Goal: Task Accomplishment & Management: Use online tool/utility

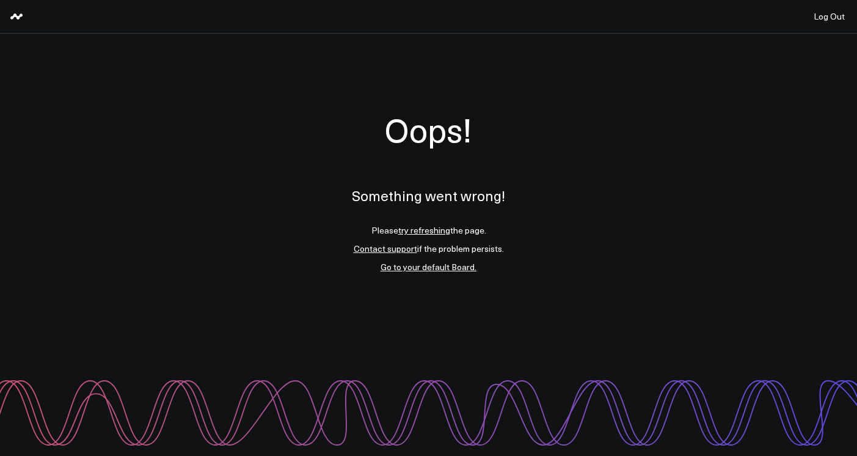
drag, startPoint x: 430, startPoint y: 219, endPoint x: 426, endPoint y: 227, distance: 7.9
click at [430, 220] on p "Something went wrong!" at bounding box center [428, 195] width 153 height 51
click at [426, 227] on link "try refreshing" at bounding box center [424, 230] width 52 height 12
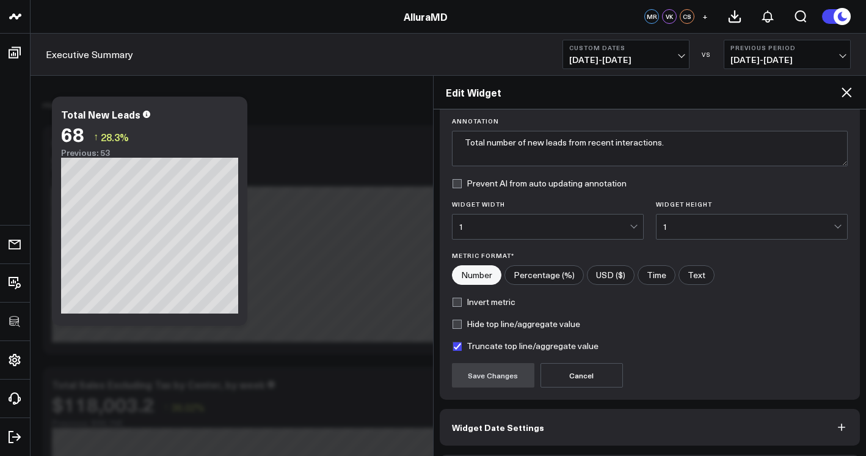
scroll to position [134, 0]
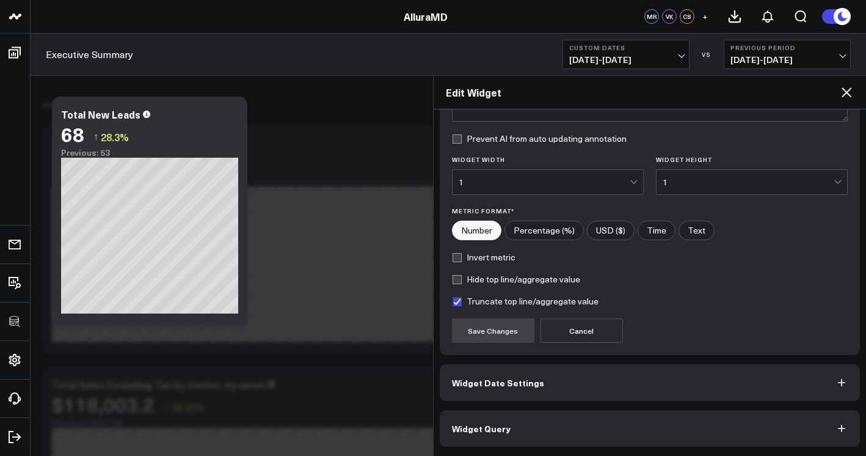
click at [640, 419] on button "Widget Query" at bounding box center [650, 428] width 421 height 37
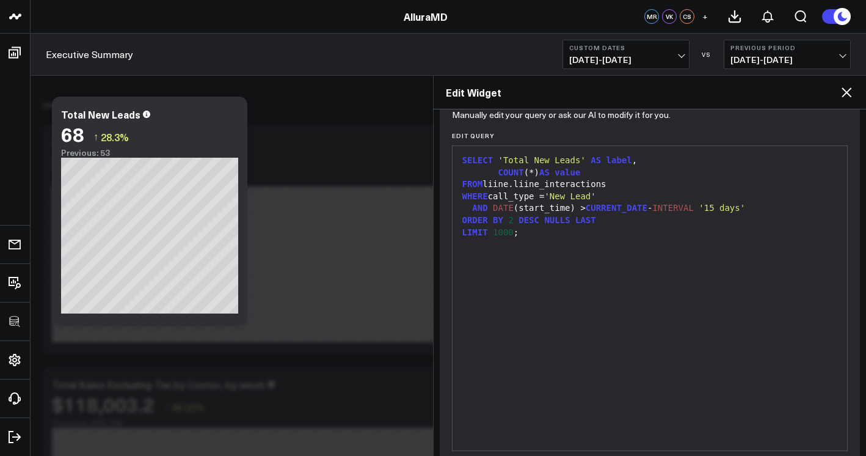
click at [637, 399] on div "SELECT 'Total New Leads' AS label , COUNT (*) AS value FROM liine.liine_interac…" at bounding box center [650, 298] width 383 height 292
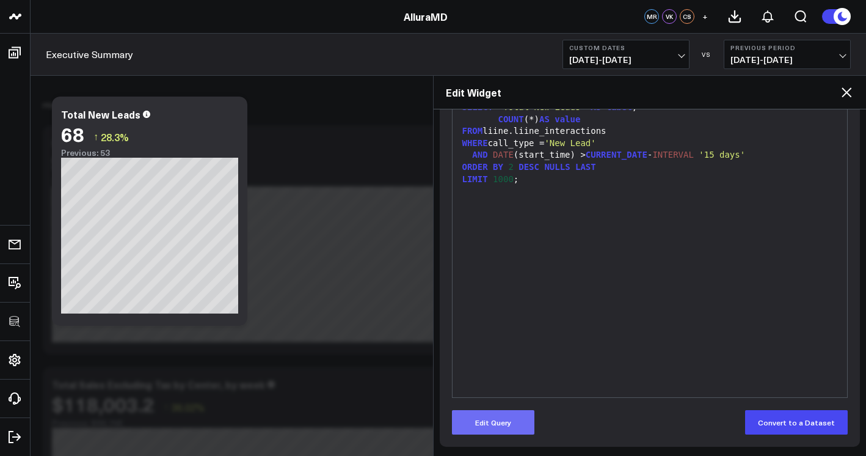
click at [507, 422] on button "Edit Query" at bounding box center [493, 422] width 82 height 24
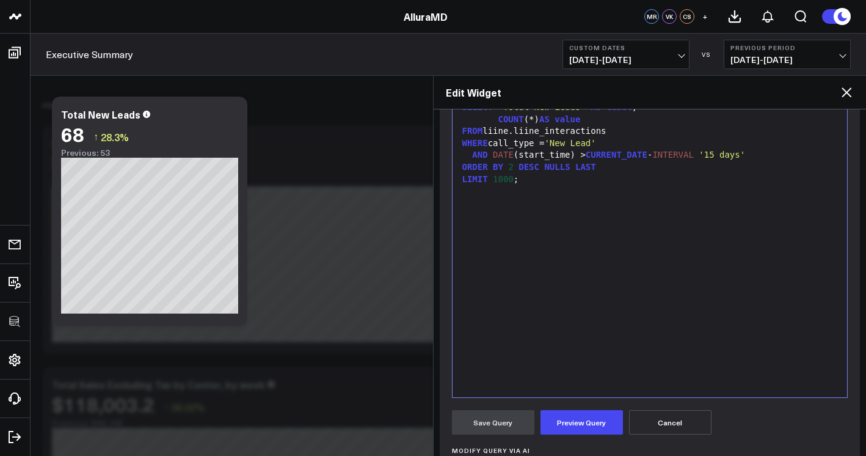
click at [566, 332] on div "SELECT 'Total New Leads' AS label , COUNT (*) AS value FROM liine.liine_interac…" at bounding box center [650, 245] width 383 height 292
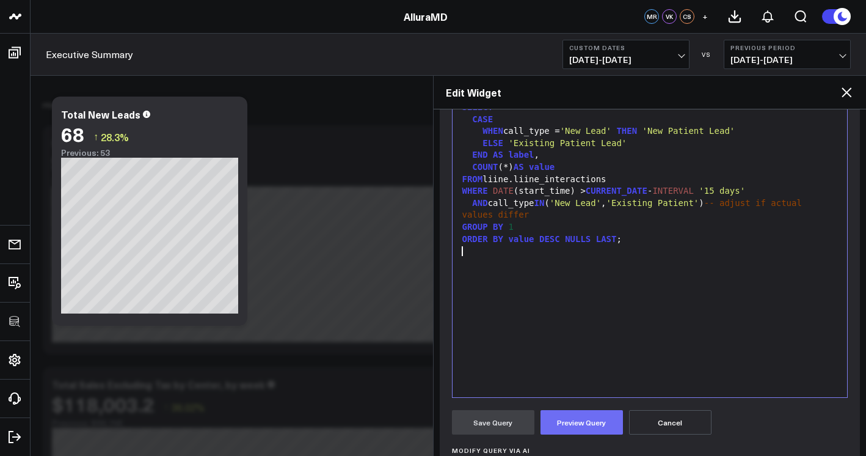
click at [580, 425] on button "Preview Query" at bounding box center [582, 422] width 82 height 24
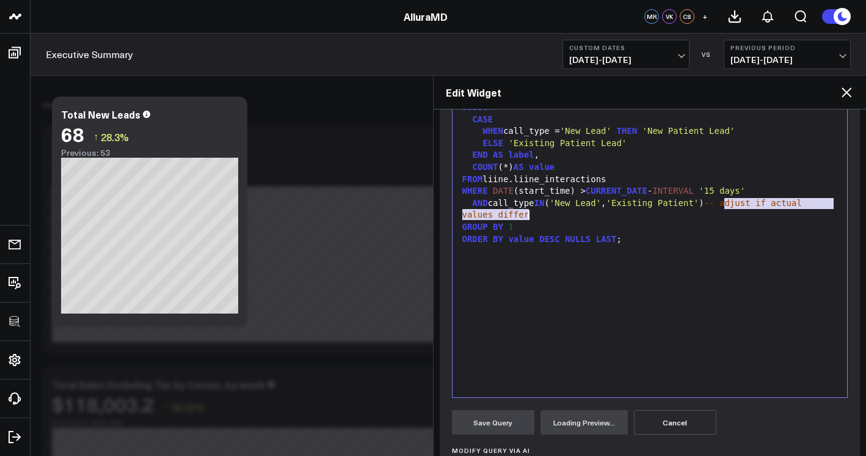
drag, startPoint x: 725, startPoint y: 203, endPoint x: 747, endPoint y: 215, distance: 24.9
click at [747, 215] on div "AND call_type IN ( 'New Lead' , 'Existing Patient' ) -- adjust if actual values…" at bounding box center [650, 209] width 383 height 24
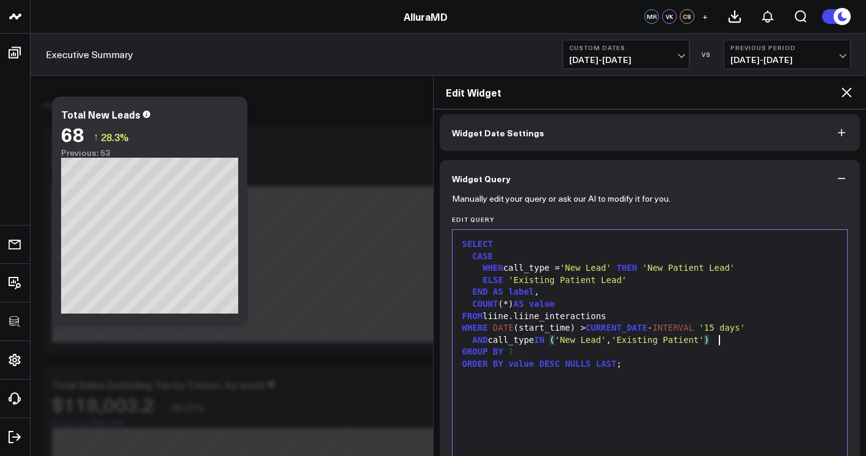
scroll to position [398, 0]
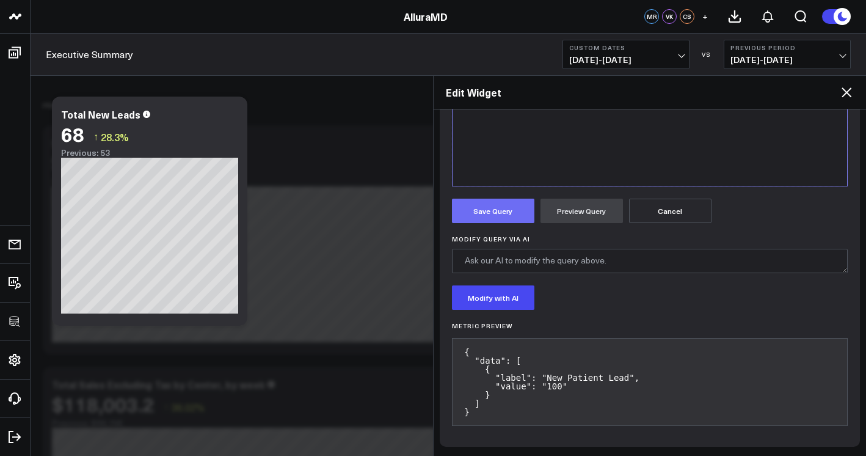
click at [519, 216] on button "Save Query" at bounding box center [493, 211] width 82 height 24
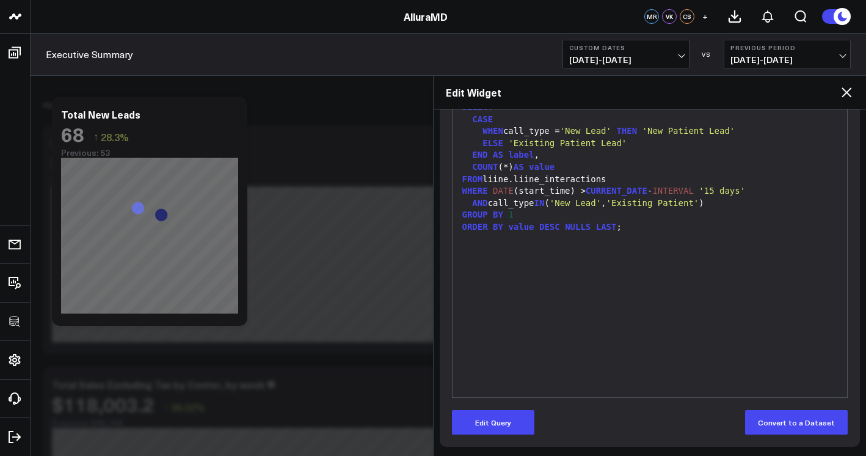
scroll to position [0, 0]
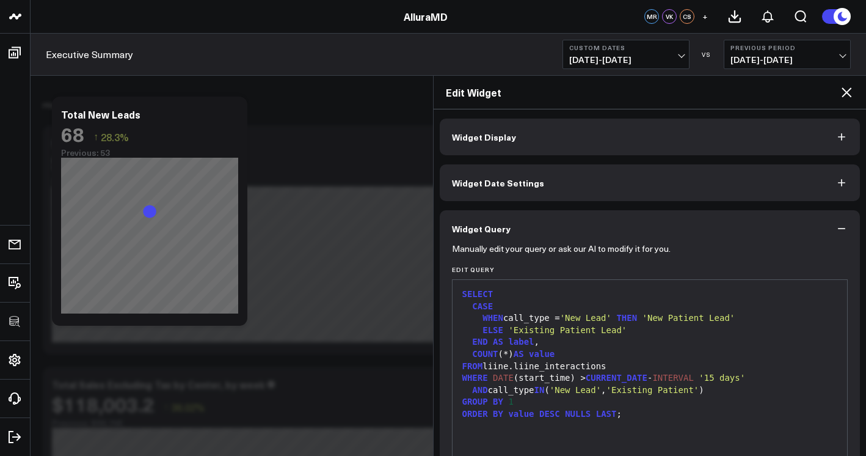
click at [634, 126] on button "Widget Display" at bounding box center [650, 137] width 421 height 37
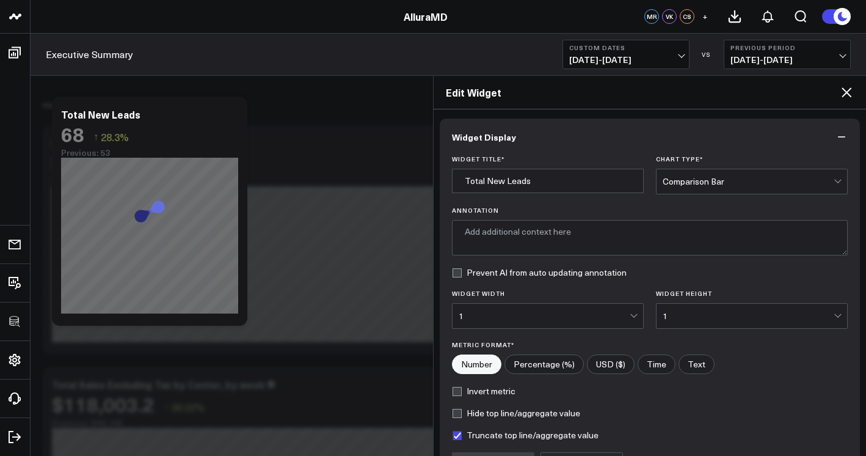
type textarea "Count of new and existing patient leads from recent interactions, categorized b…"
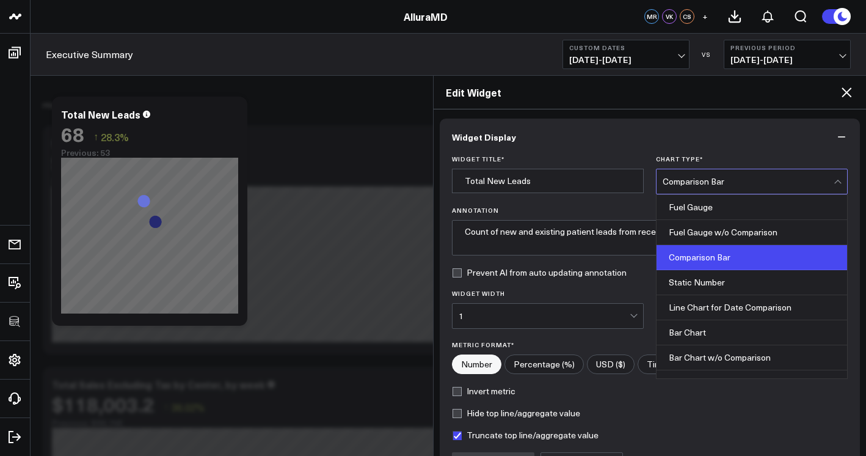
click at [663, 173] on div "Comparison Bar" at bounding box center [748, 181] width 171 height 24
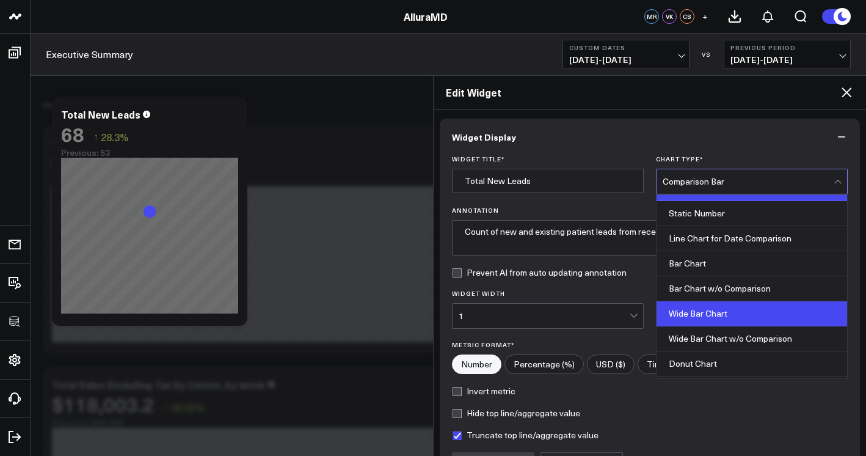
scroll to position [119, 0]
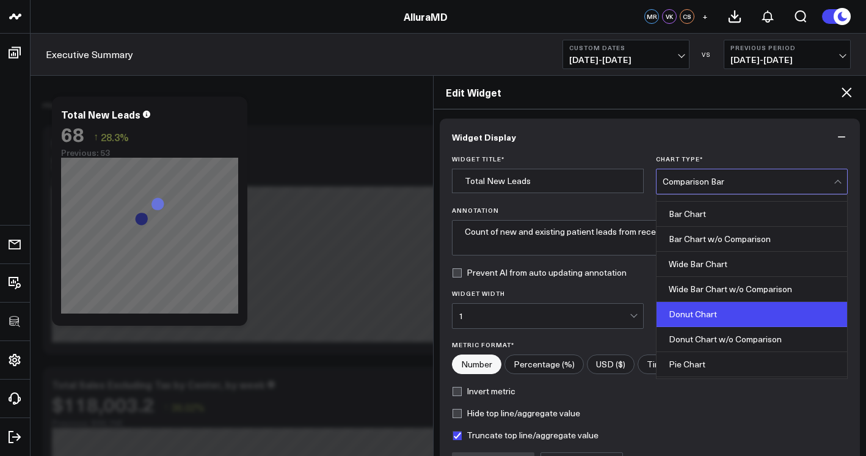
click at [720, 322] on div "Donut Chart" at bounding box center [752, 314] width 191 height 25
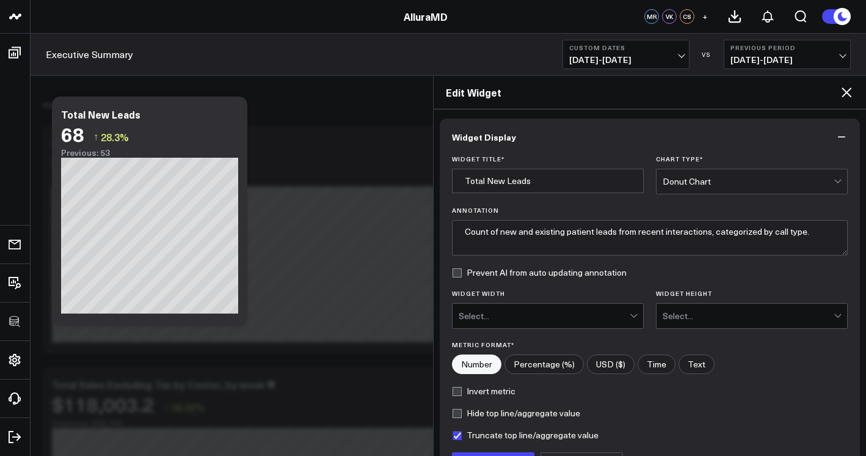
scroll to position [24, 0]
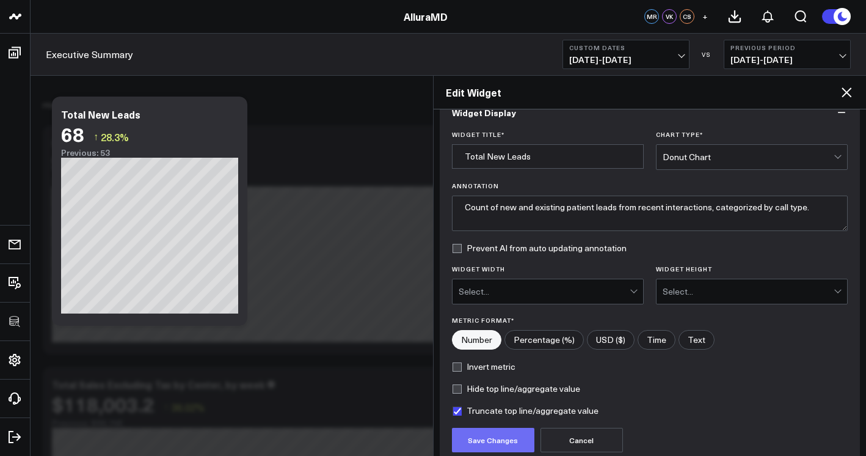
click at [502, 439] on button "Save Changes" at bounding box center [493, 440] width 82 height 24
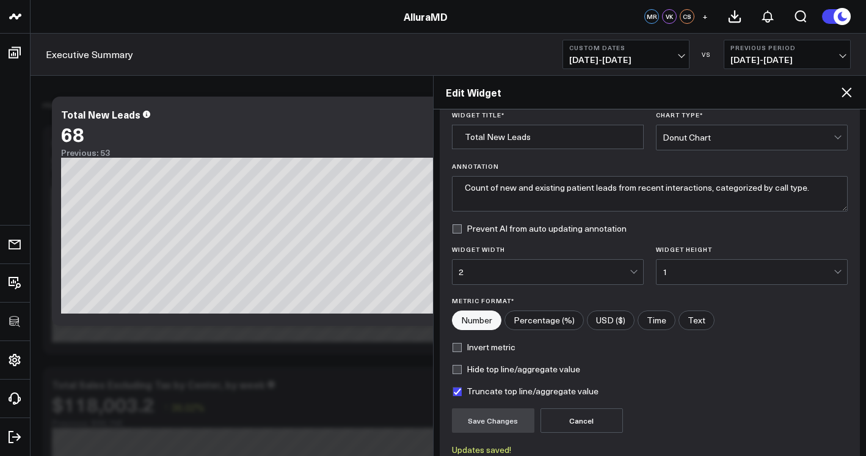
scroll to position [156, 0]
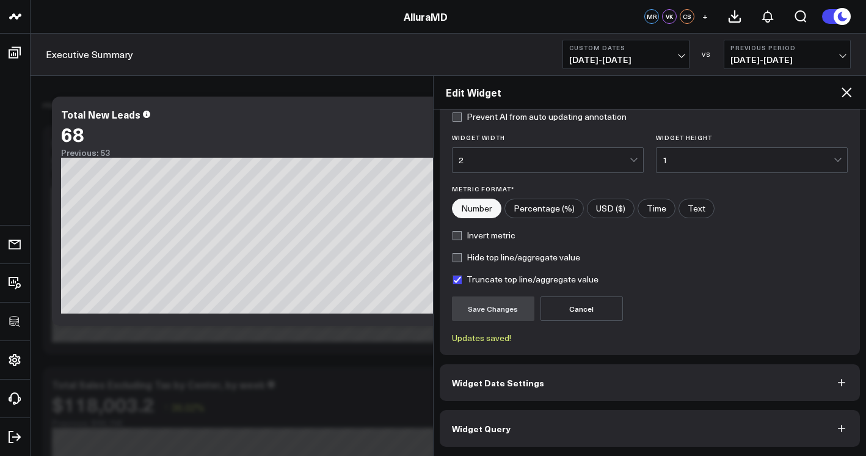
click at [592, 427] on button "Widget Query" at bounding box center [650, 428] width 421 height 37
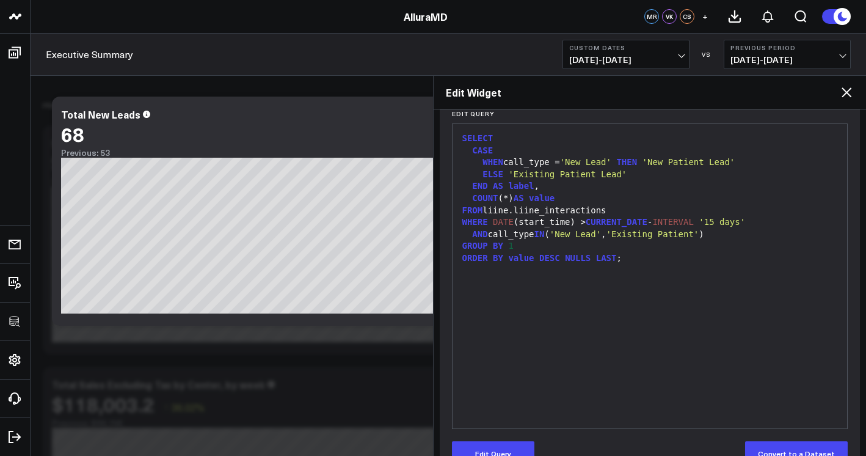
click at [620, 328] on div "SELECT CASE WHEN call_type = 'New Lead' THEN 'New Patient Lead' ELSE 'Existing …" at bounding box center [650, 276] width 383 height 292
click at [604, 161] on span "'New Lead'" at bounding box center [585, 162] width 51 height 10
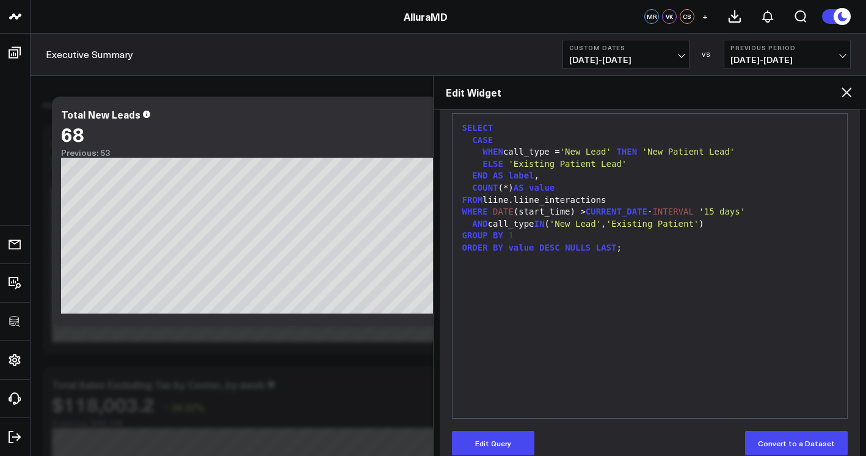
scroll to position [178, 0]
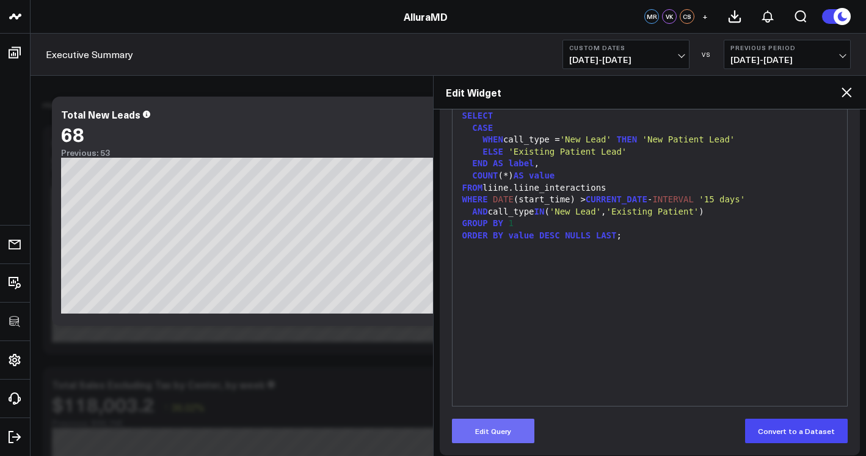
click at [507, 423] on button "Edit Query" at bounding box center [493, 431] width 82 height 24
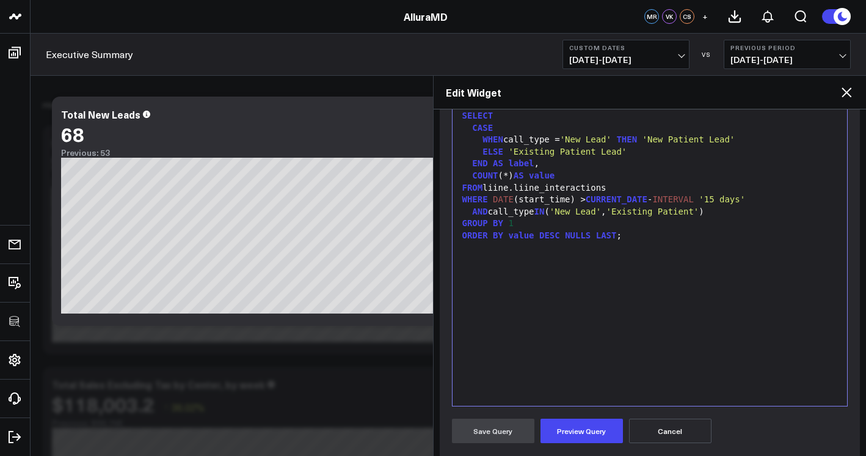
click at [668, 232] on div "ORDER BY value DESC NULLS LAST ;" at bounding box center [650, 236] width 383 height 12
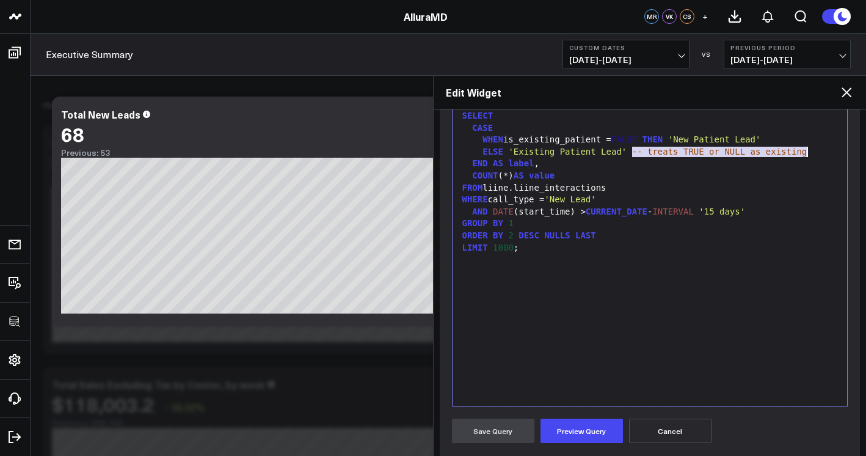
drag, startPoint x: 633, startPoint y: 155, endPoint x: 818, endPoint y: 146, distance: 184.8
click at [818, 146] on div "ELSE 'Existing Patient Lead' -- treats TRUE or NULL as existing" at bounding box center [650, 152] width 383 height 12
drag, startPoint x: 602, startPoint y: 441, endPoint x: 608, endPoint y: 435, distance: 8.2
click at [602, 441] on button "Preview Query" at bounding box center [582, 431] width 82 height 24
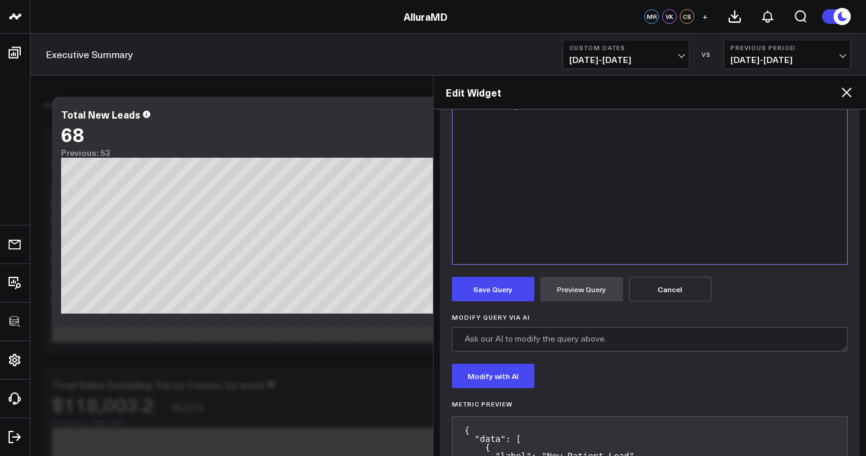
scroll to position [321, 0]
click at [511, 301] on form "Manually edit your query or ask our AI to modify it for you. Edit Query Selecti…" at bounding box center [650, 219] width 397 height 586
click at [513, 298] on button "Save Query" at bounding box center [493, 288] width 82 height 24
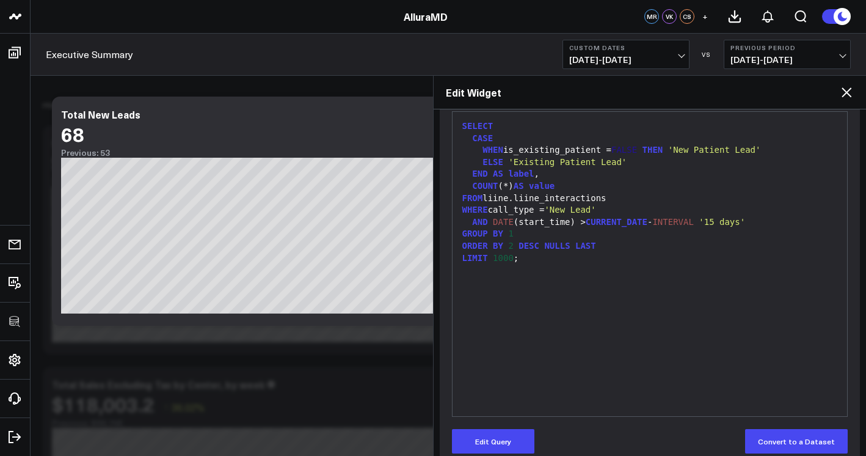
scroll to position [167, 0]
click at [521, 148] on div "WHEN is_existing_patient = FALSE THEN 'New Patient Lead'" at bounding box center [650, 151] width 383 height 12
drag, startPoint x: 521, startPoint y: 148, endPoint x: 602, endPoint y: 147, distance: 81.3
click at [602, 147] on div "WHEN is_existing_patient = FALSE THEN 'New Patient Lead'" at bounding box center [650, 151] width 383 height 12
drag, startPoint x: 607, startPoint y: 149, endPoint x: 511, endPoint y: 150, distance: 96.5
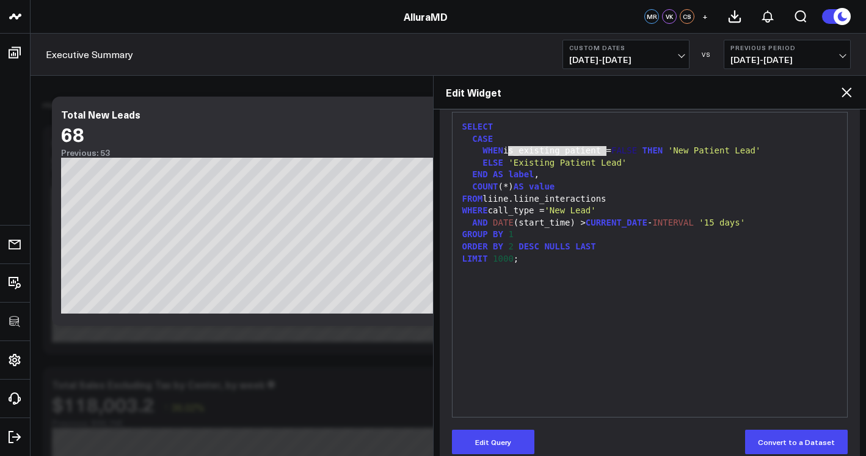
click at [511, 150] on div "WHEN is_existing_patient = FALSE THEN 'New Patient Lead'" at bounding box center [650, 151] width 383 height 12
click at [514, 433] on button "Edit Query" at bounding box center [493, 442] width 82 height 24
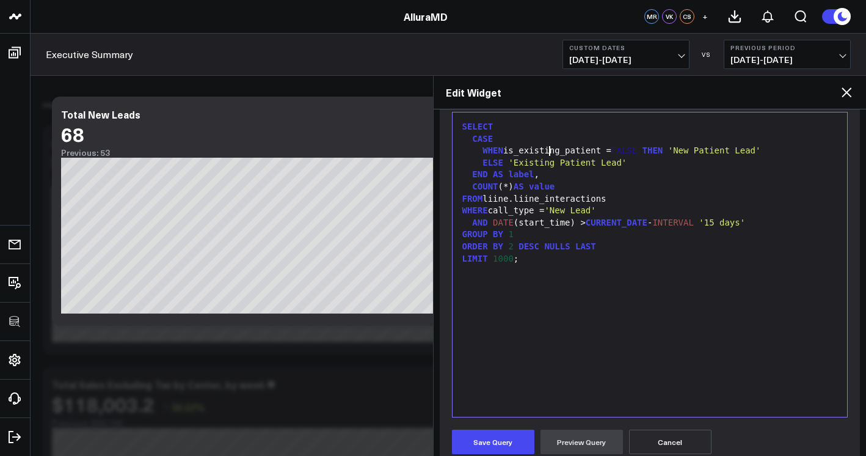
click at [552, 145] on div "WHEN is_existing_patient = FALSE THEN 'New Patient Lead'" at bounding box center [650, 151] width 383 height 12
drag, startPoint x: 511, startPoint y: 151, endPoint x: 606, endPoint y: 150, distance: 94.7
click at [606, 150] on div "WHEN is_existing_patient = FALSE THEN 'New Patient Lead'" at bounding box center [650, 151] width 383 height 12
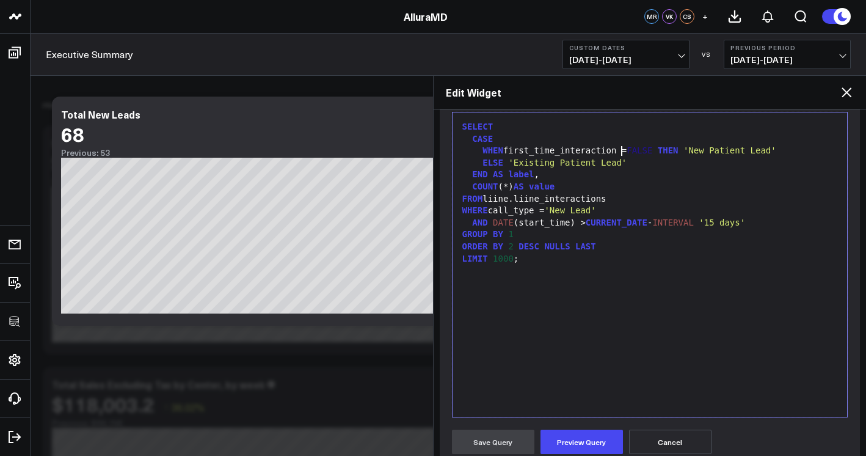
click at [703, 153] on span "'New Patient Lead'" at bounding box center [730, 150] width 93 height 10
click at [807, 148] on span "'Exisiting Patient Lead'" at bounding box center [745, 150] width 123 height 10
drag, startPoint x: 516, startPoint y: 164, endPoint x: 552, endPoint y: 163, distance: 36.7
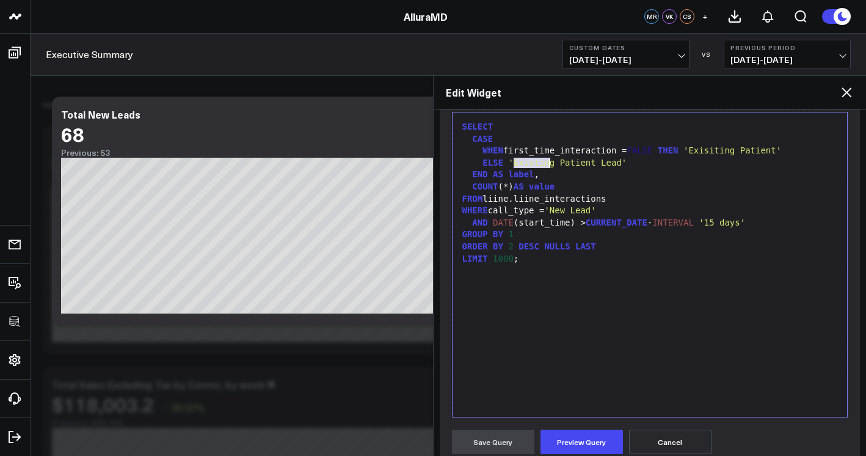
click at [552, 163] on span "'Existing Patient Lead'" at bounding box center [567, 163] width 119 height 10
click at [585, 163] on span "'New Patient Lead'" at bounding box center [554, 163] width 93 height 10
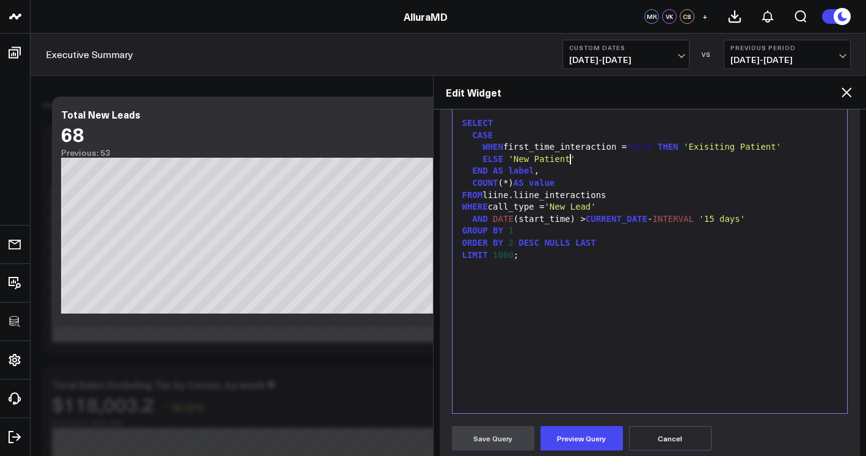
scroll to position [172, 0]
click at [593, 445] on button "Preview Query" at bounding box center [582, 437] width 82 height 24
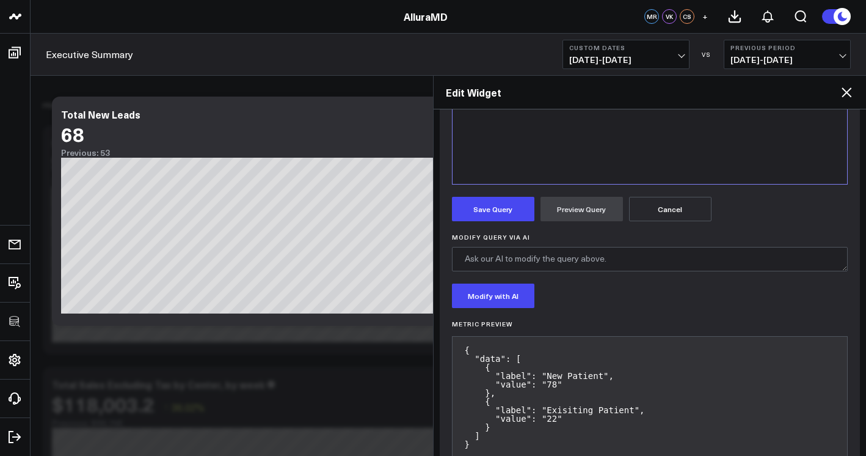
scroll to position [433, 0]
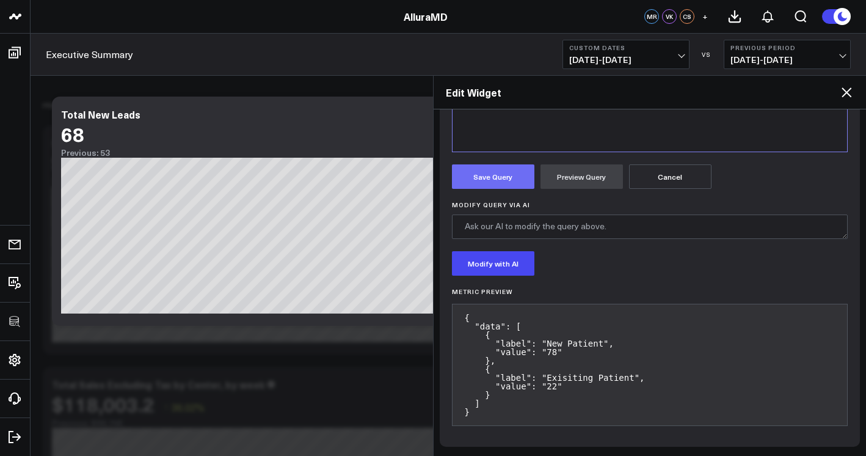
click at [493, 183] on button "Save Query" at bounding box center [493, 176] width 82 height 24
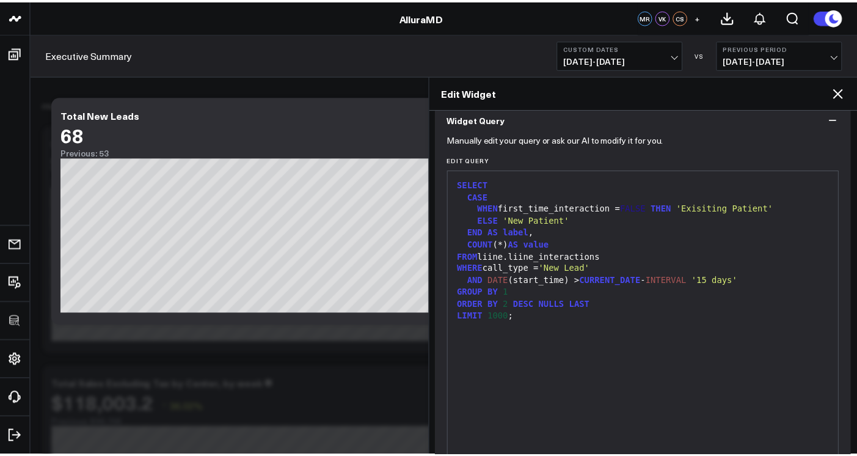
scroll to position [97, 0]
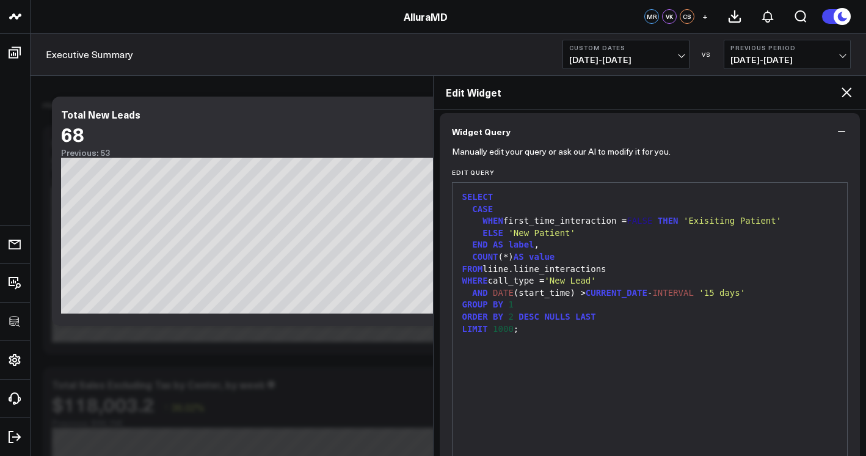
click at [841, 95] on icon at bounding box center [847, 92] width 15 height 15
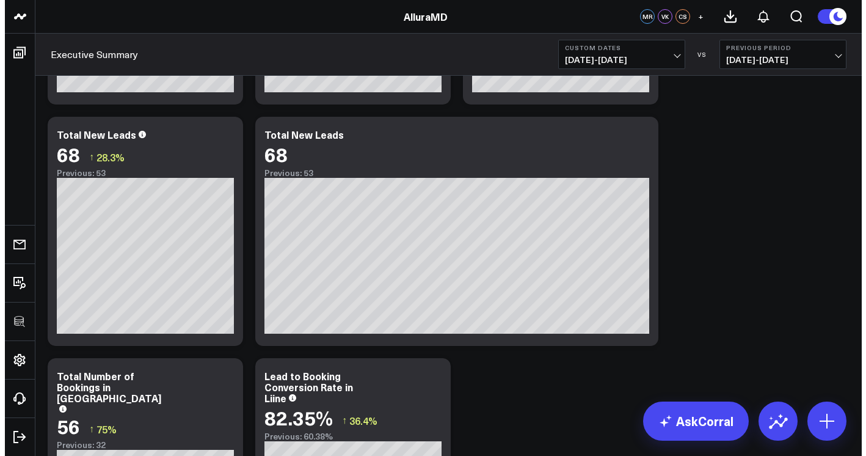
scroll to position [4694, 0]
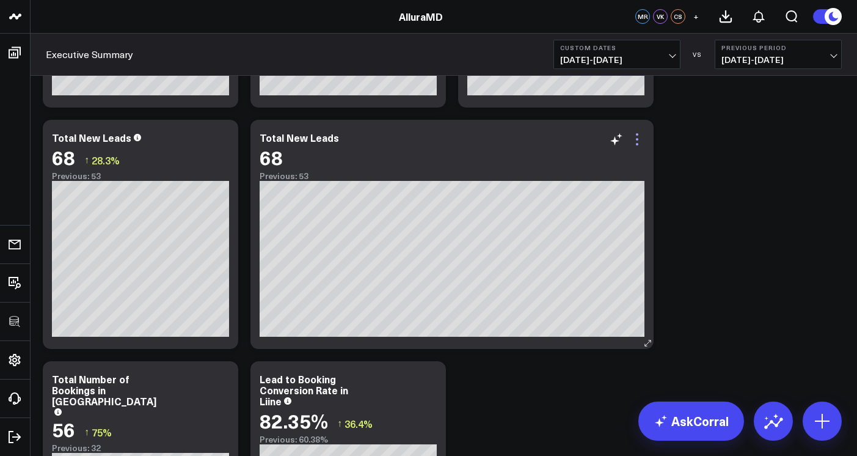
click at [639, 139] on icon at bounding box center [637, 139] width 2 height 2
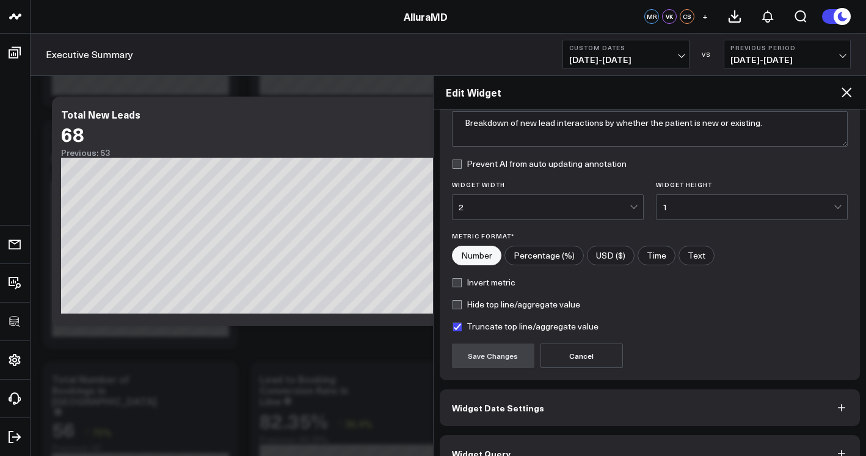
scroll to position [134, 0]
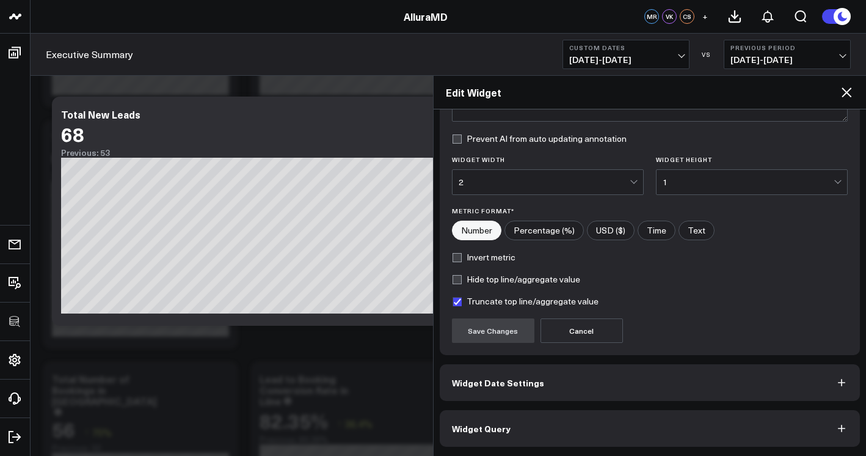
click at [633, 428] on button "Widget Query" at bounding box center [650, 428] width 421 height 37
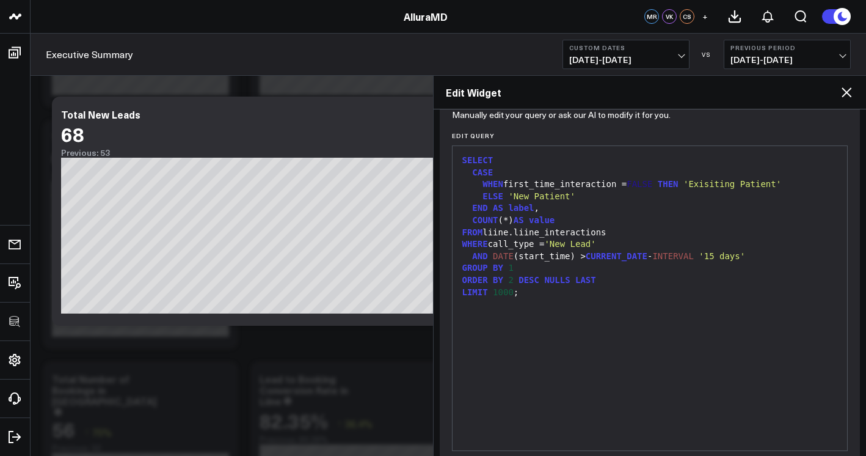
click at [645, 317] on div "SELECT CASE WHEN first_time_interaction = FALSE THEN 'Exisiting Patient' ELSE '…" at bounding box center [650, 298] width 383 height 292
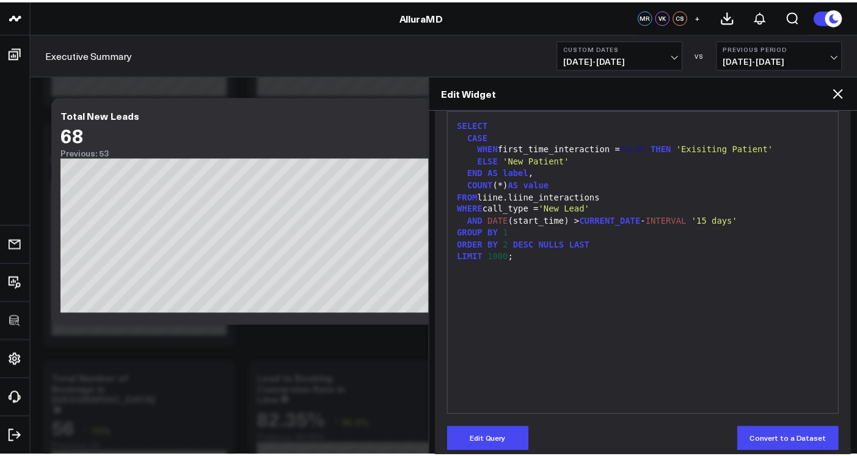
scroll to position [187, 0]
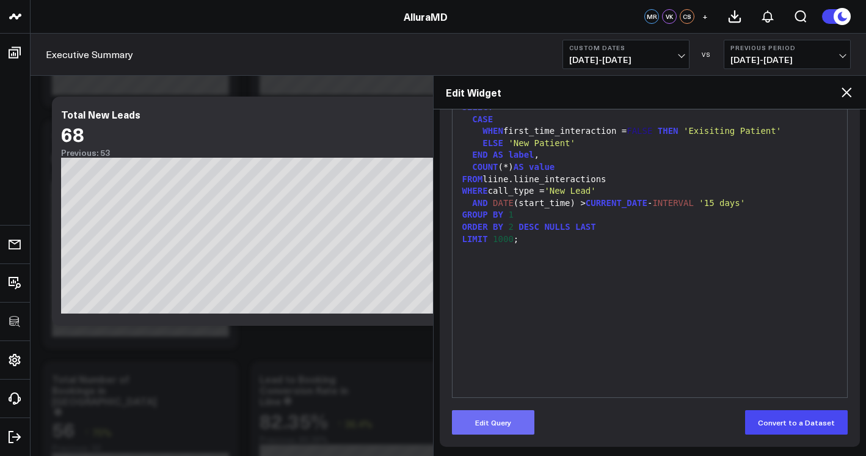
click at [495, 419] on button "Edit Query" at bounding box center [493, 422] width 82 height 24
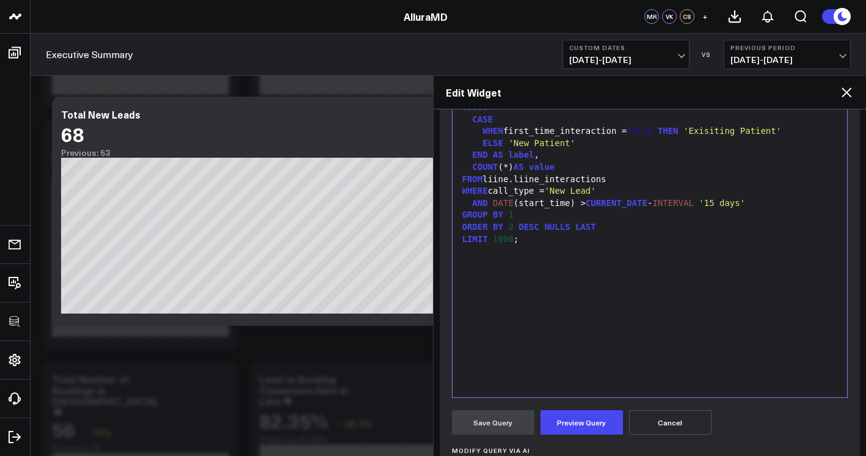
click at [590, 276] on div "SELECT CASE WHEN first_time_interaction = FALSE THEN 'Exisiting Patient' ELSE '…" at bounding box center [650, 245] width 383 height 292
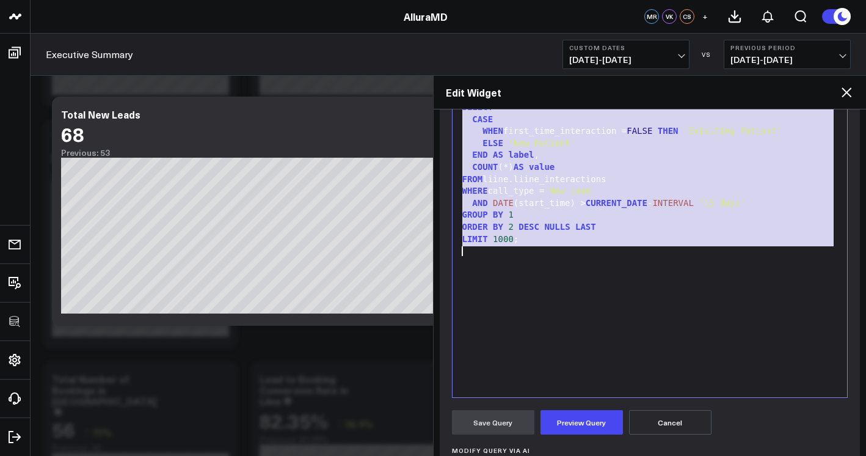
copy div "SELECT CASE WHEN first_time_interaction = FALSE THEN 'Exisiting Patient' ELSE '…"
click at [840, 93] on icon at bounding box center [847, 92] width 15 height 15
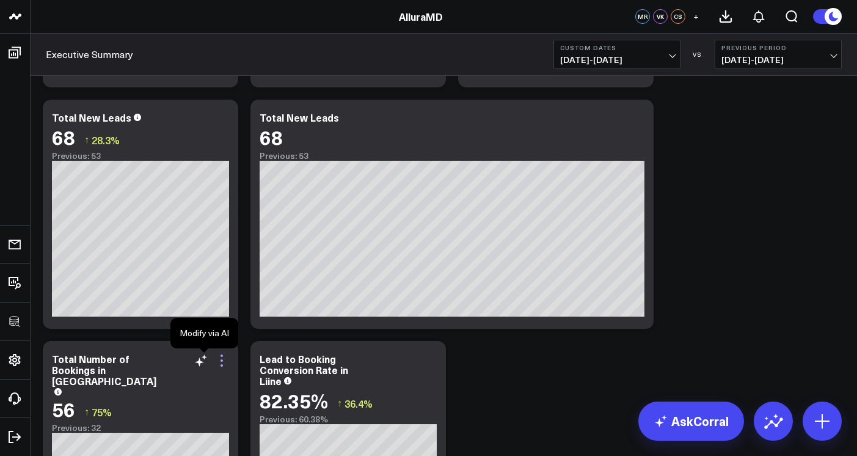
scroll to position [4715, 0]
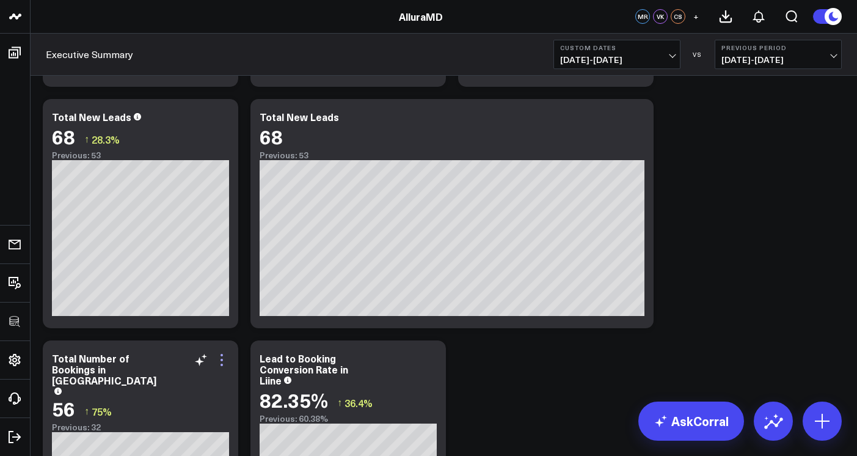
click at [222, 360] on icon at bounding box center [221, 360] width 15 height 15
click at [0, 0] on button "Executive Summary" at bounding box center [0, 0] width 0 height 0
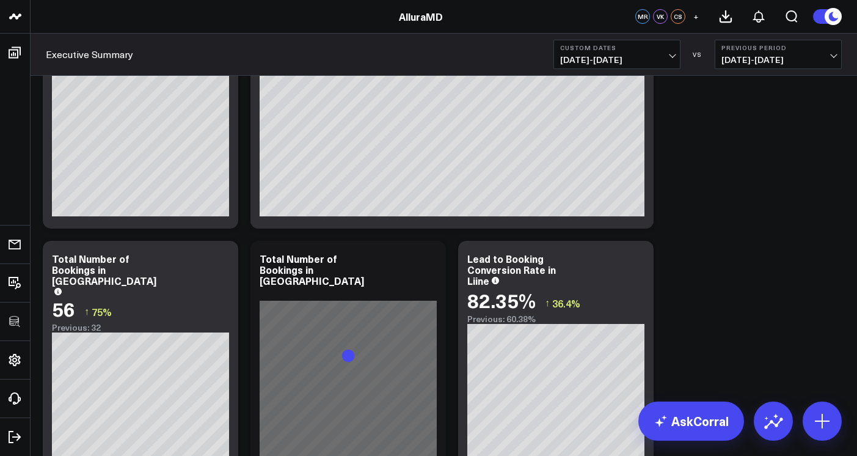
scroll to position [4721, 0]
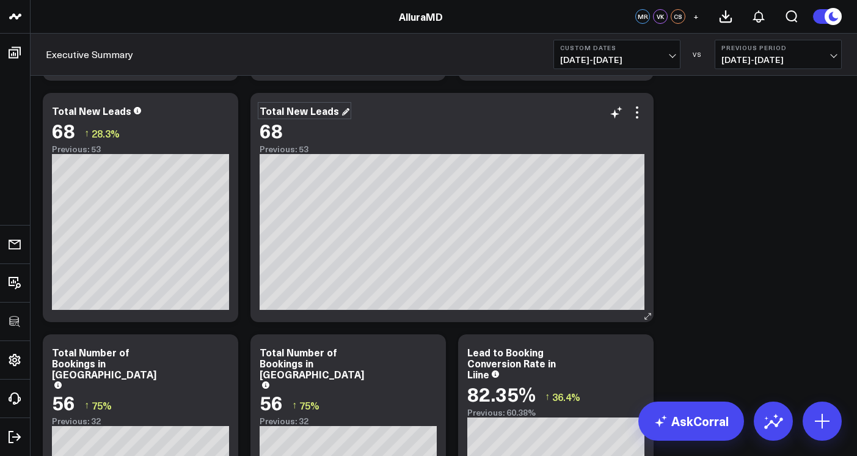
click at [332, 112] on div "Total New Leads" at bounding box center [305, 110] width 90 height 13
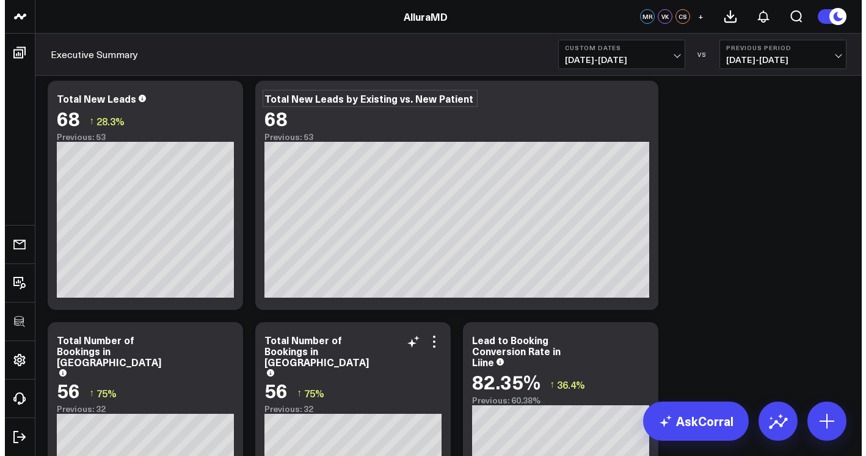
scroll to position [4743, 0]
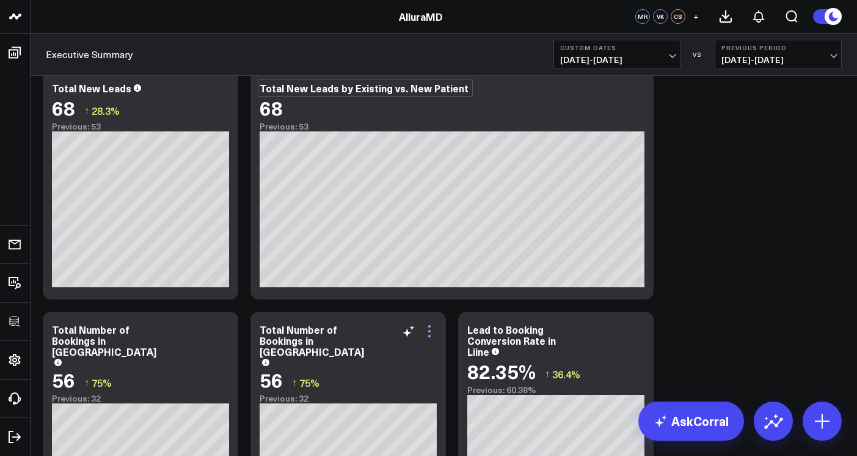
click at [428, 330] on icon at bounding box center [429, 331] width 15 height 15
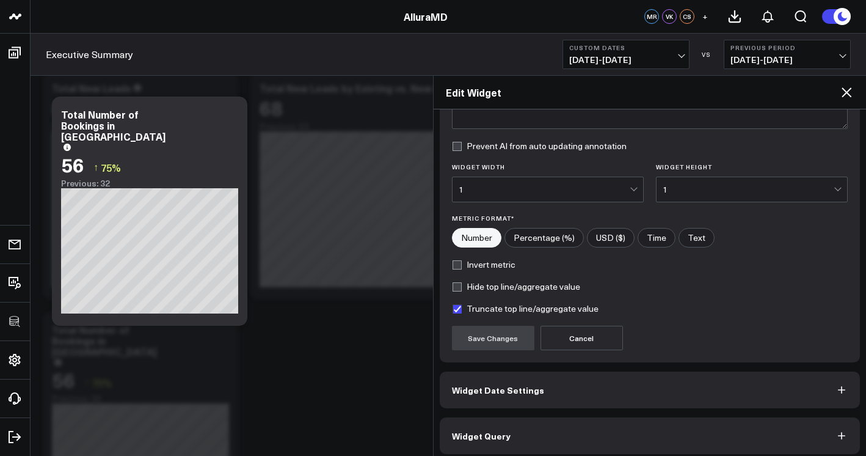
scroll to position [134, 0]
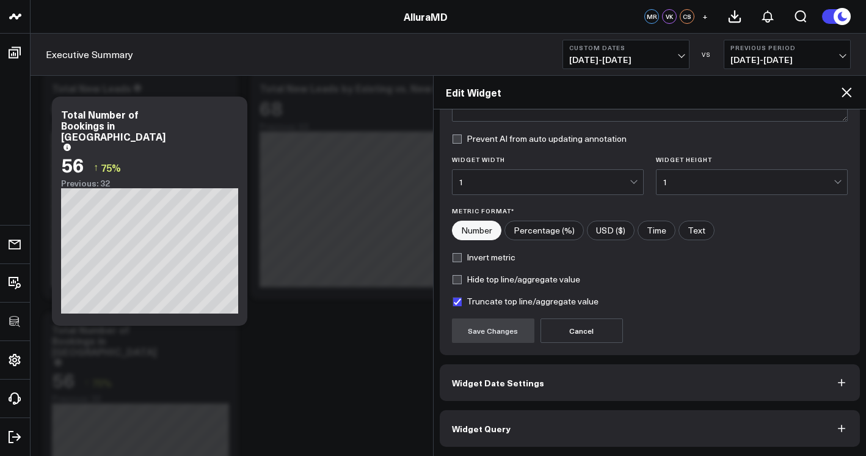
click at [573, 423] on button "Widget Query" at bounding box center [650, 428] width 421 height 37
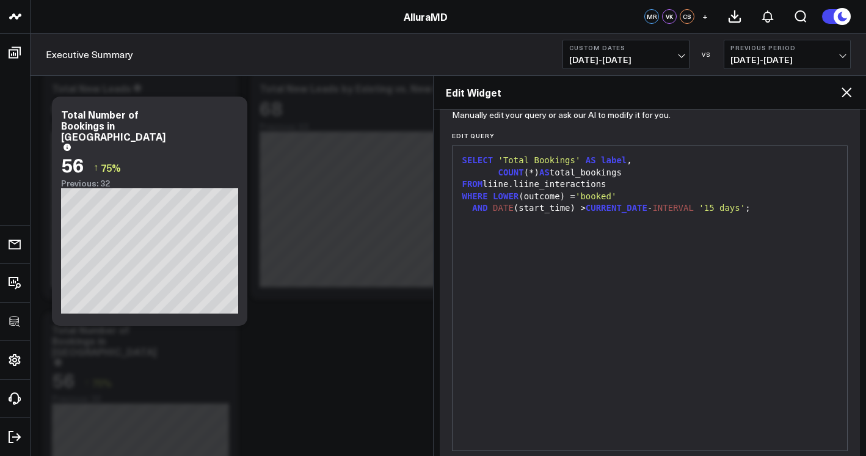
click at [661, 306] on div "SELECT 'Total Bookings' AS label , COUNT (*) AS total_bookings FROM liine.liine…" at bounding box center [650, 298] width 383 height 292
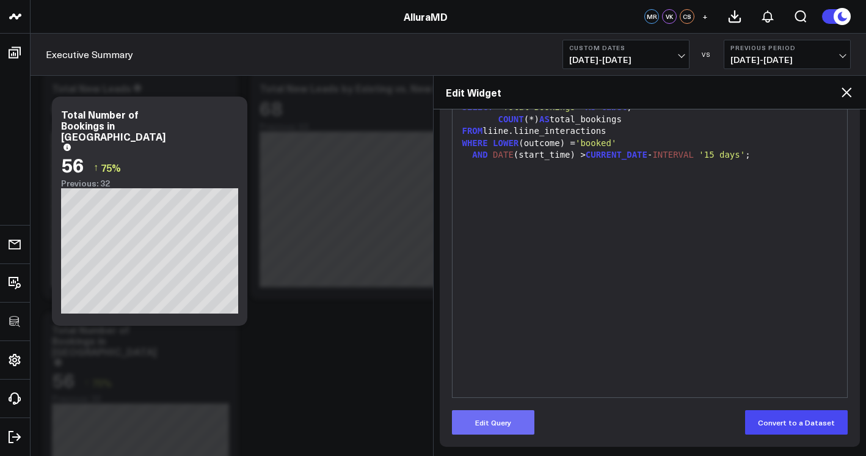
click at [509, 433] on button "Edit Query" at bounding box center [493, 422] width 82 height 24
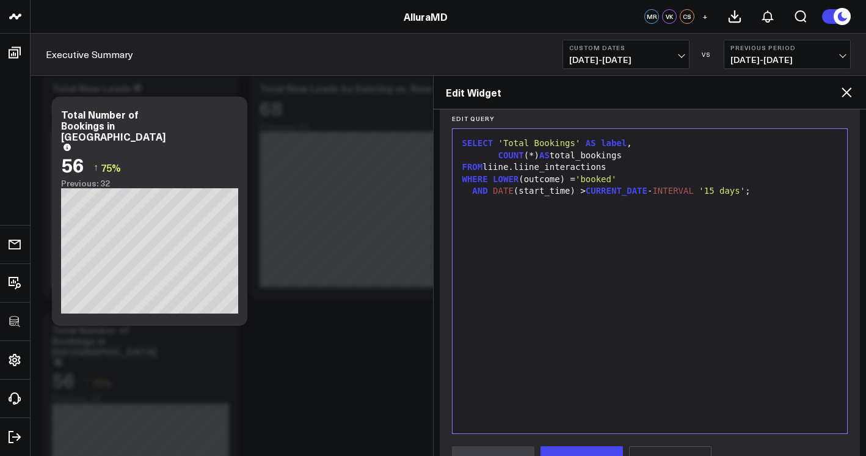
scroll to position [87, 0]
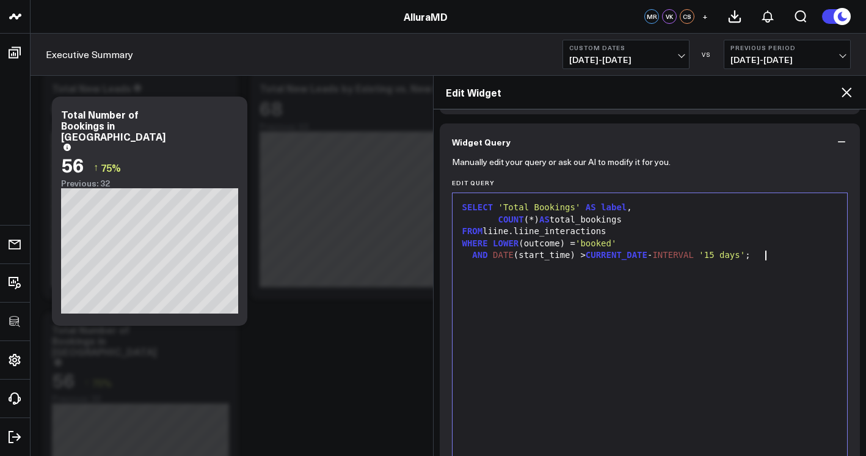
click at [623, 323] on div "SELECT 'Total Bookings' AS label , COUNT (*) AS total_bookings FROM liine.liine…" at bounding box center [650, 345] width 383 height 292
click at [584, 305] on div "SELECT 'Total Bookings' AS label , COUNT (*) AS total_bookings FROM liine.liine…" at bounding box center [650, 345] width 383 height 292
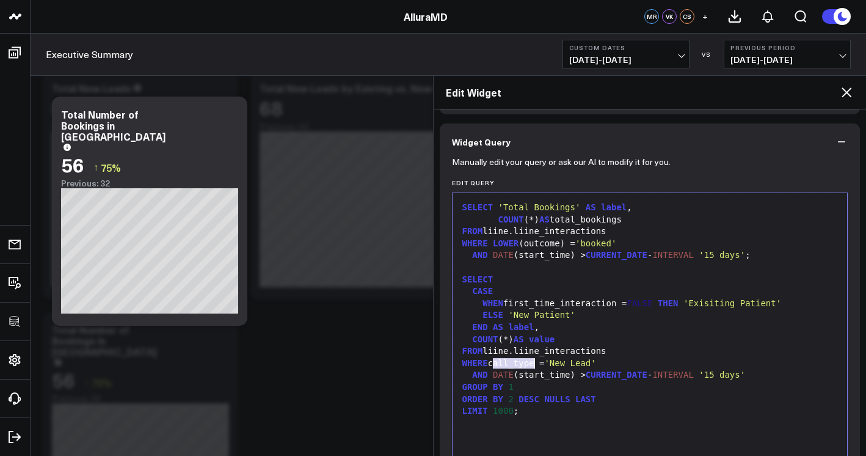
drag, startPoint x: 496, startPoint y: 365, endPoint x: 536, endPoint y: 365, distance: 40.9
click at [536, 365] on div "WHERE call_type = 'New Lead'" at bounding box center [650, 363] width 383 height 12
drag, startPoint x: 588, startPoint y: 364, endPoint x: 627, endPoint y: 364, distance: 39.1
click at [627, 364] on span "'New Lead'" at bounding box center [601, 363] width 51 height 10
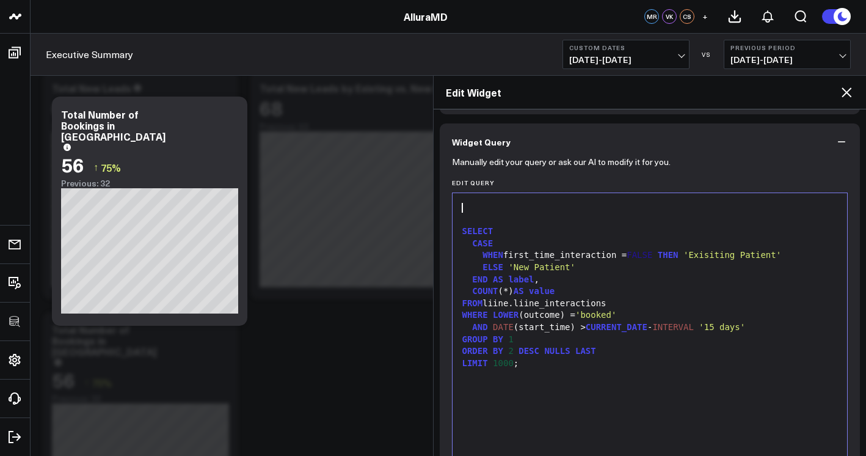
click at [464, 227] on span "SELECT" at bounding box center [478, 231] width 31 height 10
click at [461, 229] on div "SELECT" at bounding box center [650, 231] width 383 height 12
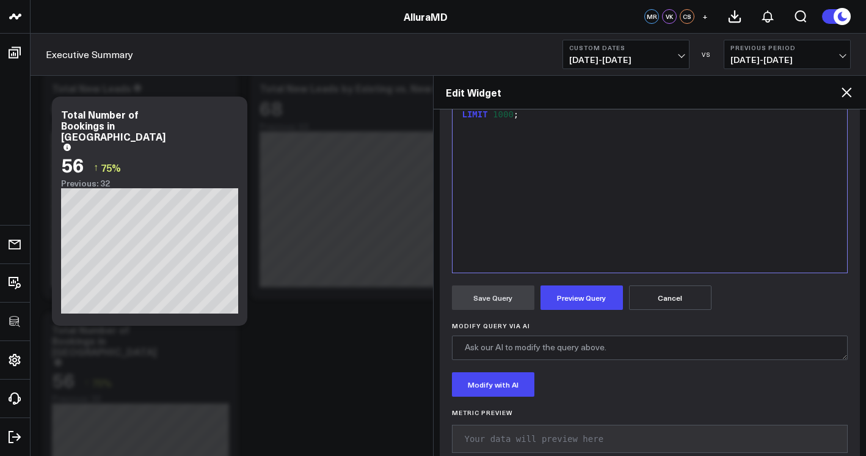
scroll to position [338, 0]
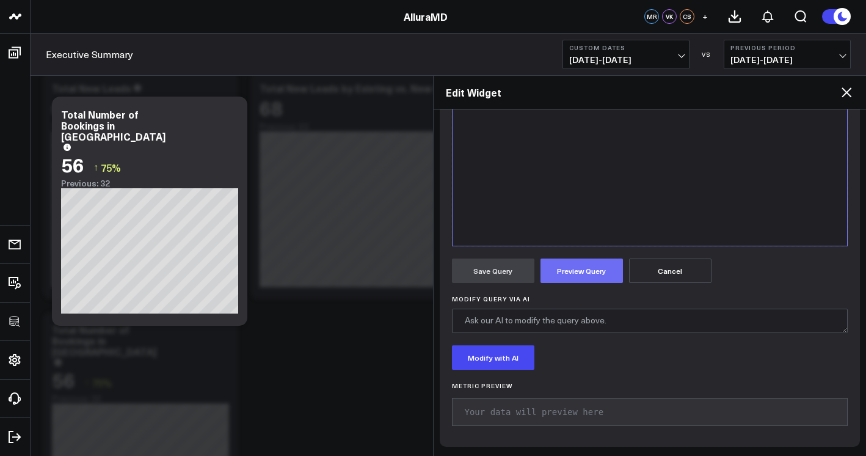
click at [581, 271] on button "Preview Query" at bounding box center [582, 270] width 82 height 24
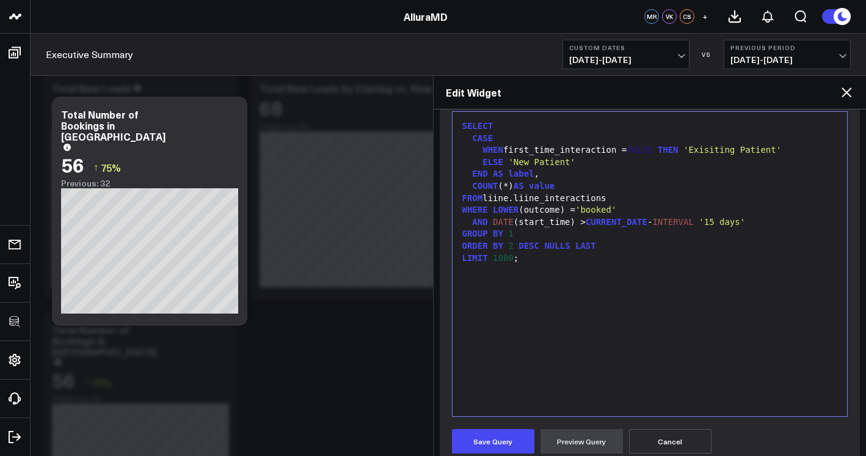
scroll to position [258, 0]
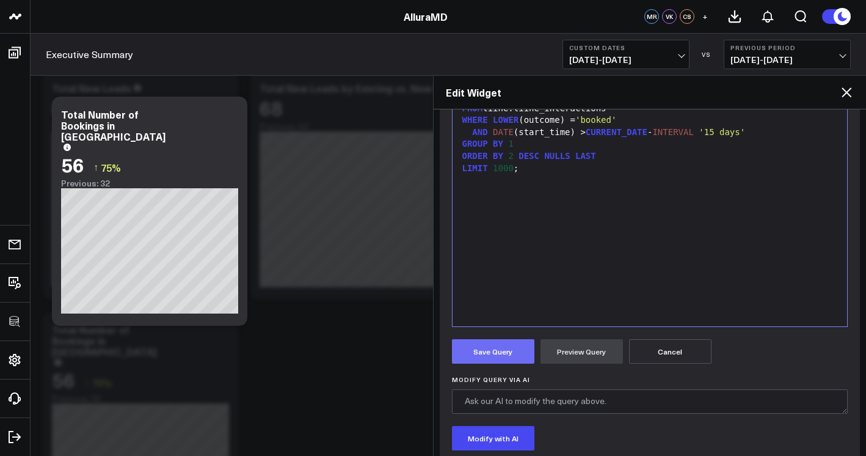
click at [499, 343] on button "Save Query" at bounding box center [493, 351] width 82 height 24
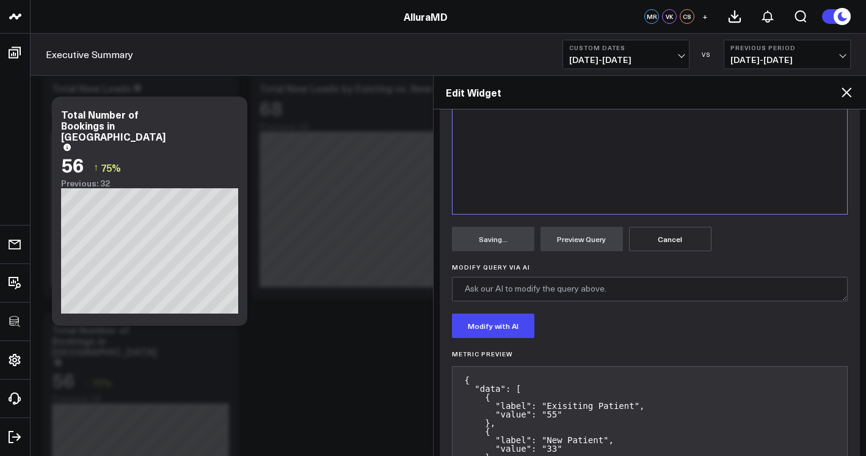
scroll to position [433, 0]
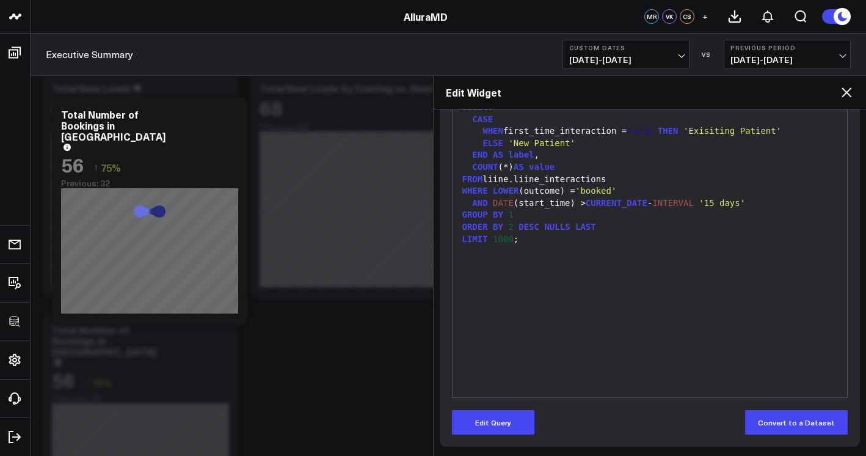
scroll to position [0, 0]
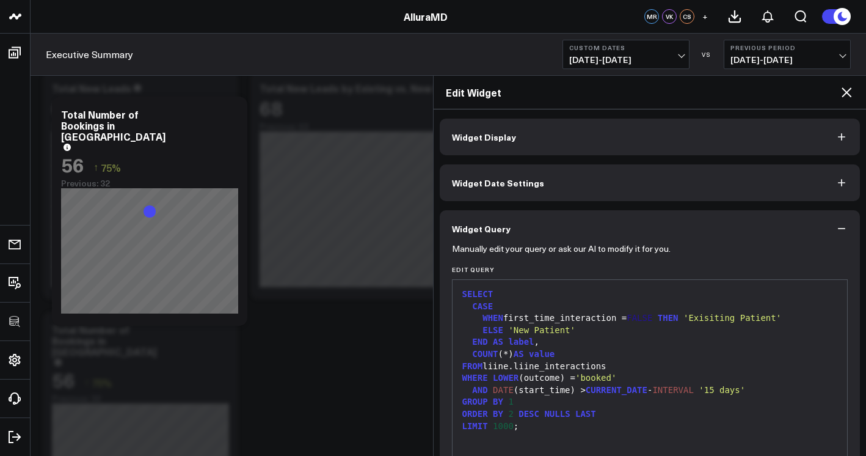
click at [832, 144] on button "Widget Display" at bounding box center [650, 137] width 421 height 37
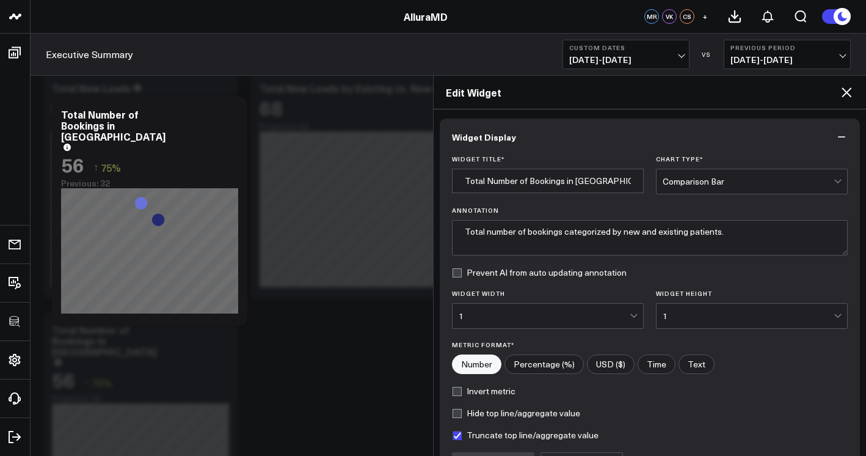
click at [787, 184] on div "Comparison Bar" at bounding box center [748, 182] width 171 height 10
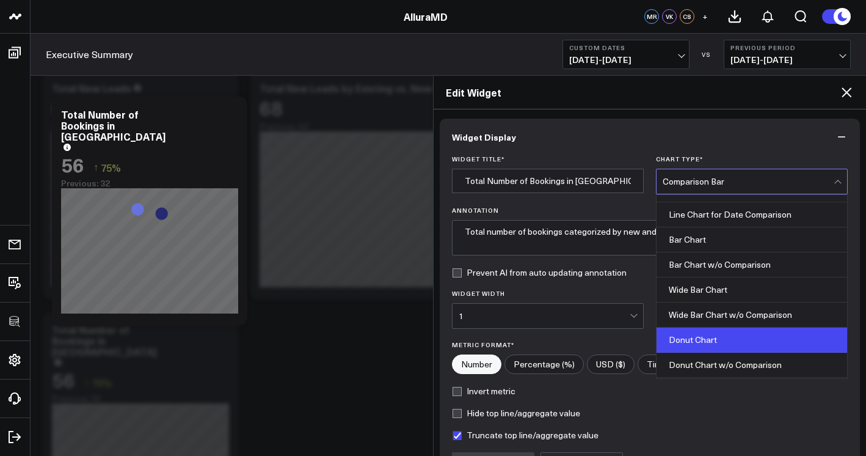
scroll to position [93, 0]
click at [740, 334] on div "Donut Chart" at bounding box center [752, 340] width 191 height 25
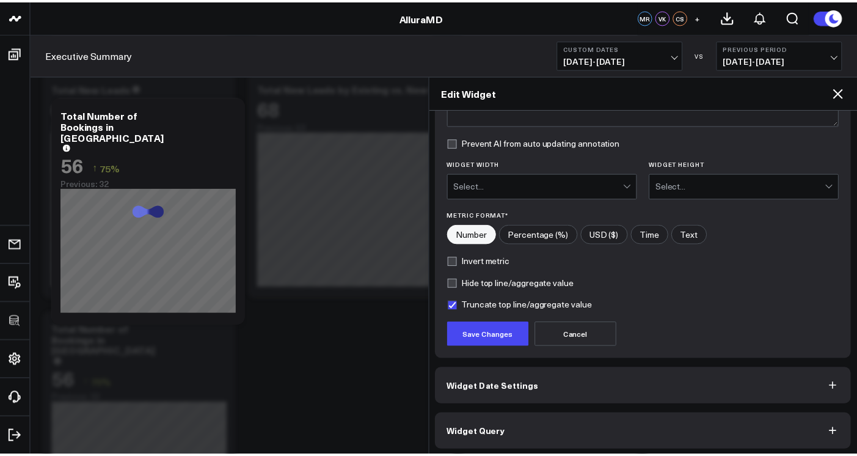
scroll to position [134, 0]
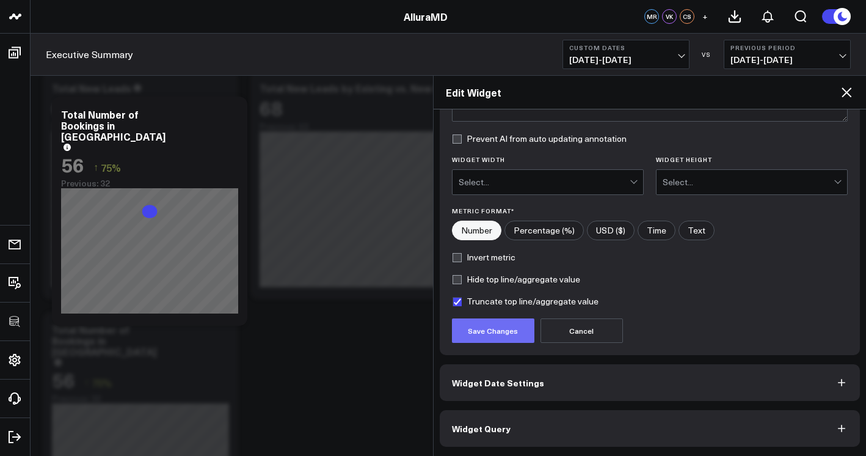
click at [523, 328] on button "Save Changes" at bounding box center [493, 330] width 82 height 24
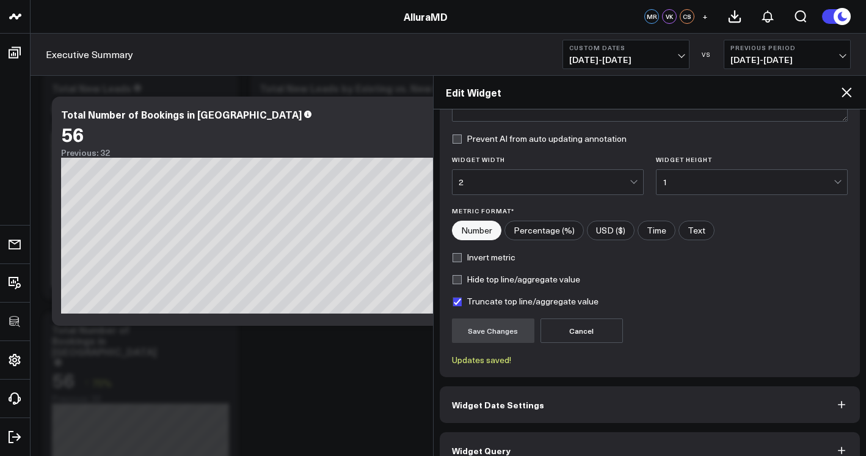
click at [844, 90] on icon at bounding box center [847, 92] width 10 height 10
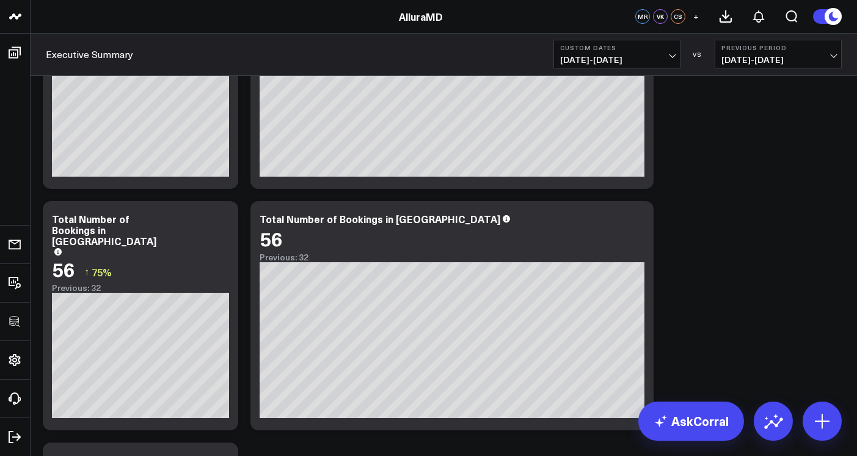
scroll to position [4854, 0]
click at [661, 64] on span "09/15/25 - 09/22/25" at bounding box center [617, 60] width 114 height 10
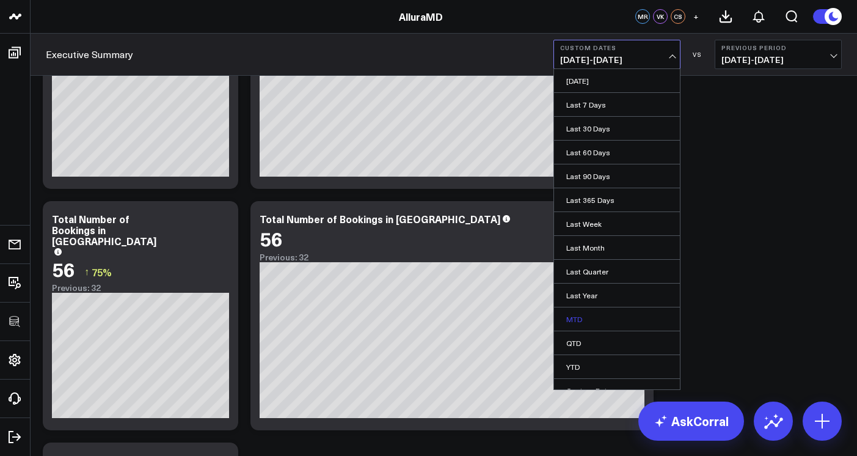
scroll to position [13, 0]
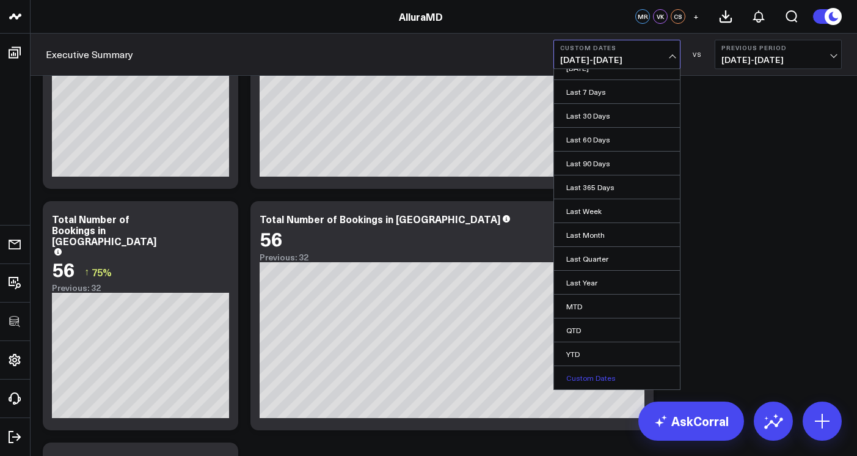
click at [612, 374] on link "Custom Dates" at bounding box center [617, 377] width 126 height 23
select select "9"
select select "2025"
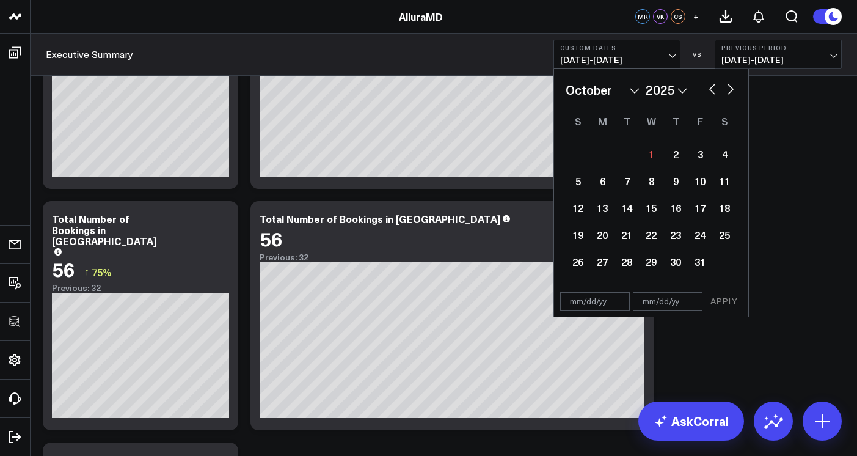
click at [710, 89] on button "button" at bounding box center [712, 88] width 12 height 15
select select "8"
select select "2025"
click at [584, 209] on div "14" at bounding box center [578, 208] width 24 height 24
type input "09/14/25"
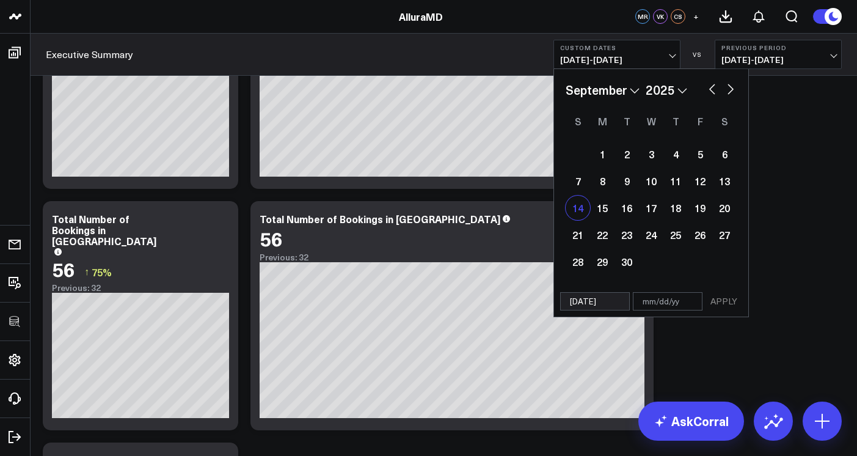
select select "8"
select select "2025"
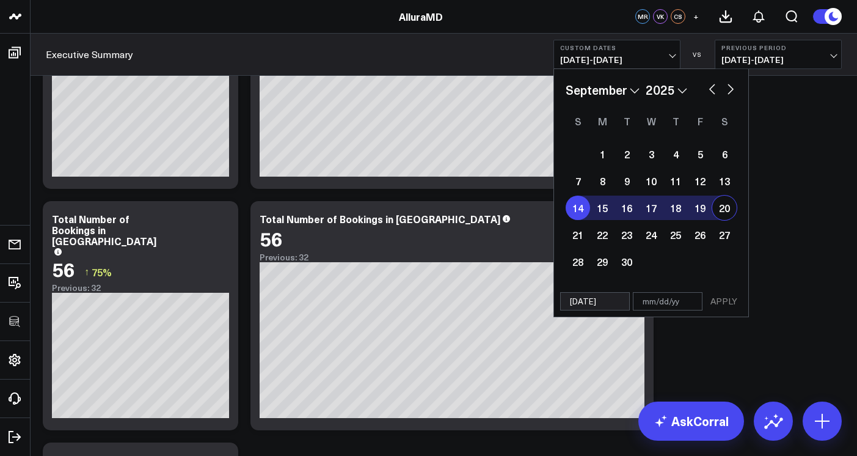
click at [726, 210] on div "20" at bounding box center [724, 208] width 24 height 24
type input "09/20/25"
select select "8"
select select "2025"
click at [720, 302] on button "APPLY" at bounding box center [724, 301] width 37 height 18
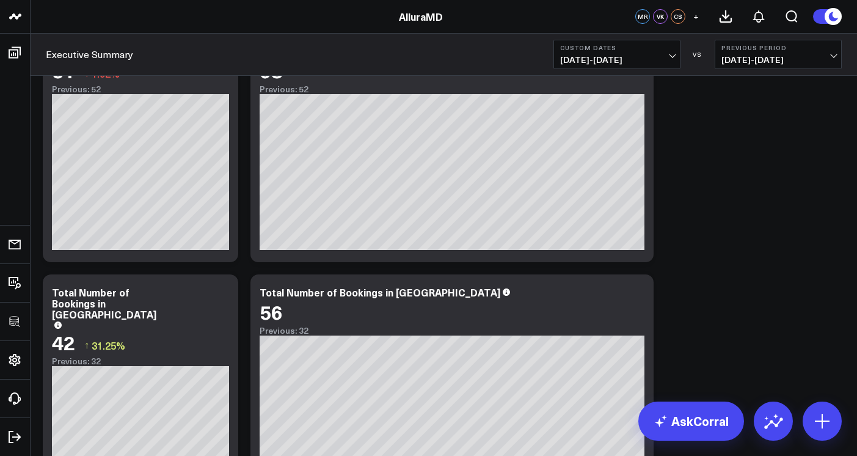
scroll to position [4847, 0]
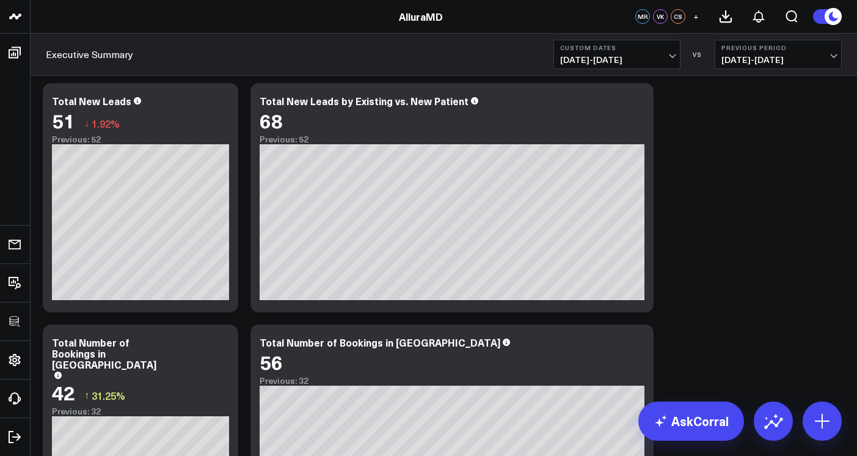
scroll to position [4730, 0]
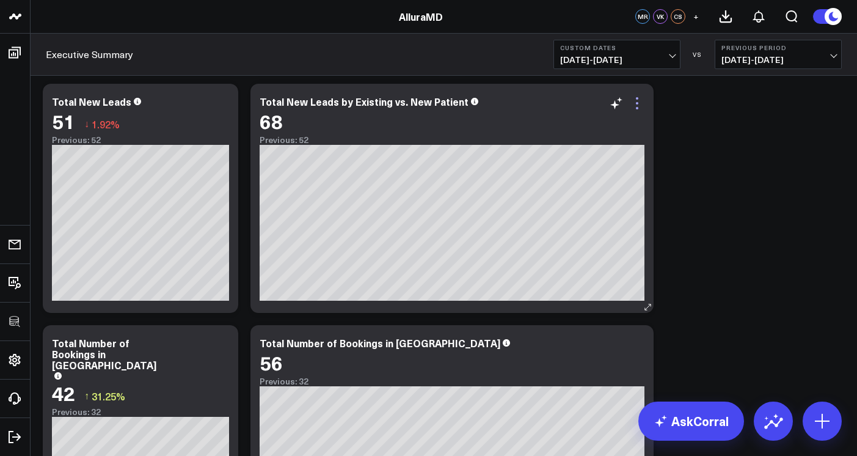
click at [639, 98] on icon at bounding box center [637, 98] width 2 height 2
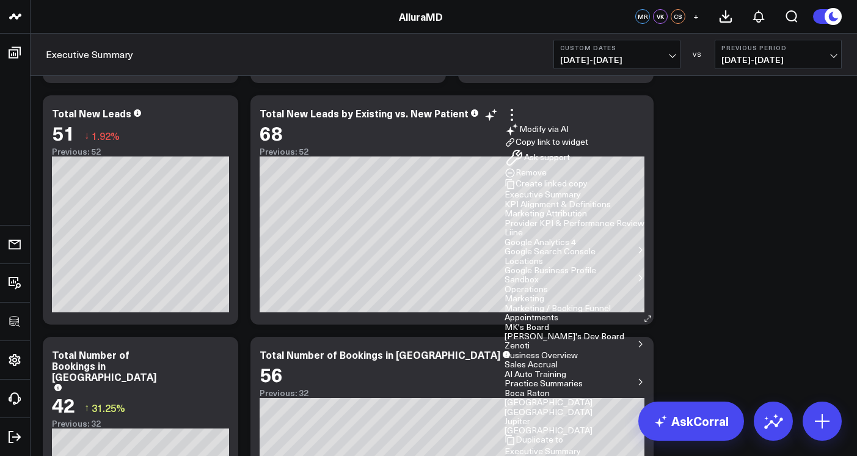
scroll to position [4691, 0]
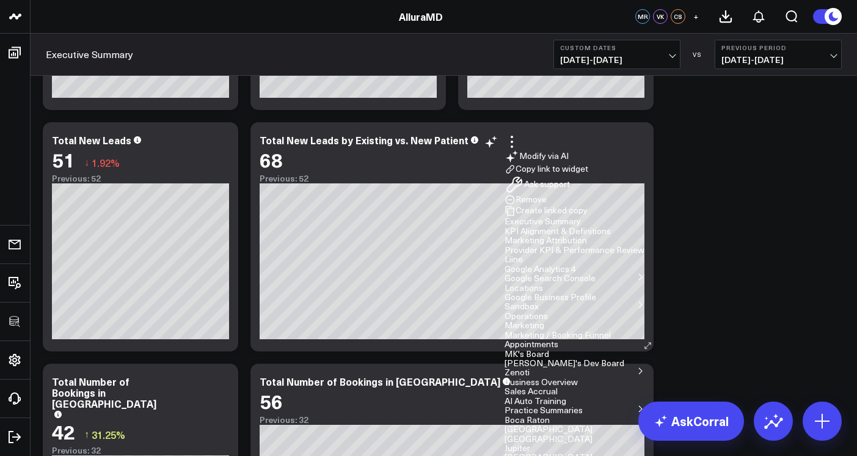
click at [547, 205] on button "Remove" at bounding box center [526, 199] width 42 height 11
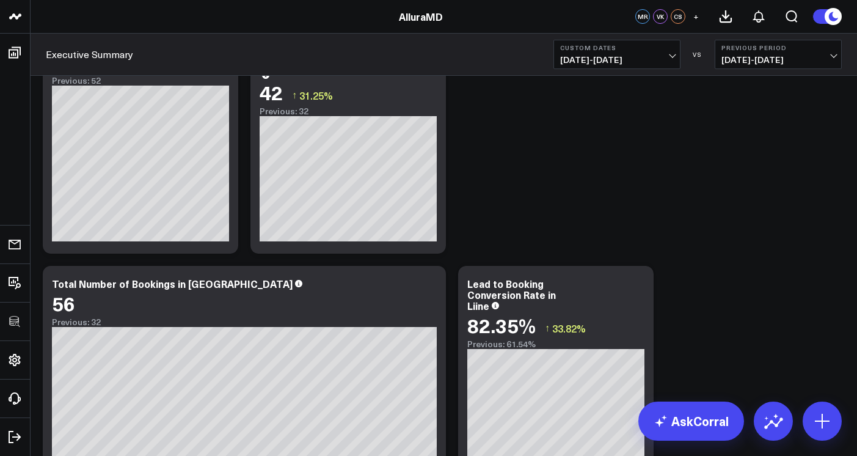
scroll to position [4871, 0]
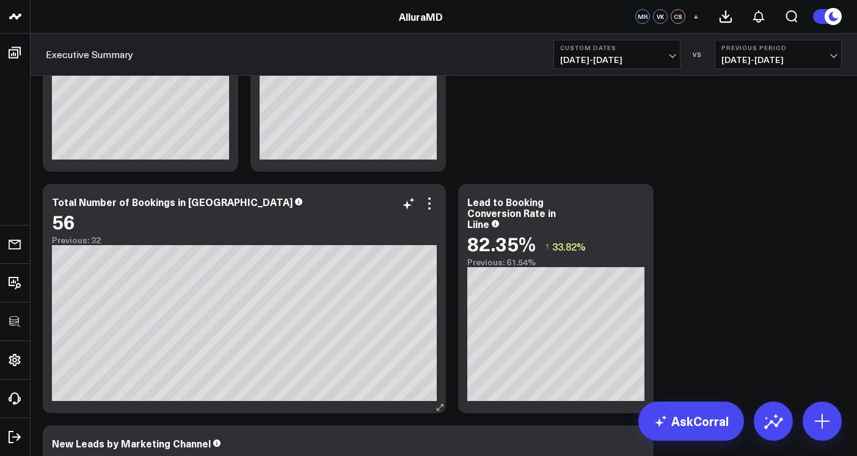
click at [431, 211] on div "56" at bounding box center [244, 221] width 385 height 22
click at [434, 207] on icon at bounding box center [429, 203] width 15 height 15
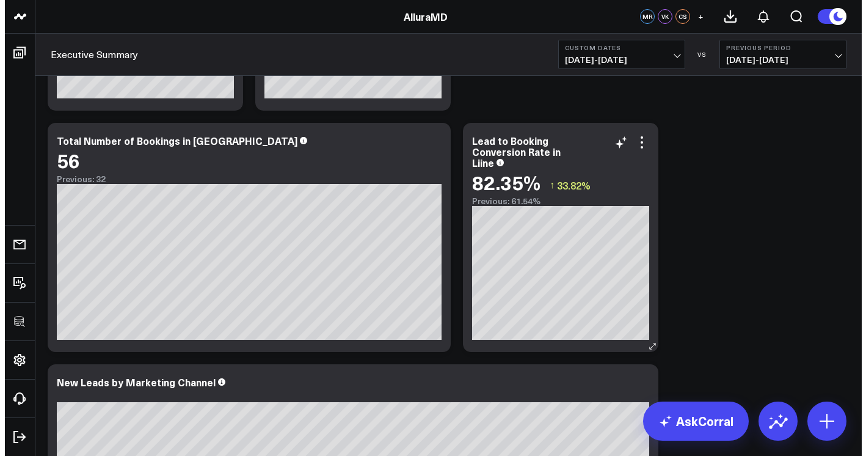
scroll to position [4881, 0]
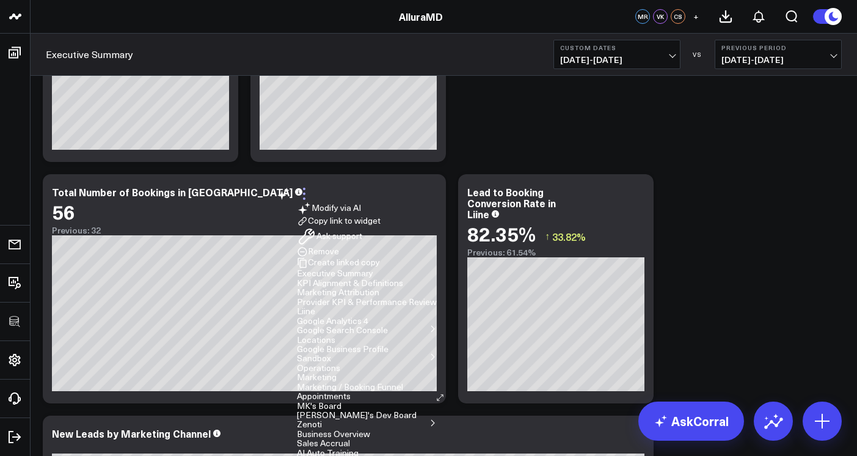
click at [312, 190] on icon at bounding box center [304, 193] width 15 height 15
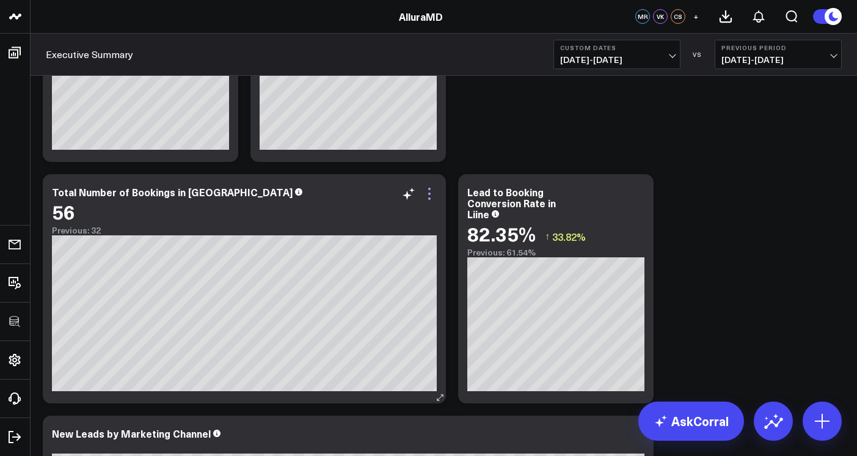
click at [434, 197] on icon at bounding box center [429, 193] width 15 height 15
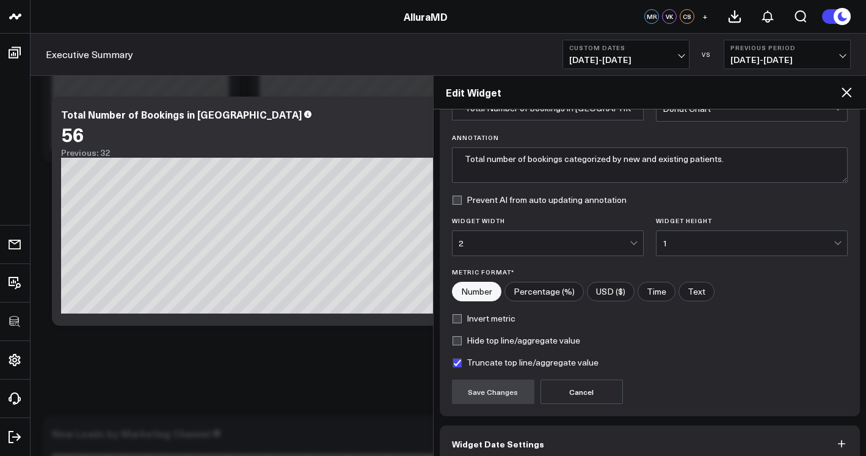
scroll to position [134, 0]
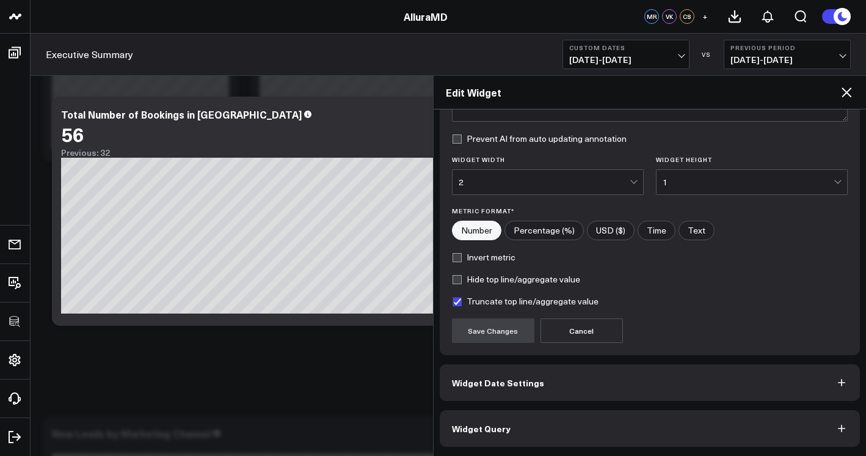
click at [495, 419] on button "Widget Query" at bounding box center [650, 428] width 421 height 37
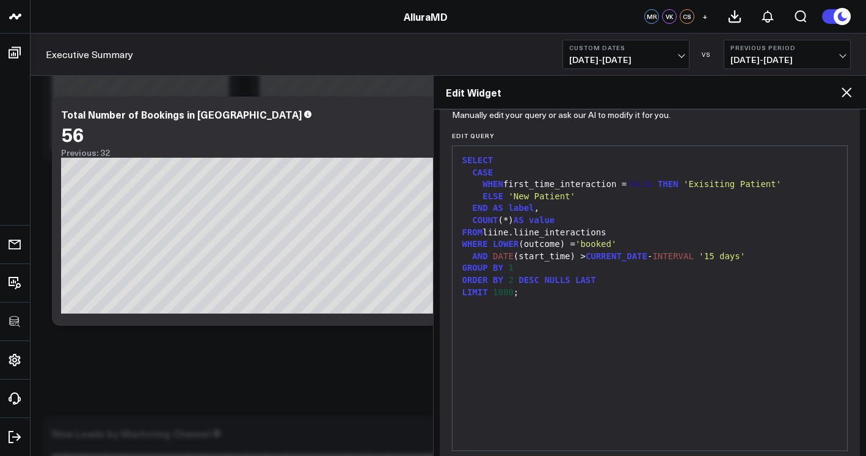
click at [495, 419] on div "SELECT CASE WHEN first_time_interaction = FALSE THEN 'Exisiting Patient' ELSE '…" at bounding box center [650, 298] width 383 height 292
click at [571, 183] on div "WHEN first_time_interaction = FALSE THEN 'Exisiting Patient'" at bounding box center [650, 184] width 383 height 12
click at [573, 198] on span "'New Patient'" at bounding box center [541, 196] width 67 height 10
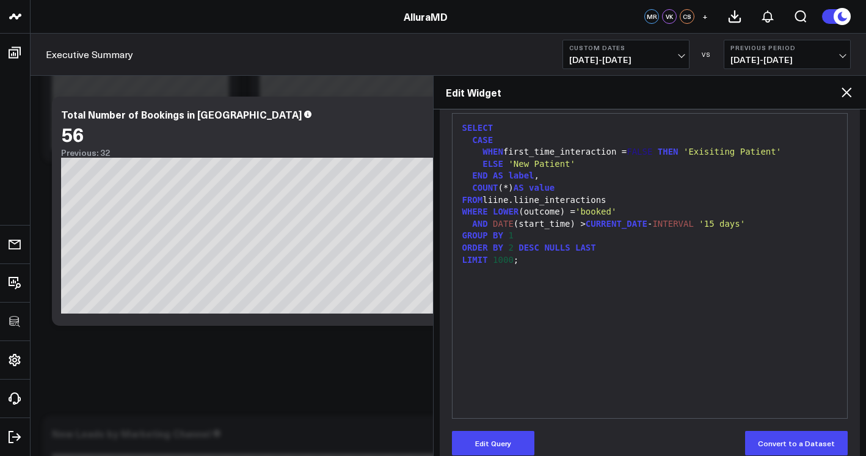
scroll to position [187, 0]
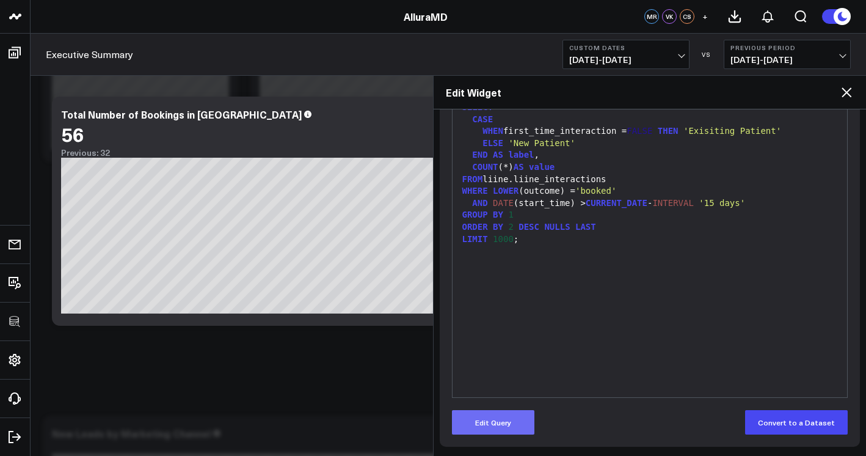
click at [500, 425] on button "Edit Query" at bounding box center [493, 422] width 82 height 24
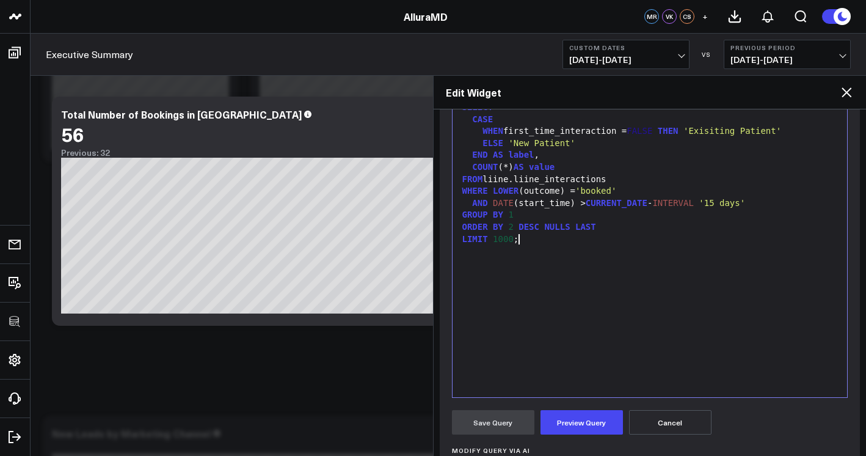
click at [579, 241] on div "LIMIT 1000 ;" at bounding box center [650, 239] width 383 height 12
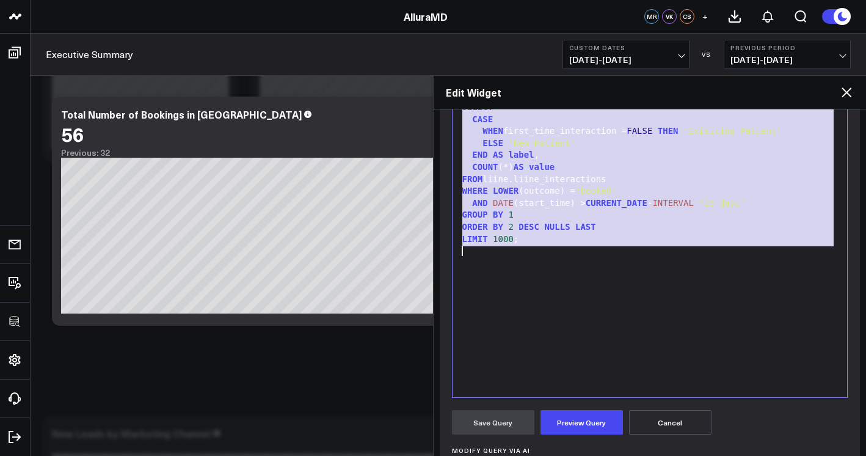
copy div "SELECT CASE WHEN first_time_interaction = FALSE THEN 'Exisiting Patient' ELSE '…"
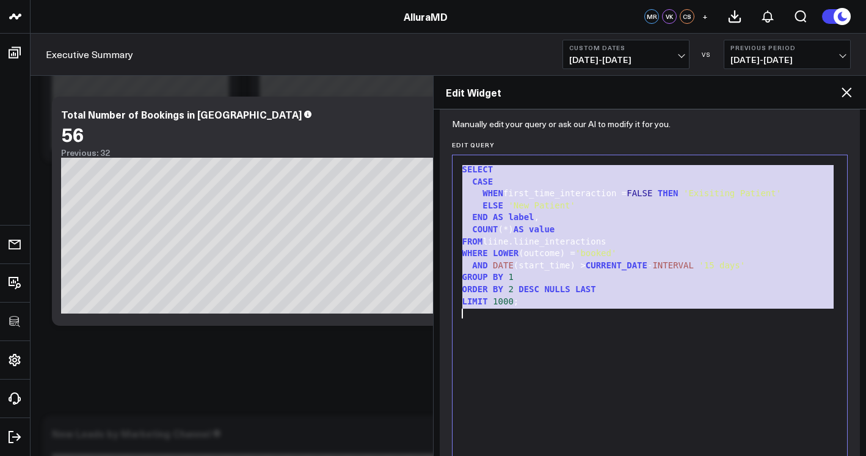
scroll to position [75, 0]
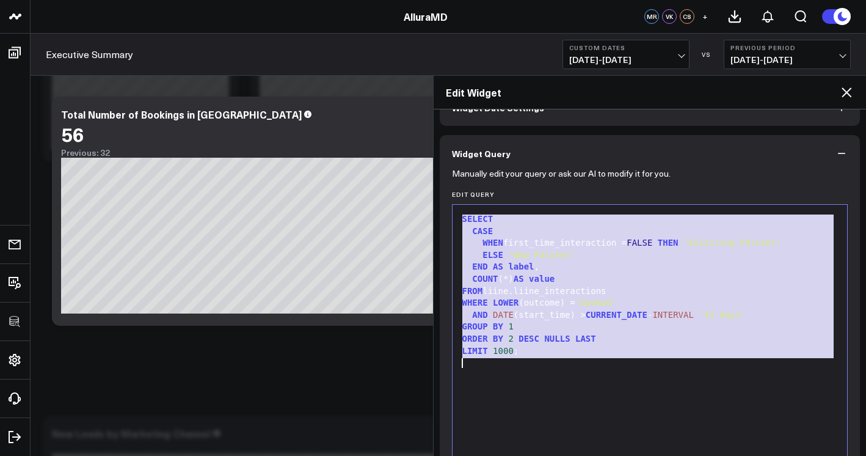
drag, startPoint x: 604, startPoint y: 237, endPoint x: 613, endPoint y: 232, distance: 10.4
click at [604, 238] on div "WHEN first_time_interaction = FALSE THEN 'Exisiting Patient'" at bounding box center [650, 243] width 383 height 12
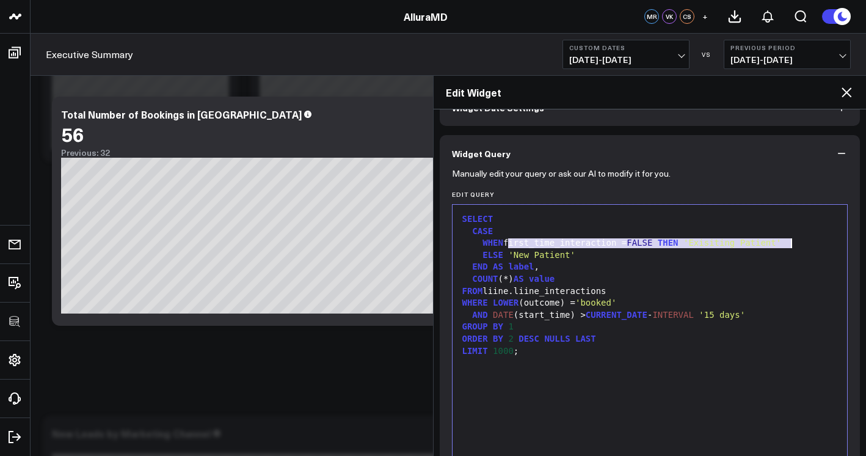
drag, startPoint x: 510, startPoint y: 243, endPoint x: 796, endPoint y: 244, distance: 285.3
click at [796, 244] on div "WHEN first_time_interaction = FALSE THEN 'Exisiting Patient'" at bounding box center [650, 243] width 383 height 12
click at [585, 216] on div "SELECT" at bounding box center [650, 219] width 383 height 12
drag, startPoint x: 631, startPoint y: 243, endPoint x: 507, endPoint y: 241, distance: 124.0
click at [507, 241] on div "WHEN first_time_interaction = FALSE THEN 'Exisiting Patient'" at bounding box center [650, 243] width 383 height 12
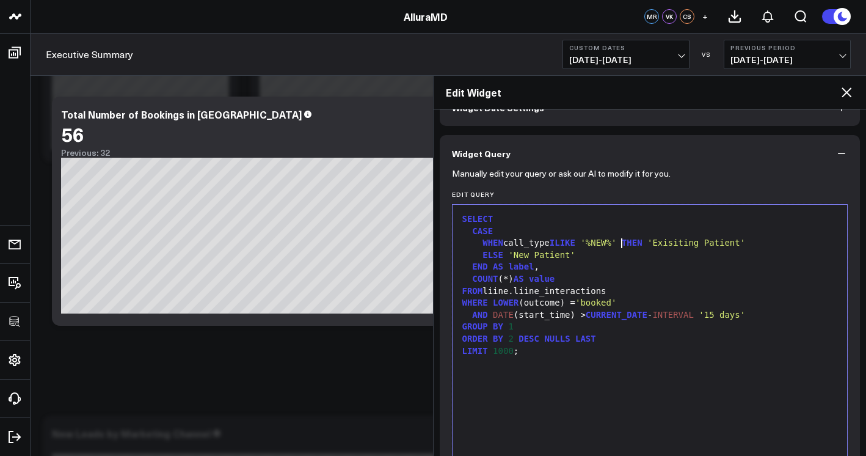
click at [695, 242] on span "'Exisiting Patient'" at bounding box center [697, 243] width 98 height 10
click at [694, 242] on span "'Exisiting Patient'" at bounding box center [697, 243] width 98 height 10
click at [516, 256] on span "'New Patient'" at bounding box center [541, 255] width 67 height 10
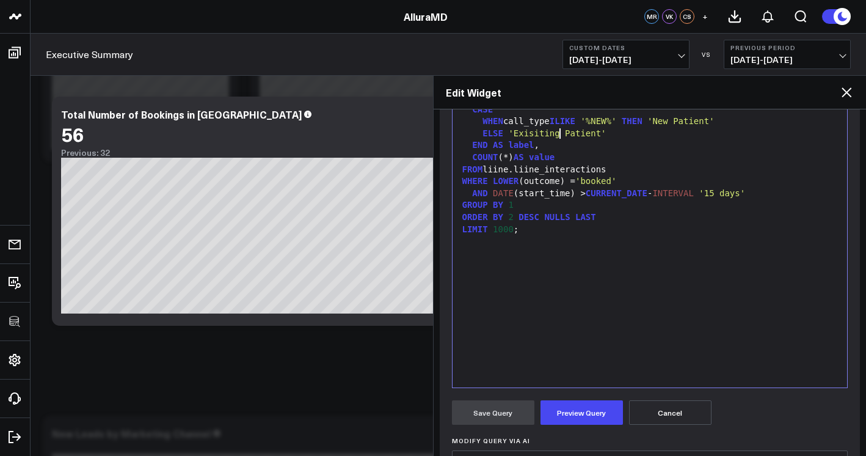
scroll to position [338, 0]
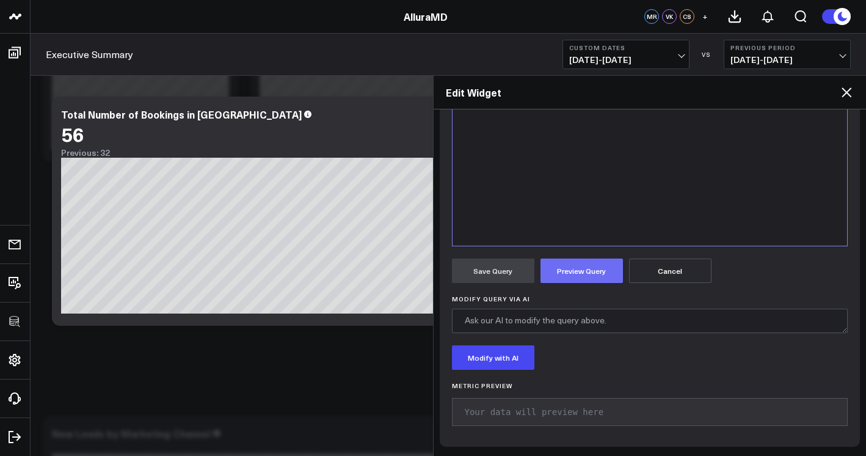
click at [572, 272] on button "Preview Query" at bounding box center [582, 270] width 82 height 24
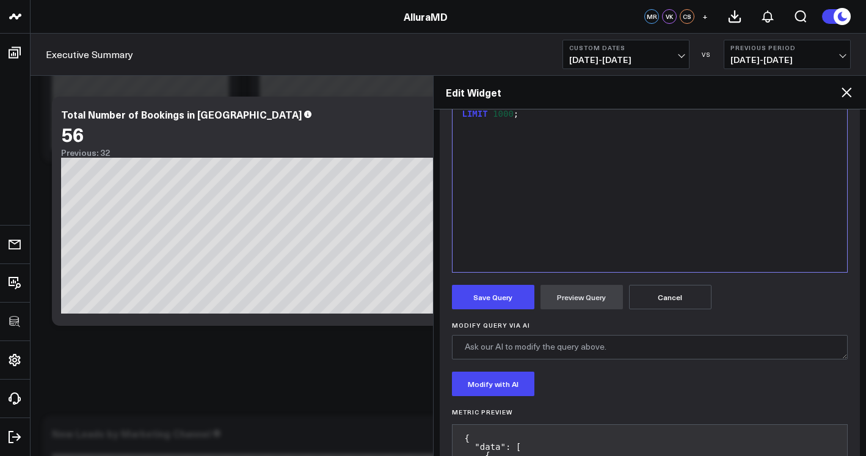
scroll to position [433, 0]
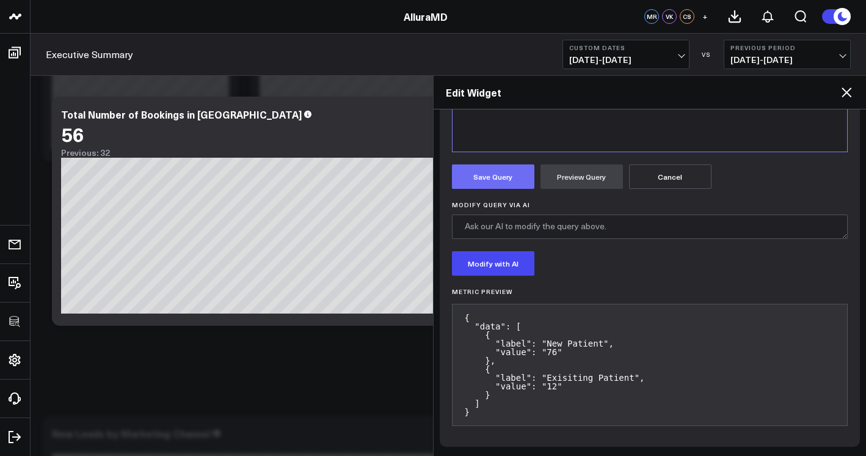
click at [508, 185] on button "Save Query" at bounding box center [493, 176] width 82 height 24
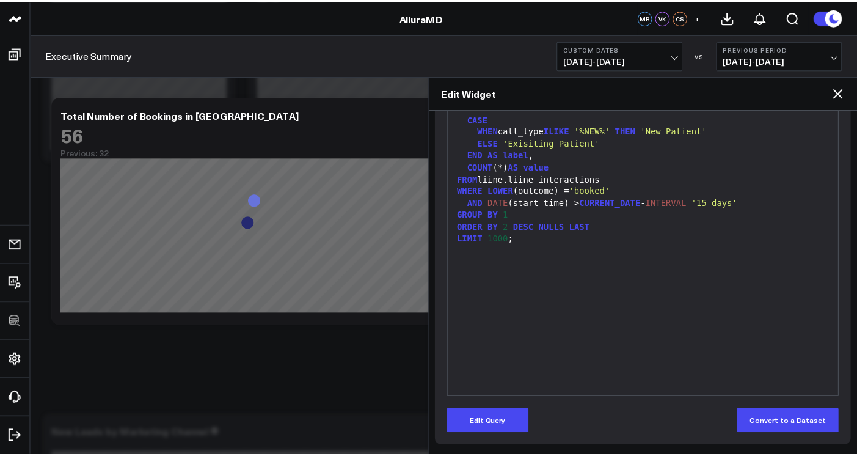
scroll to position [187, 0]
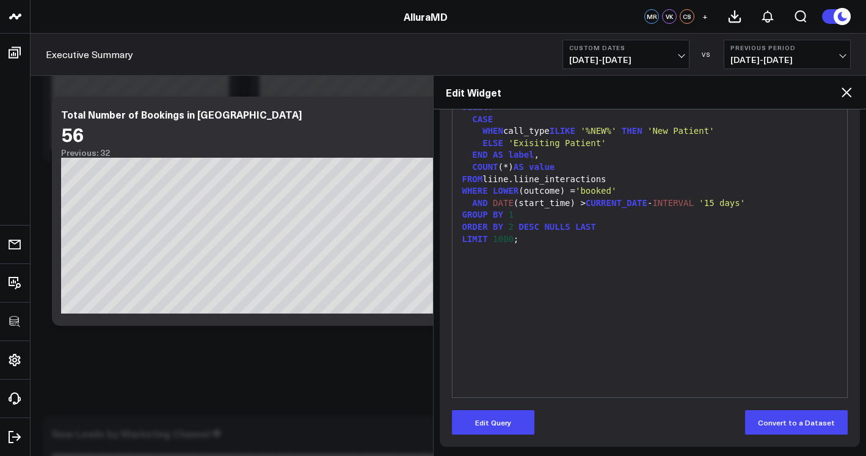
click at [845, 97] on icon at bounding box center [847, 92] width 15 height 15
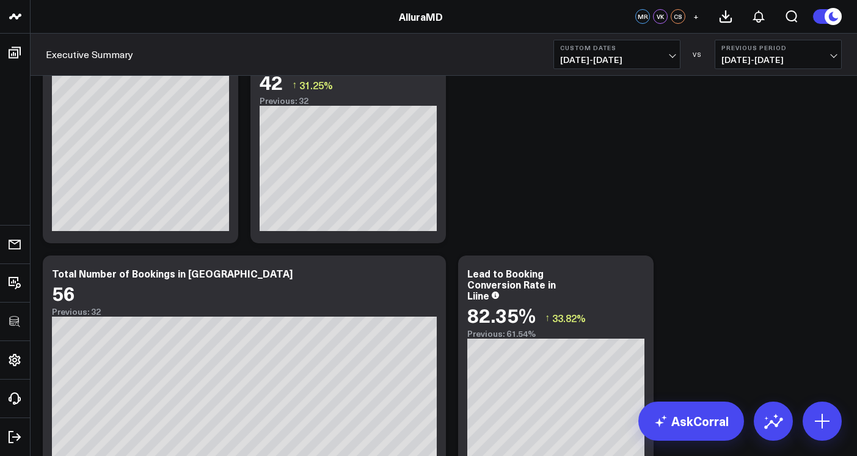
scroll to position [4816, 0]
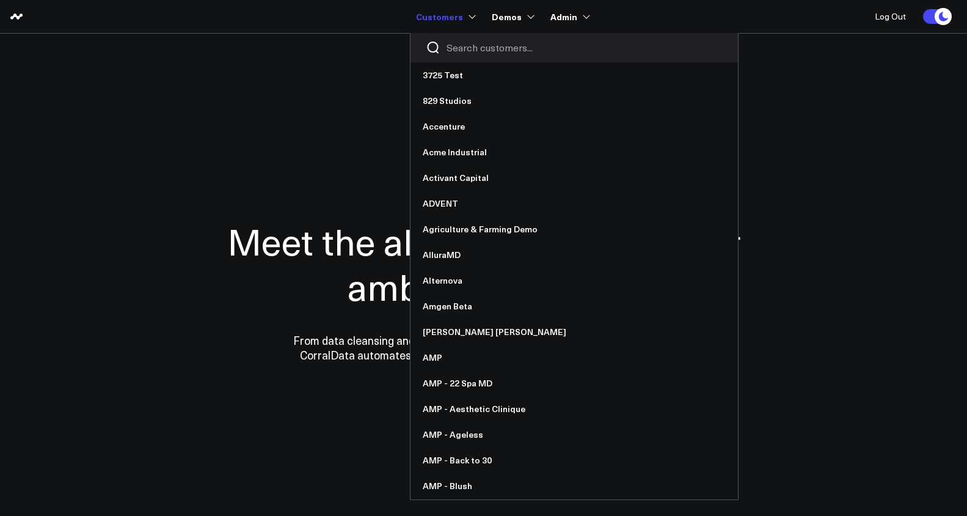
click at [439, 24] on link "Customers" at bounding box center [444, 16] width 57 height 22
click at [458, 46] on input "Search customers input" at bounding box center [585, 47] width 276 height 13
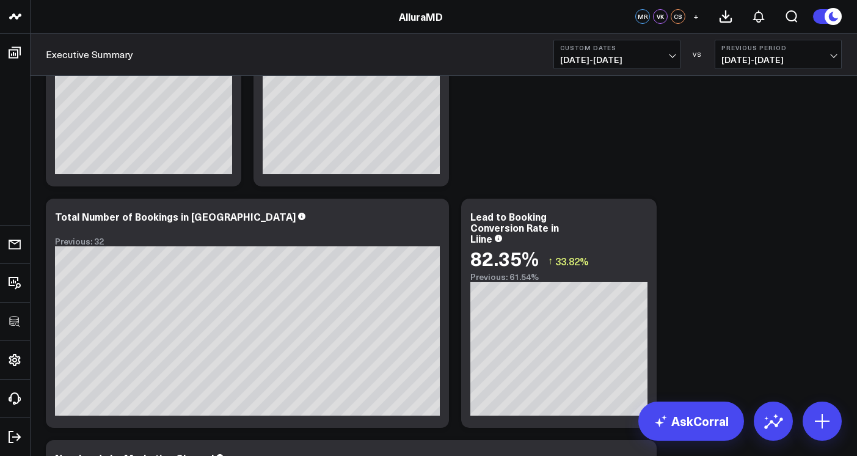
scroll to position [4849, 0]
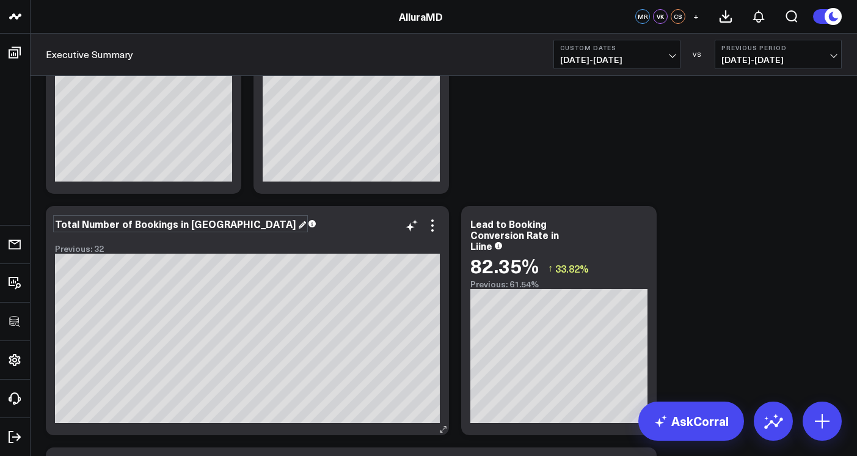
click at [197, 223] on div "Total Number of Bookings in [GEOGRAPHIC_DATA]" at bounding box center [180, 223] width 251 height 13
click at [436, 227] on icon at bounding box center [432, 225] width 15 height 15
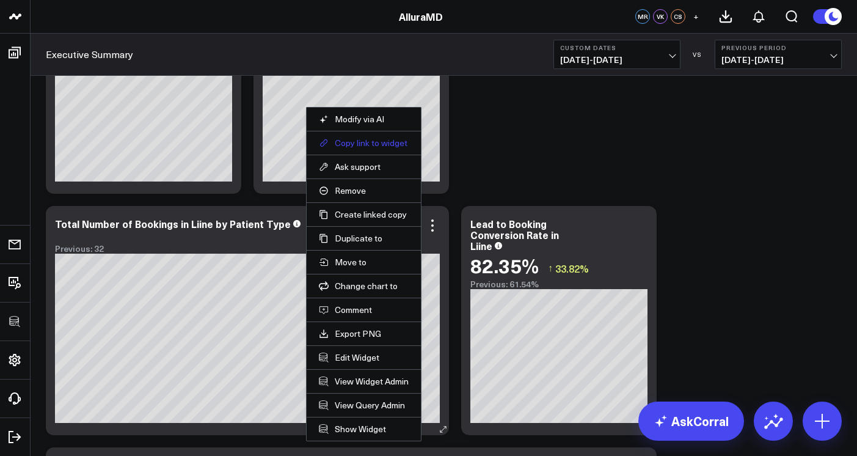
click at [367, 143] on button "Copy link to widget" at bounding box center [364, 142] width 90 height 11
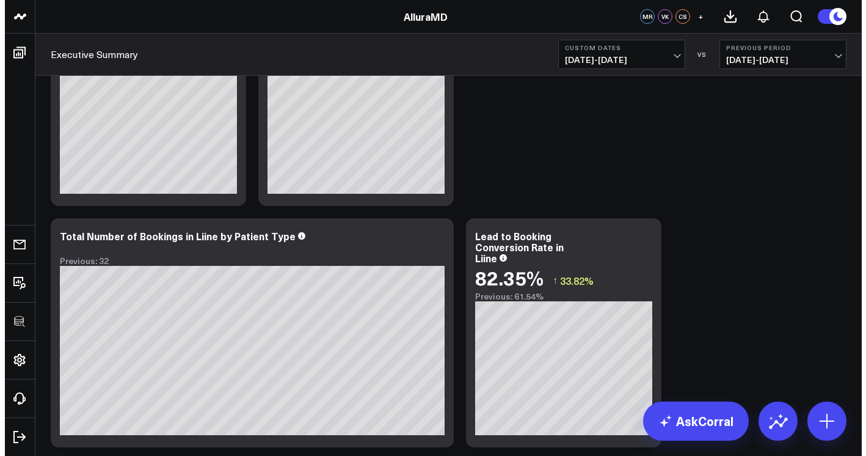
scroll to position [4854, 0]
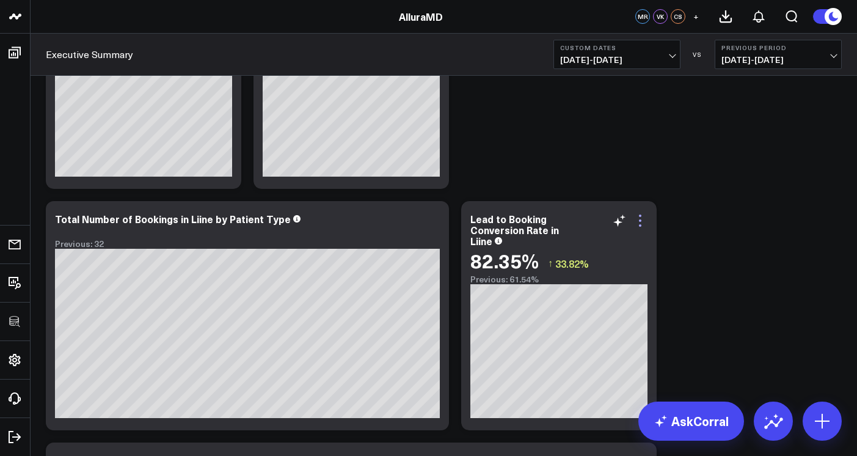
click at [635, 215] on icon at bounding box center [640, 220] width 15 height 15
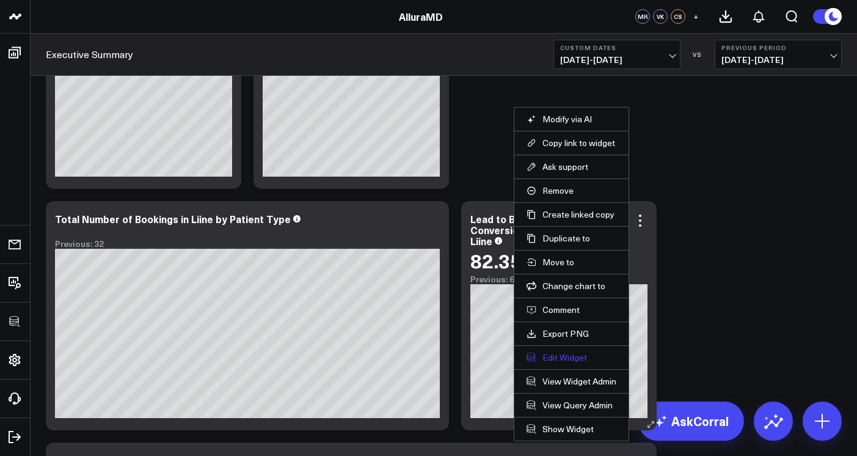
click at [571, 352] on button "Edit Widget" at bounding box center [572, 357] width 90 height 11
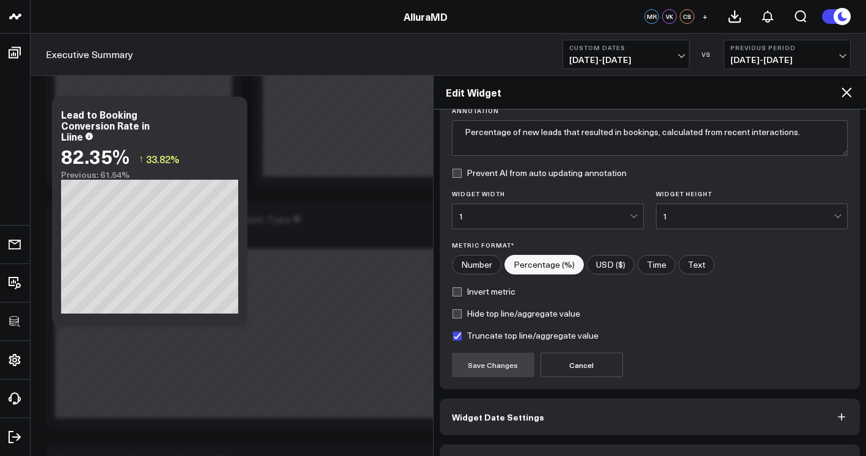
scroll to position [134, 0]
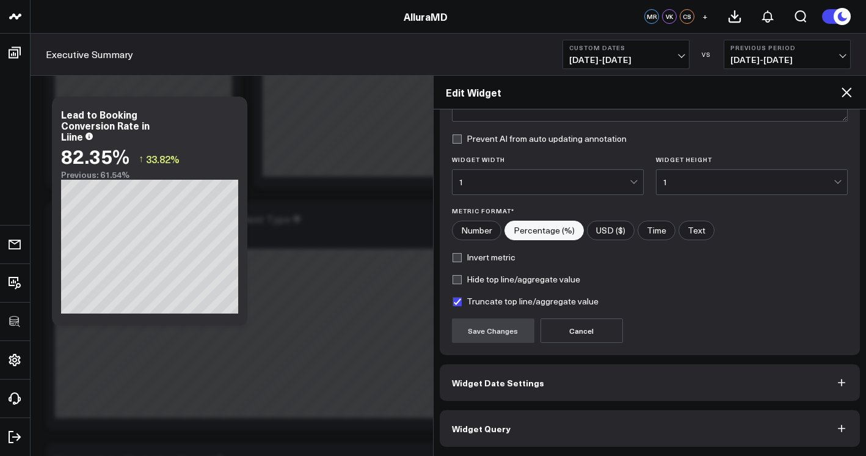
click at [599, 425] on button "Widget Query" at bounding box center [650, 428] width 421 height 37
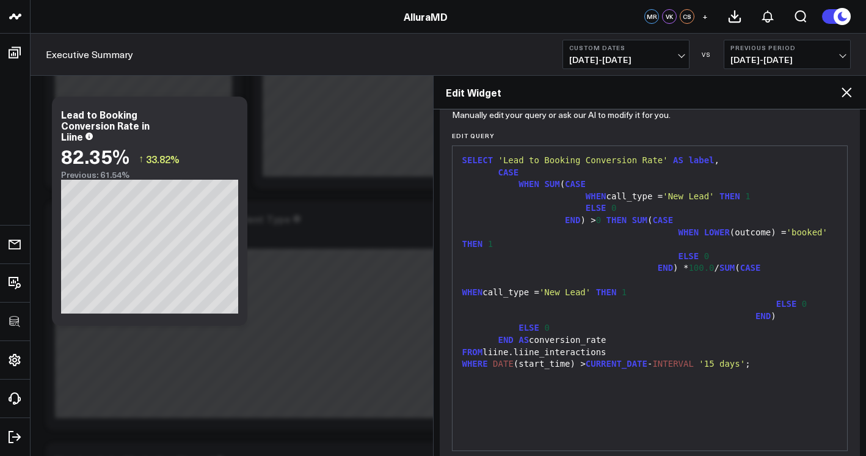
click at [742, 353] on div "FROM liine.liine_interactions" at bounding box center [650, 352] width 383 height 12
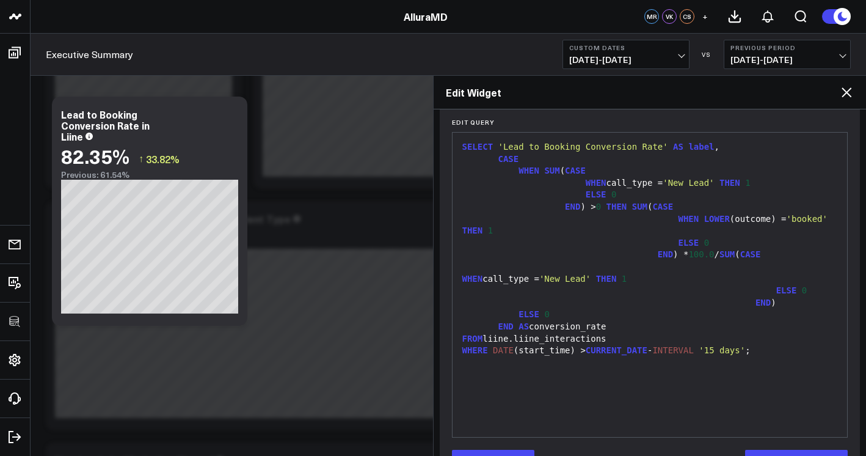
scroll to position [166, 0]
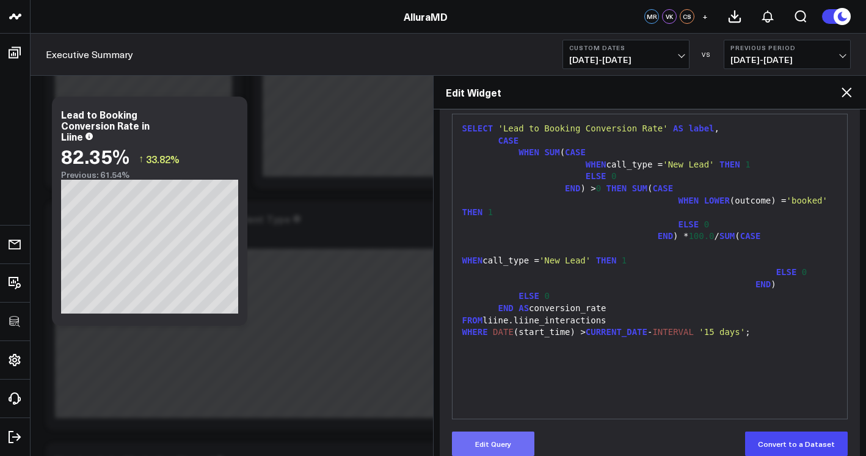
click at [507, 450] on button "Edit Query" at bounding box center [493, 443] width 82 height 24
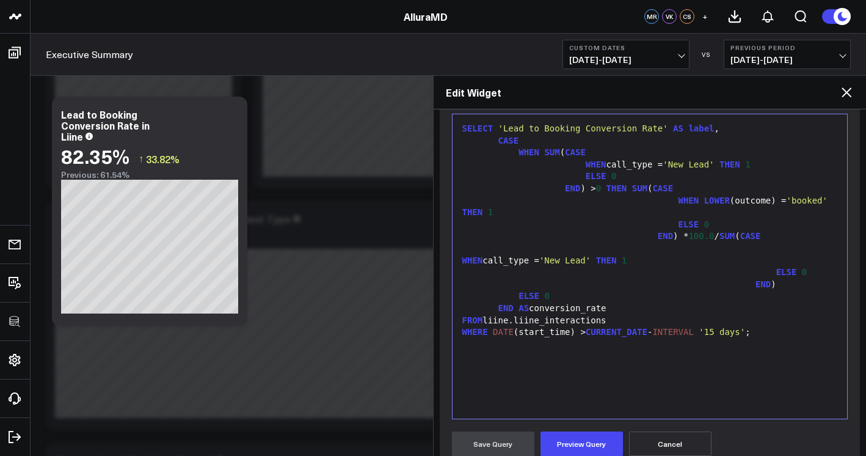
click at [609, 404] on div "SELECT 'Lead to Booking Conversion Rate' AS label , CASE WHEN SUM ( CASE WHEN c…" at bounding box center [650, 266] width 383 height 292
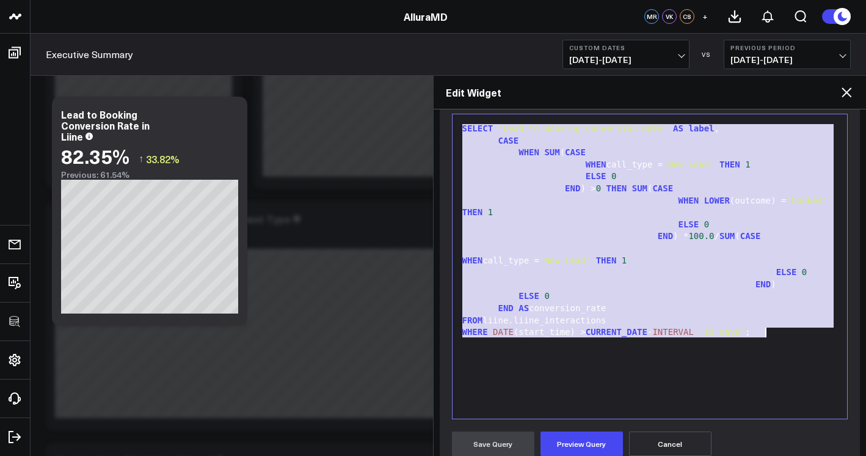
copy div "SELECT 'Lead to Booking Conversion Rate' AS label , CASE WHEN SUM ( CASE WHEN c…"
click at [793, 225] on div "ELSE 0" at bounding box center [650, 225] width 383 height 12
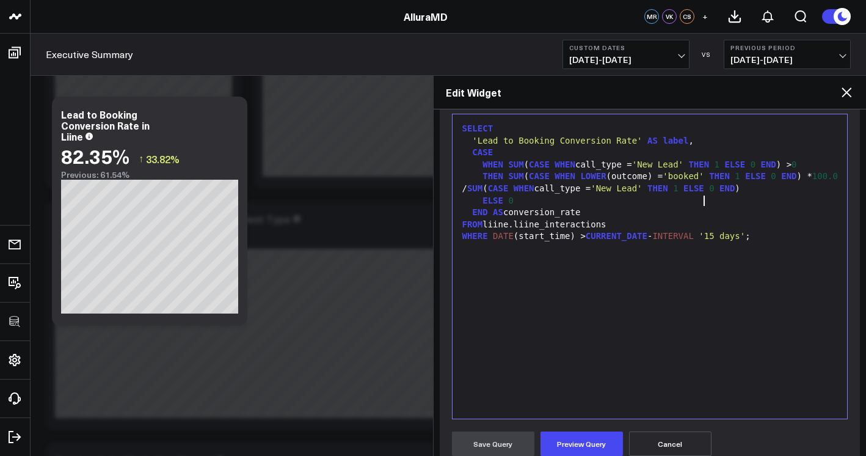
click at [706, 195] on div "/ SUM ( CASE WHEN call_type = 'New Lead' THEN 1 ELSE 0 END )" at bounding box center [650, 189] width 383 height 12
click at [557, 289] on div "SELECT 'Lead to Booking Conversion Rate' AS label , CASE WHEN SUM ( CASE WHEN c…" at bounding box center [650, 266] width 383 height 292
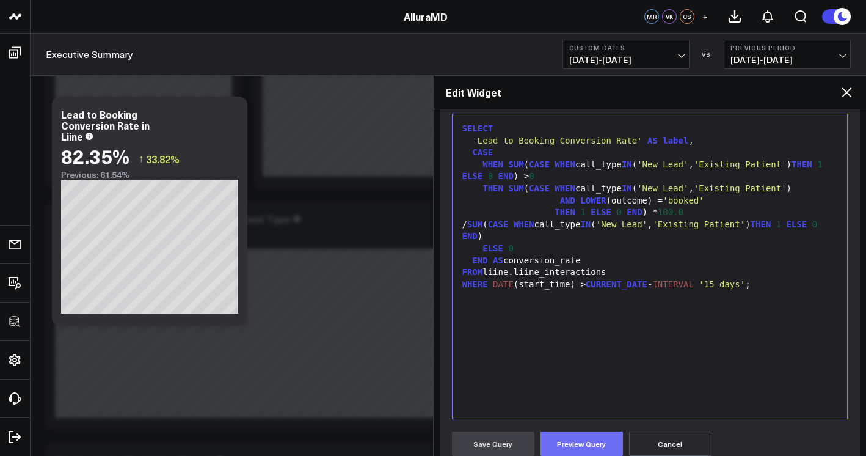
click at [587, 443] on button "Preview Query" at bounding box center [582, 443] width 82 height 24
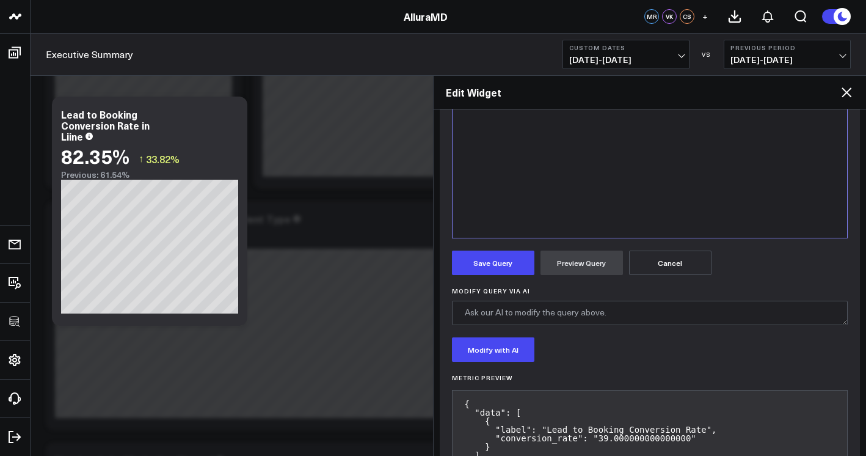
scroll to position [398, 0]
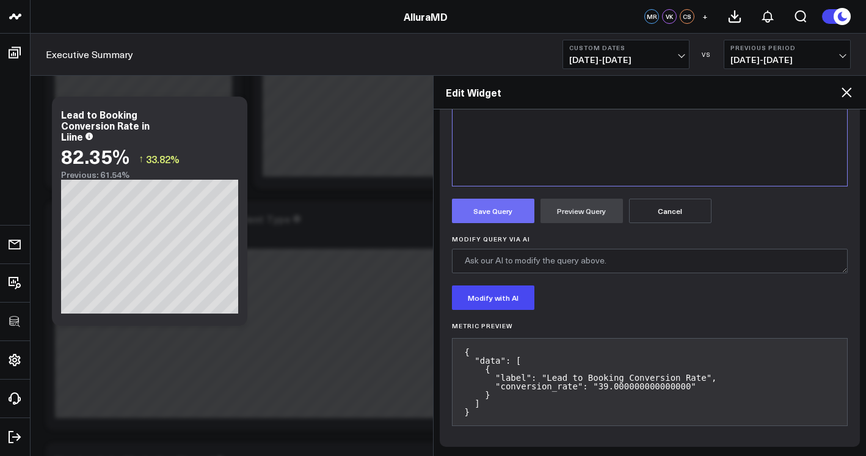
click at [492, 215] on button "Save Query" at bounding box center [493, 211] width 82 height 24
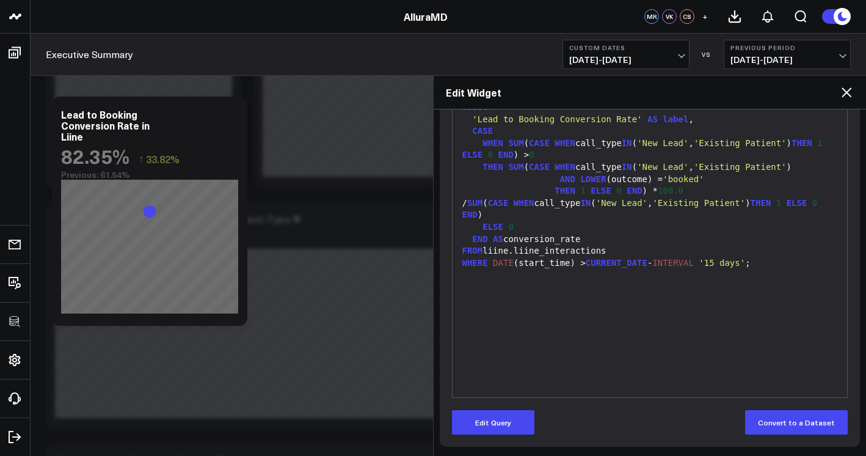
scroll to position [187, 0]
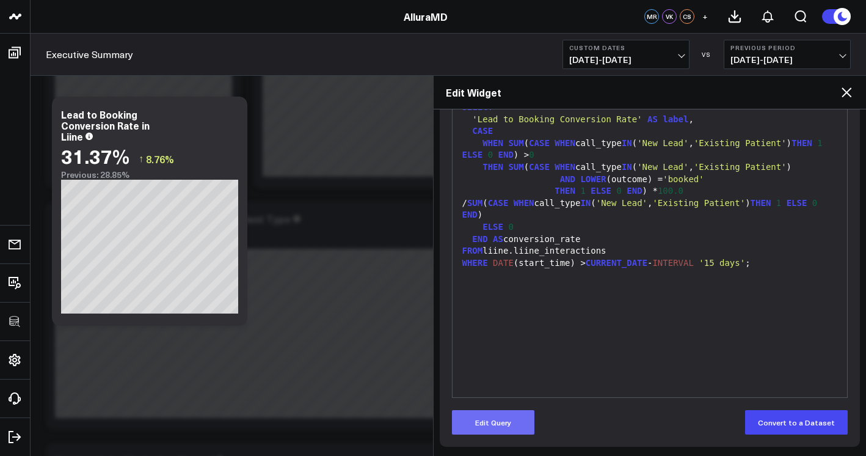
click at [525, 411] on button "Edit Query" at bounding box center [493, 422] width 82 height 24
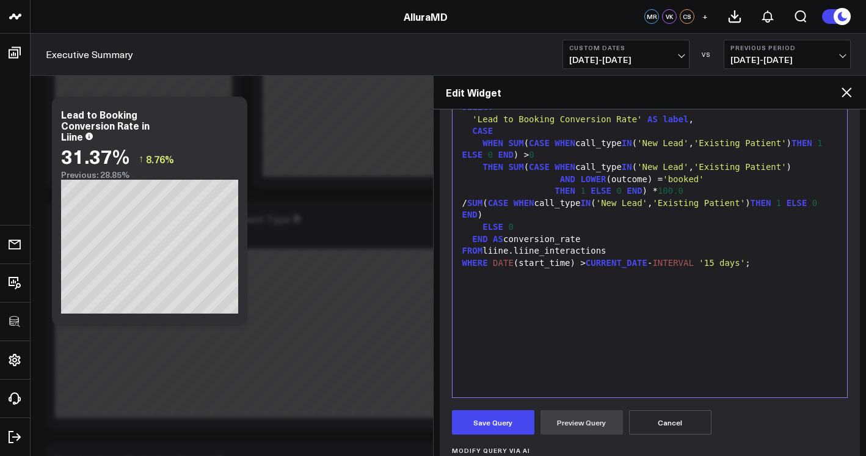
click at [585, 353] on div "SELECT 'Lead to Booking Conversion Rate' AS label , CASE WHEN SUM ( CASE WHEN c…" at bounding box center [650, 245] width 383 height 292
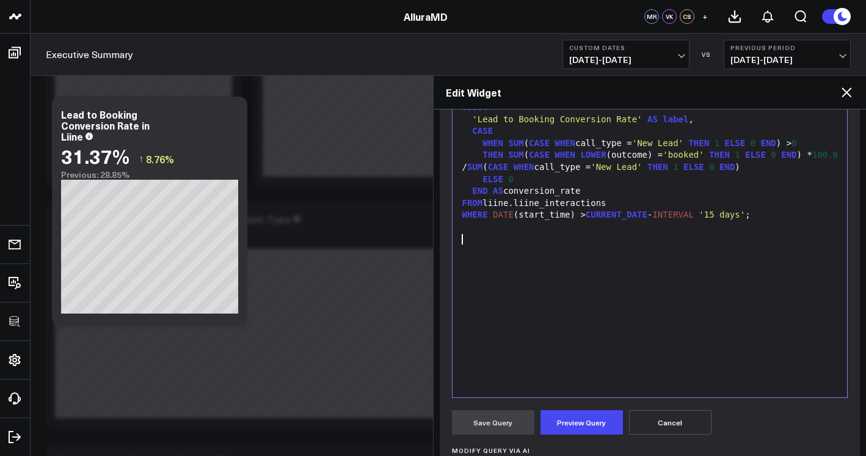
click at [593, 435] on form "Manually edit your query or ask our AI to modify it for you. Edit Query 99 1 2 …" at bounding box center [650, 353] width 397 height 586
click at [593, 431] on button "Preview Query" at bounding box center [582, 422] width 82 height 24
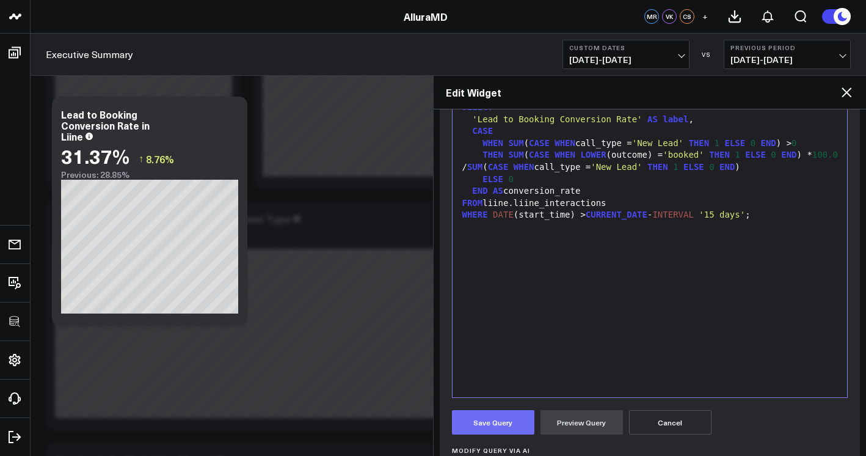
click at [508, 420] on button "Save Query" at bounding box center [493, 422] width 82 height 24
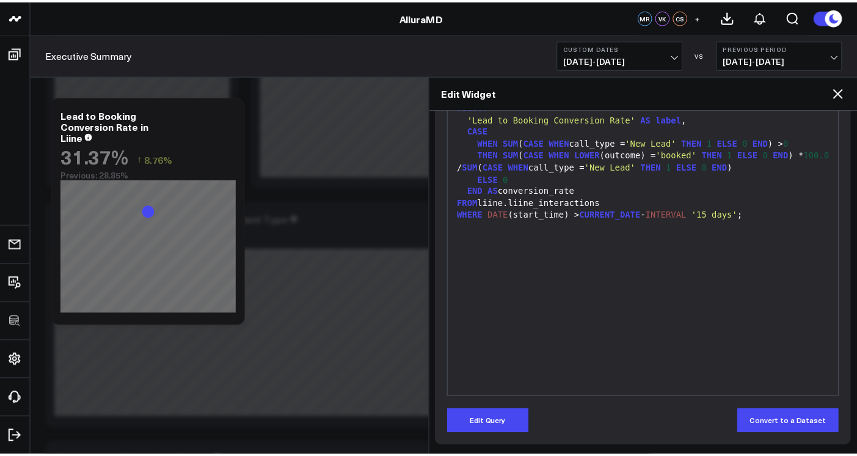
scroll to position [163, 0]
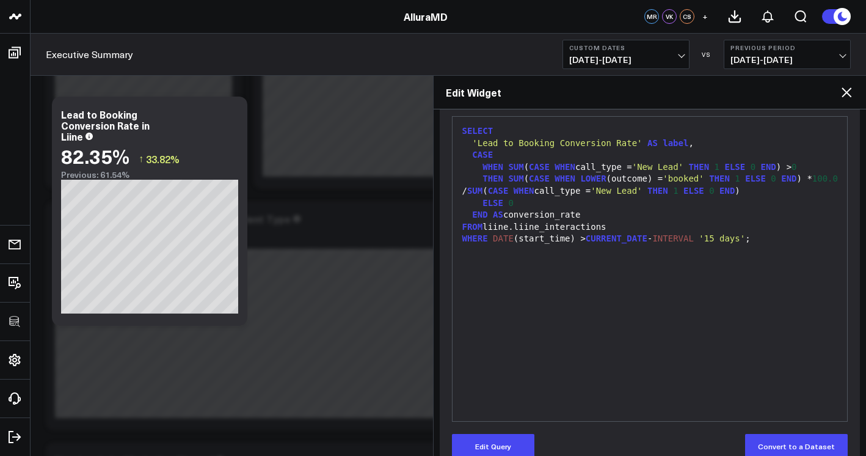
click at [849, 87] on icon at bounding box center [847, 92] width 15 height 15
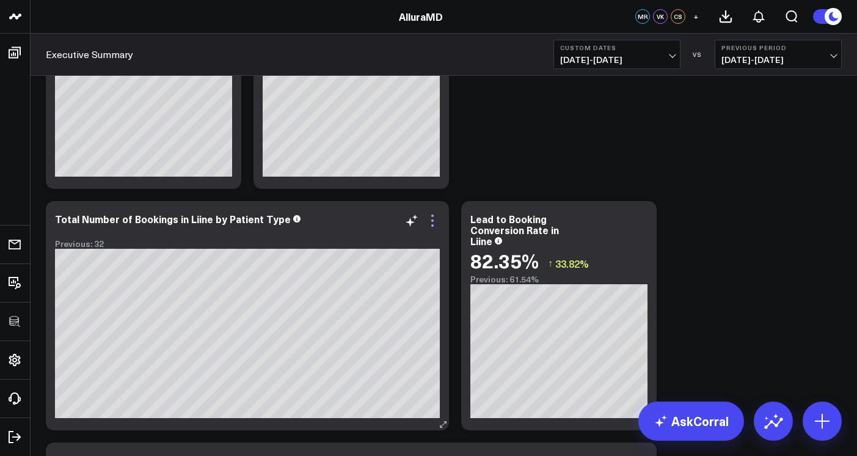
click at [430, 224] on icon at bounding box center [432, 220] width 15 height 15
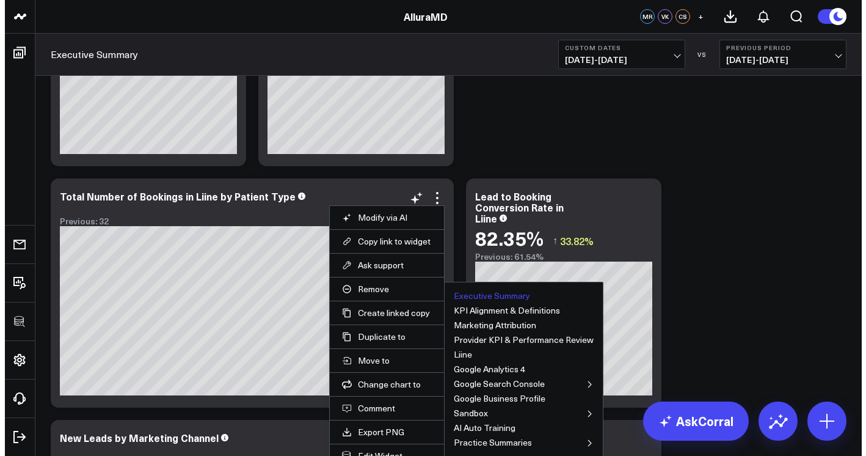
scroll to position [4901, 0]
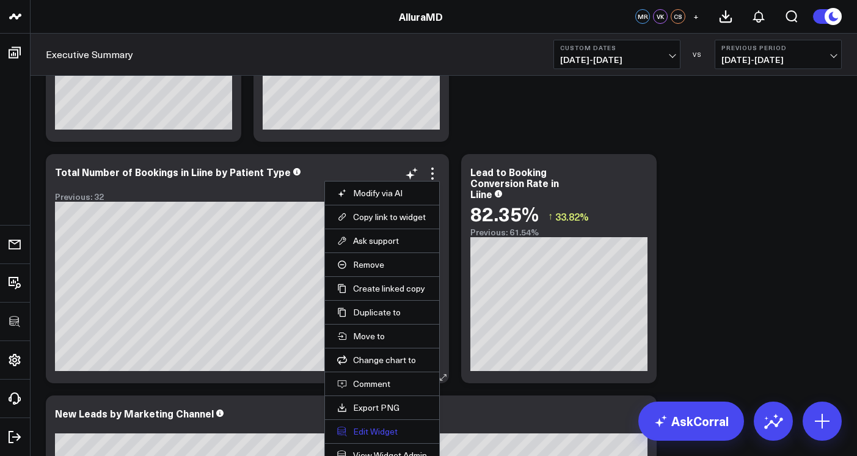
click at [378, 431] on button "Edit Widget" at bounding box center [382, 431] width 90 height 11
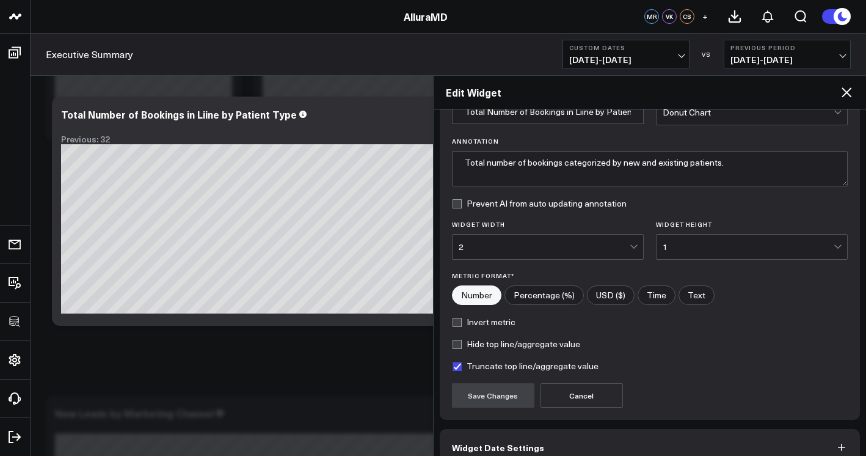
scroll to position [134, 0]
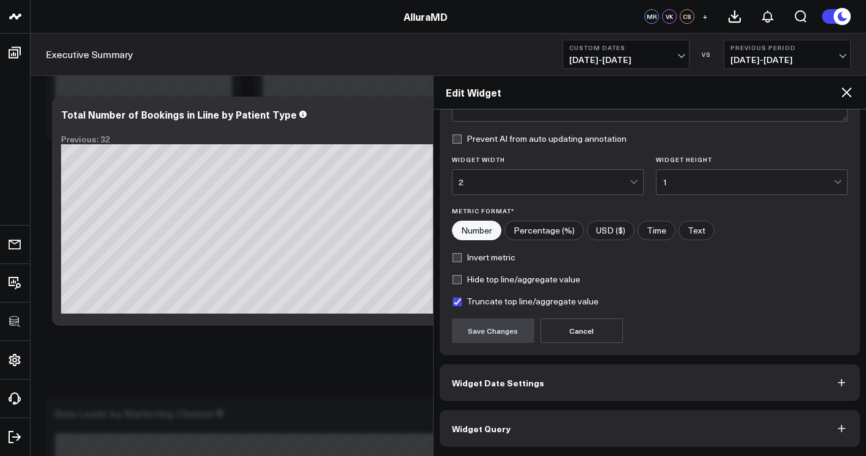
click at [544, 423] on button "Widget Query" at bounding box center [650, 428] width 421 height 37
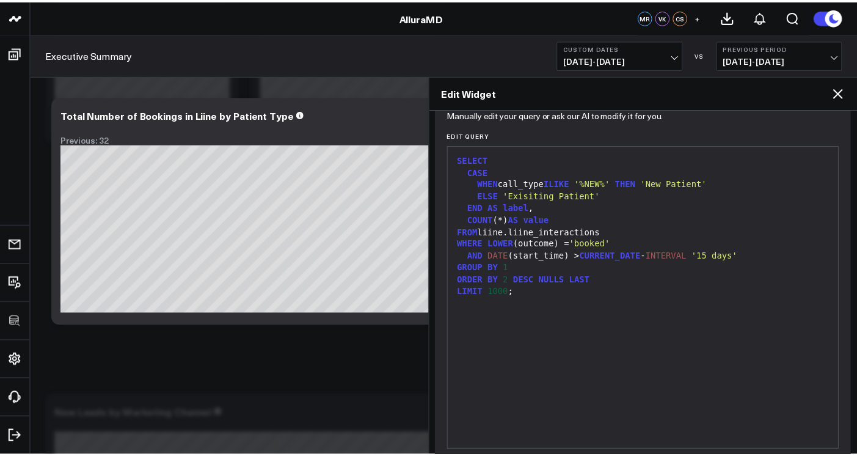
scroll to position [187, 0]
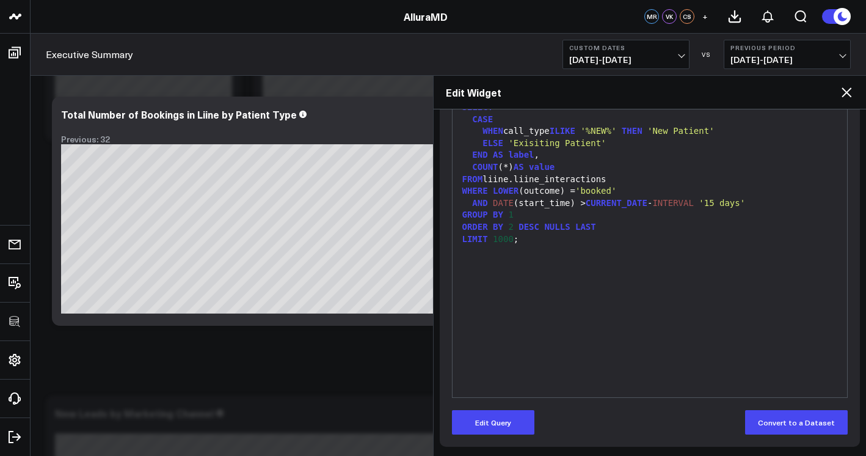
click at [741, 338] on div "SELECT CASE WHEN call_type ILIKE '%NEW%' THEN 'New Patient' ELSE 'Exisiting Pat…" at bounding box center [650, 245] width 383 height 292
click at [521, 425] on button "Edit Query" at bounding box center [493, 422] width 82 height 24
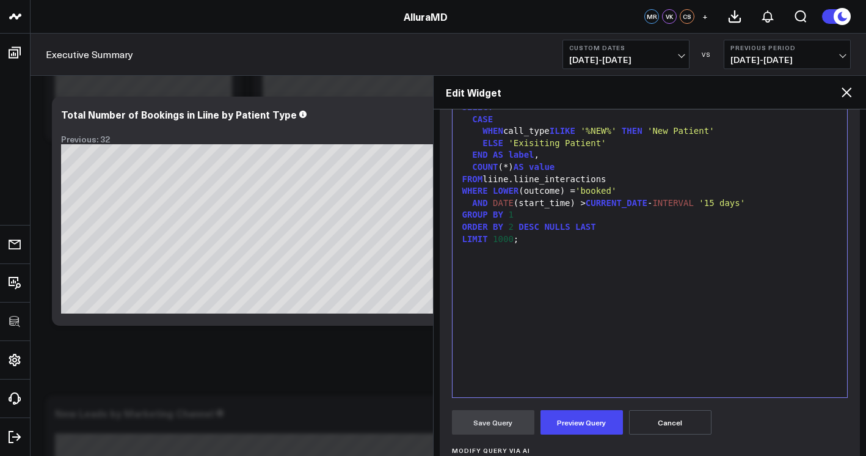
click at [578, 332] on div "SELECT CASE WHEN call_type ILIKE '%NEW%' THEN 'New Patient' ELSE 'Exisiting Pat…" at bounding box center [650, 245] width 383 height 292
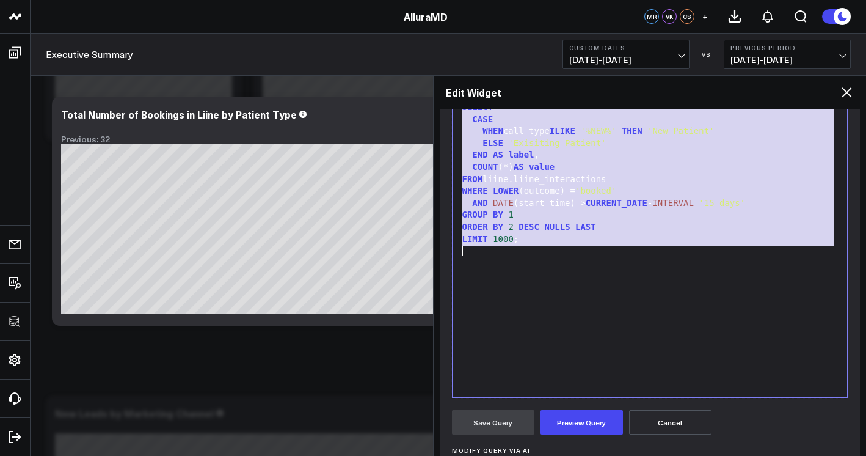
click at [840, 95] on icon at bounding box center [847, 92] width 15 height 15
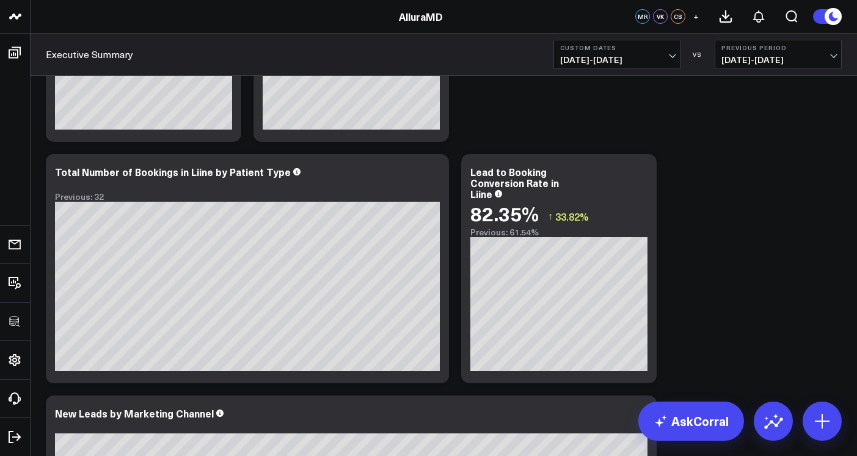
click at [648, 169] on div "Lead to Booking Conversion Rate in Liine 82.35% ↑ 33.82% Previous: 61.54%" at bounding box center [559, 268] width 196 height 229
click at [642, 170] on icon at bounding box center [640, 173] width 15 height 15
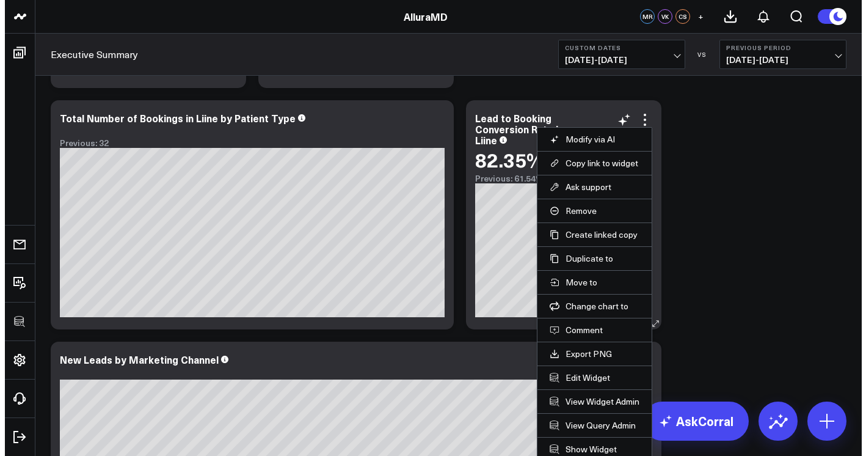
scroll to position [4975, 0]
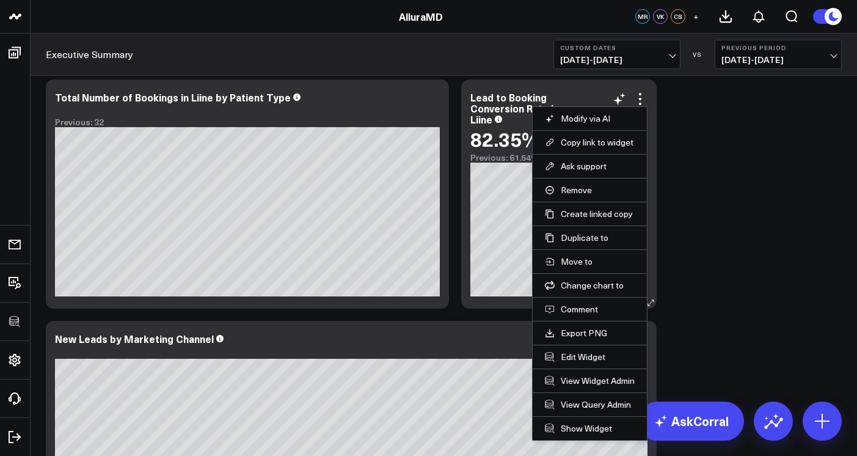
click at [595, 348] on li "Edit Widget" at bounding box center [590, 357] width 114 height 24
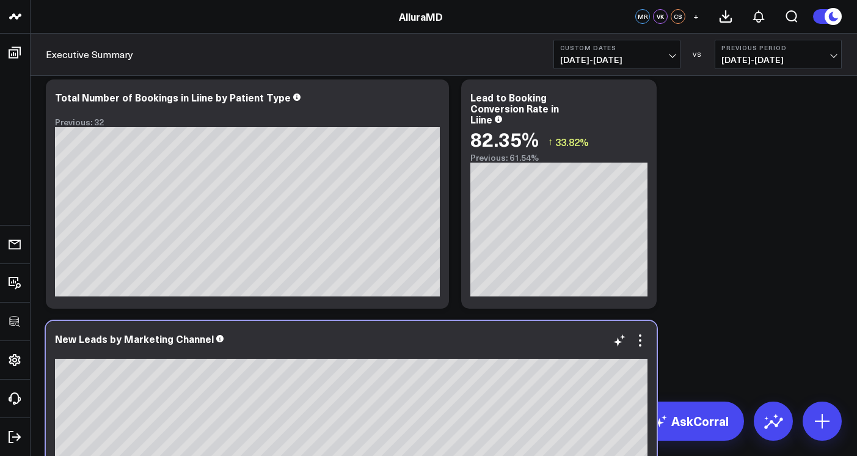
click at [592, 356] on div at bounding box center [351, 353] width 593 height 12
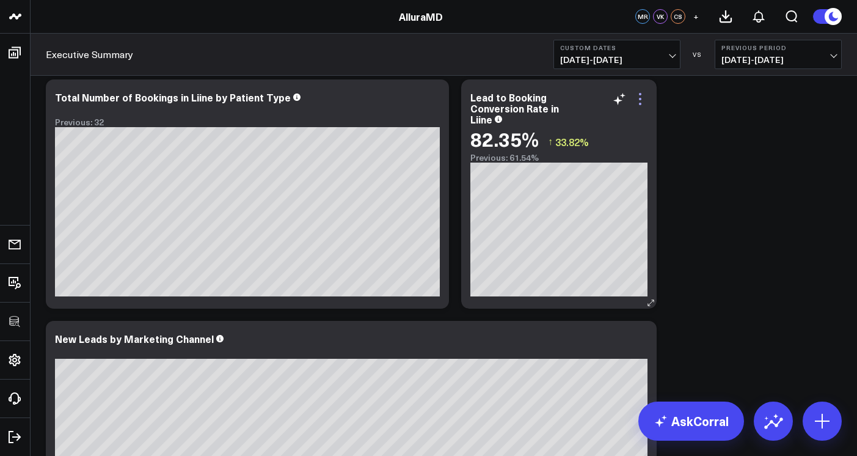
click at [640, 104] on icon at bounding box center [640, 99] width 15 height 15
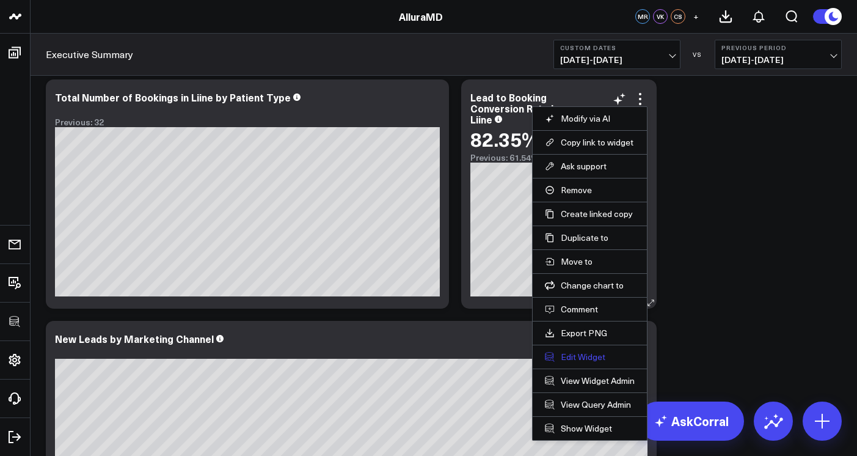
click at [592, 352] on button "Edit Widget" at bounding box center [590, 356] width 90 height 11
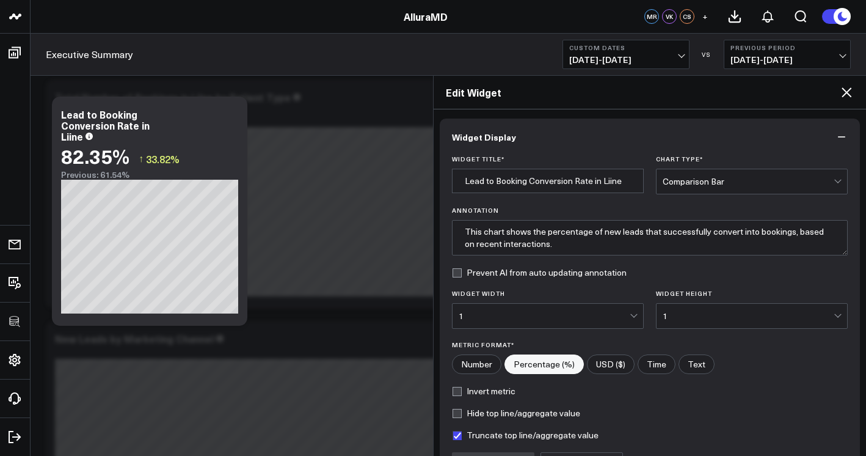
scroll to position [134, 0]
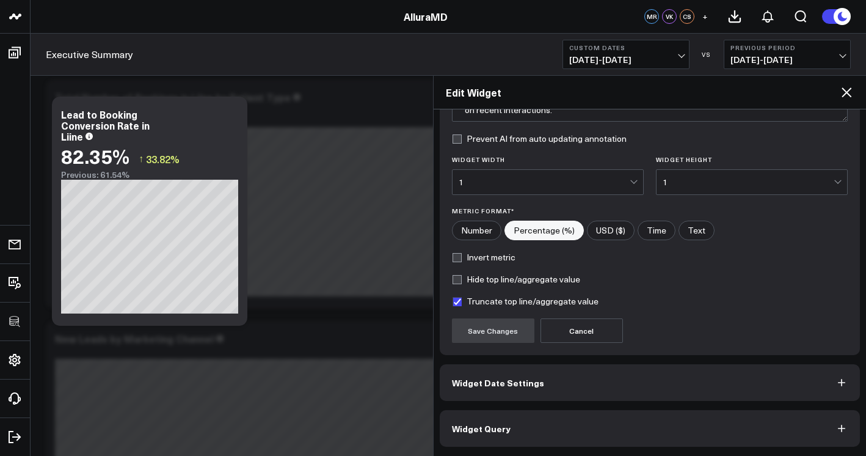
click at [612, 413] on button "Widget Query" at bounding box center [650, 428] width 421 height 37
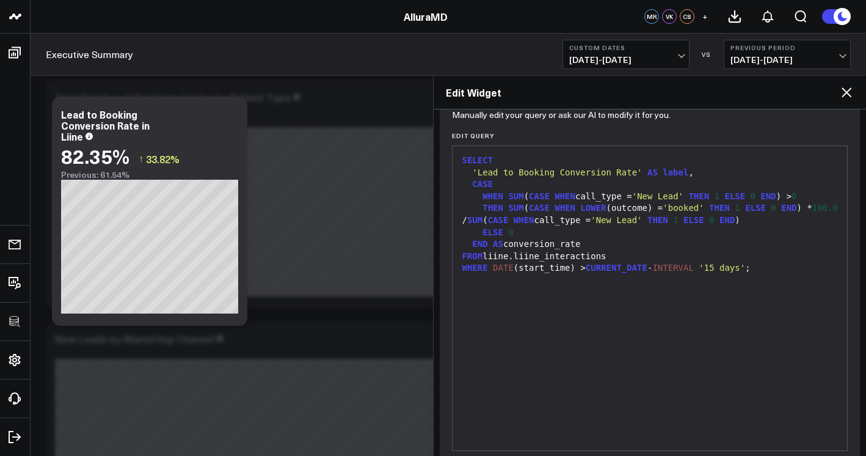
click at [681, 356] on div "SELECT 'Lead to Booking Conversion Rate' AS label , CASE WHEN SUM ( CASE WHEN c…" at bounding box center [650, 298] width 383 height 292
click at [496, 437] on div "SELECT 'Lead to Booking Conversion Rate' AS label , CASE WHEN SUM ( CASE WHEN c…" at bounding box center [650, 298] width 383 height 292
click at [498, 429] on div "SELECT 'Lead to Booking Conversion Rate' AS label , CASE WHEN SUM ( CASE WHEN c…" at bounding box center [650, 298] width 383 height 292
click at [501, 421] on div "SELECT 'Lead to Booking Conversion Rate' AS label , CASE WHEN SUM ( CASE WHEN c…" at bounding box center [650, 298] width 383 height 292
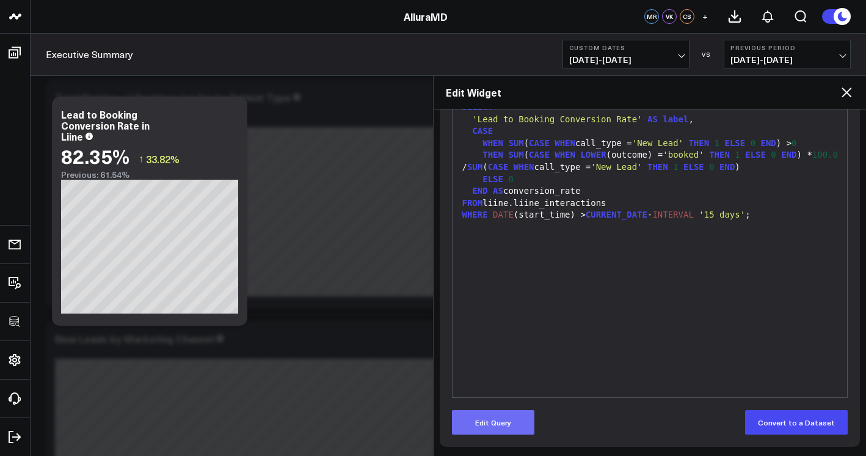
click at [511, 416] on button "Edit Query" at bounding box center [493, 422] width 82 height 24
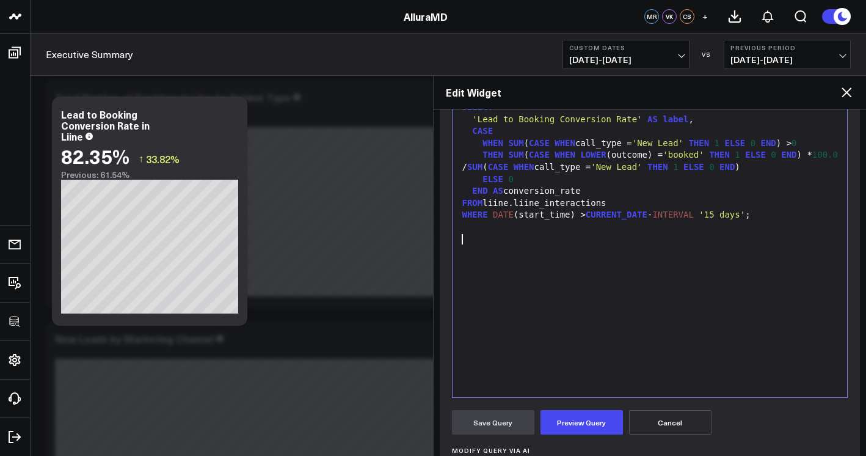
click at [593, 330] on div "SELECT 'Lead to Booking Conversion Rate' AS label , CASE WHEN SUM ( CASE WHEN c…" at bounding box center [650, 245] width 383 height 292
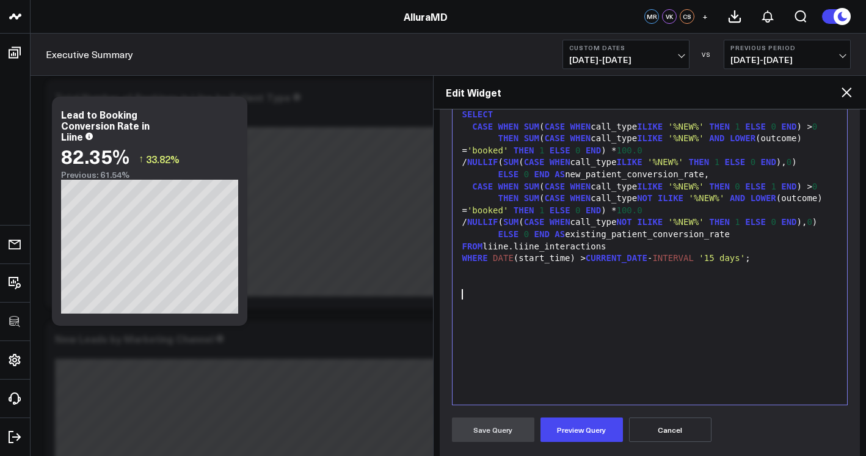
scroll to position [170, 0]
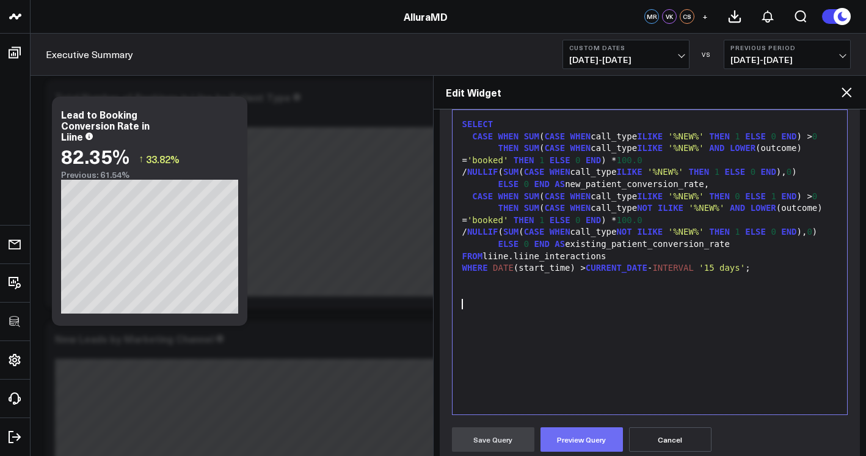
click at [585, 426] on form "Manually edit your query or ask our AI to modify it for you. Edit Query 99 1 2 …" at bounding box center [650, 340] width 397 height 526
click at [585, 429] on button "Preview Query" at bounding box center [582, 439] width 82 height 24
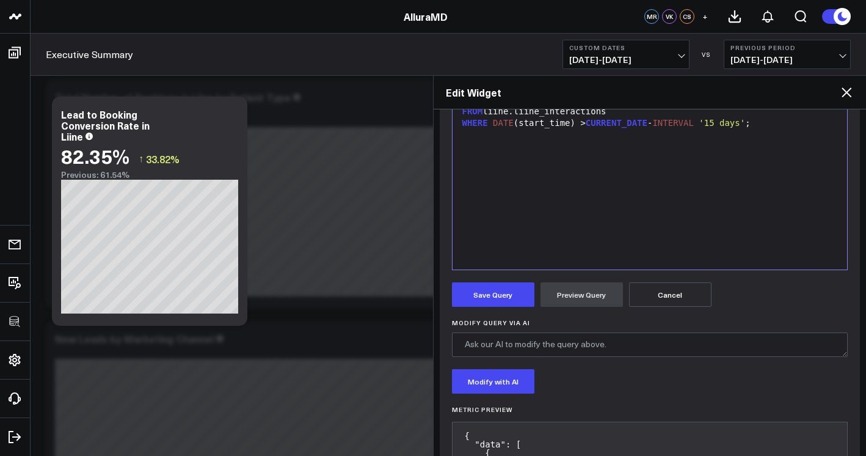
scroll to position [279, 0]
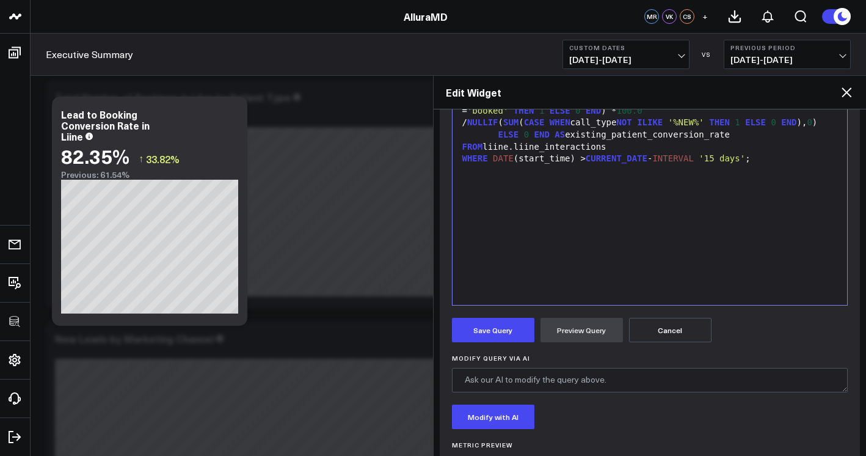
click at [511, 345] on form "Manually edit your query or ask our AI to modify it for you. Edit Query 99 1 2 …" at bounding box center [650, 261] width 397 height 586
click at [510, 337] on button "Save Query" at bounding box center [493, 330] width 82 height 24
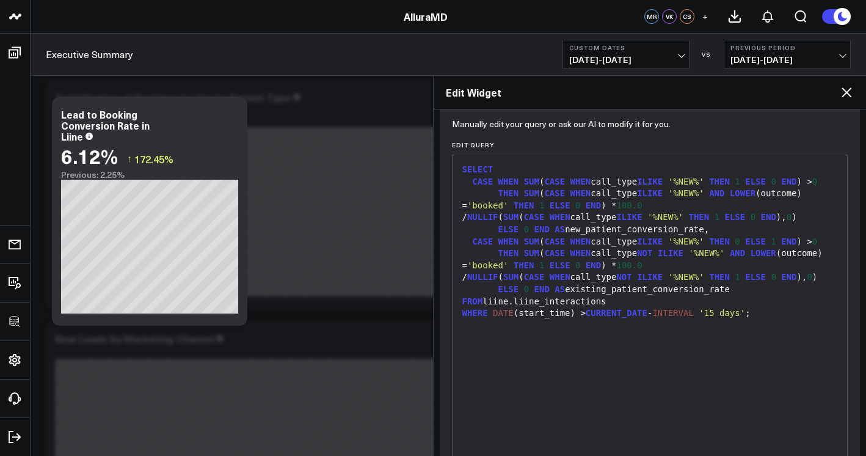
scroll to position [0, 0]
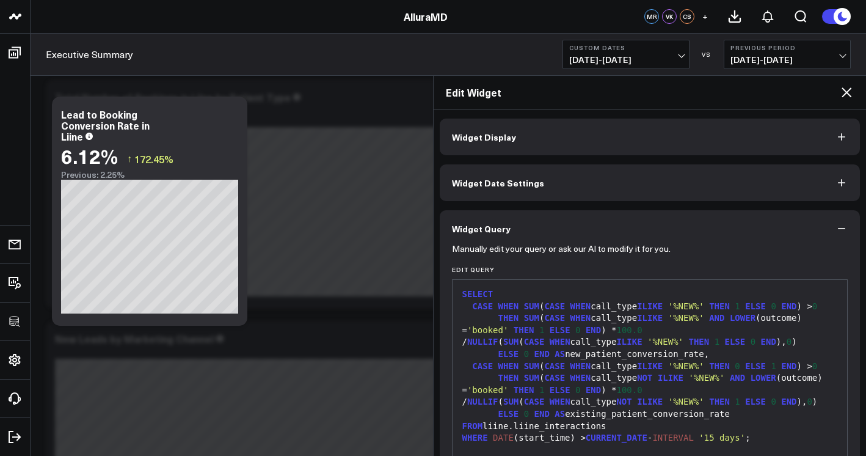
click at [720, 344] on span "1" at bounding box center [717, 342] width 5 height 10
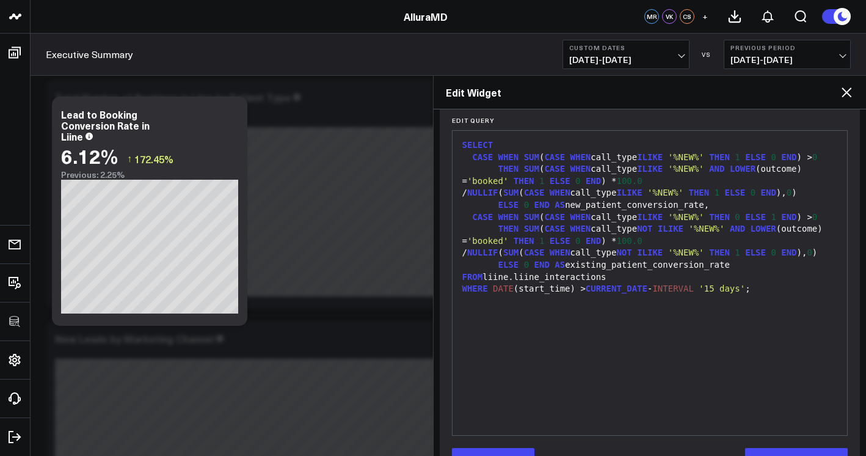
scroll to position [187, 0]
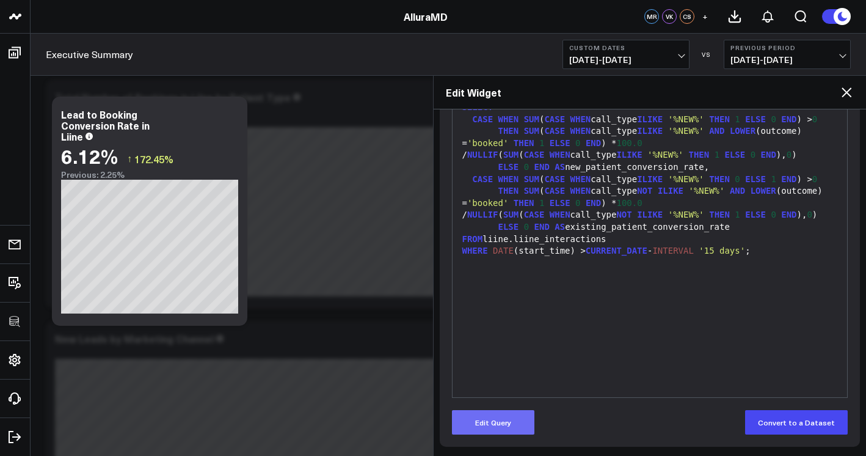
click at [496, 425] on button "Edit Query" at bounding box center [493, 422] width 82 height 24
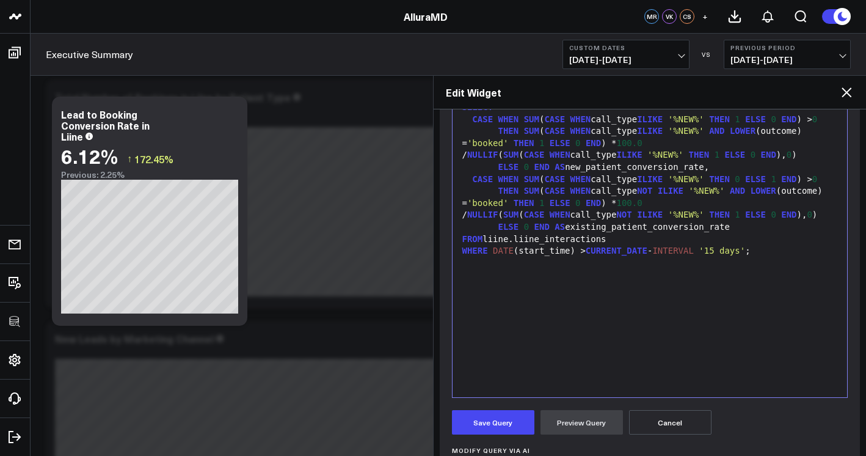
click at [568, 330] on div "SELECT CASE WHEN SUM ( CASE WHEN call_type ILIKE '%NEW%' THEN 1 ELSE 0 END ) > …" at bounding box center [650, 245] width 383 height 292
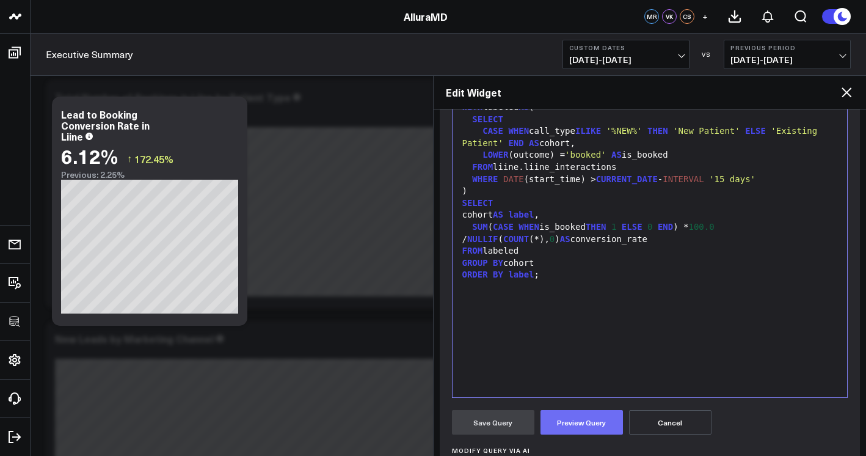
click at [571, 421] on button "Preview Query" at bounding box center [582, 422] width 82 height 24
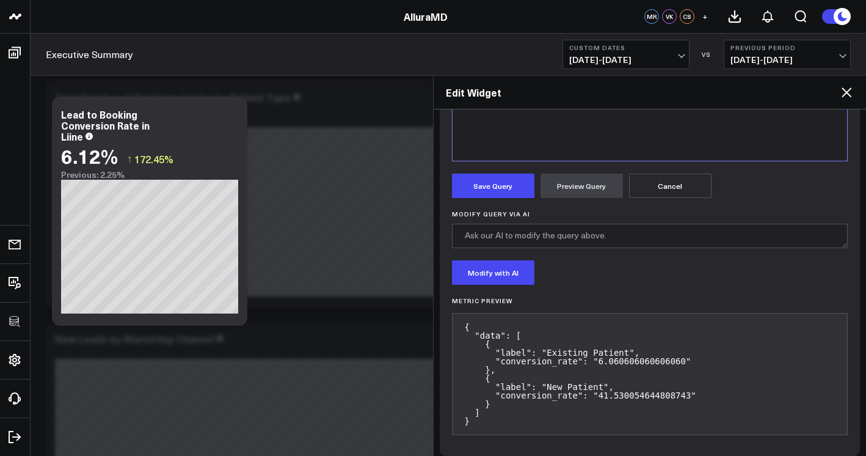
scroll to position [409, 0]
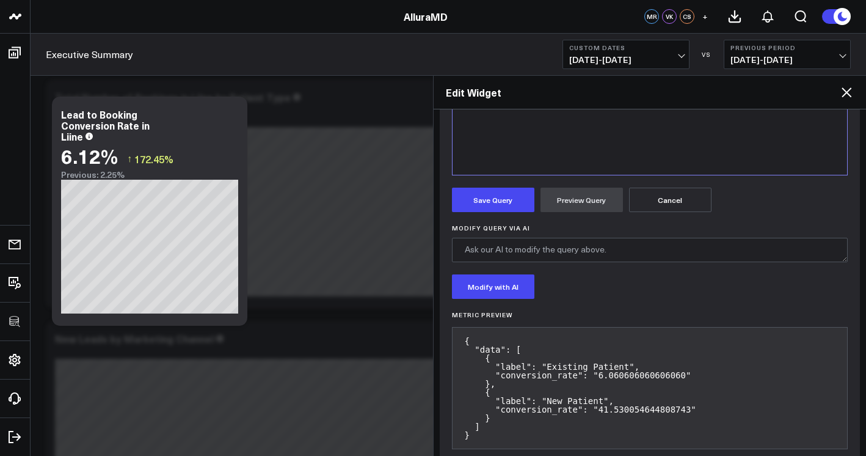
click at [503, 215] on form "Manually edit your query or ask our AI to modify it for you. Edit Query 99 1 2 …" at bounding box center [650, 147] width 397 height 620
click at [505, 211] on button "Save Query" at bounding box center [493, 200] width 82 height 24
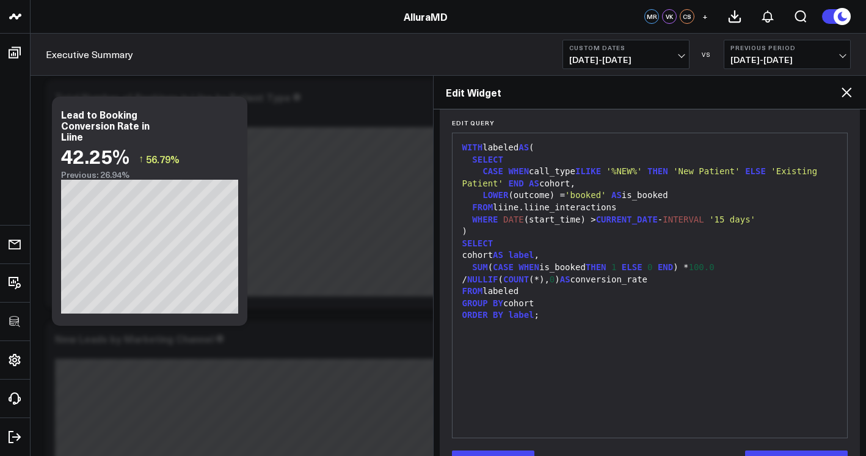
scroll to position [187, 0]
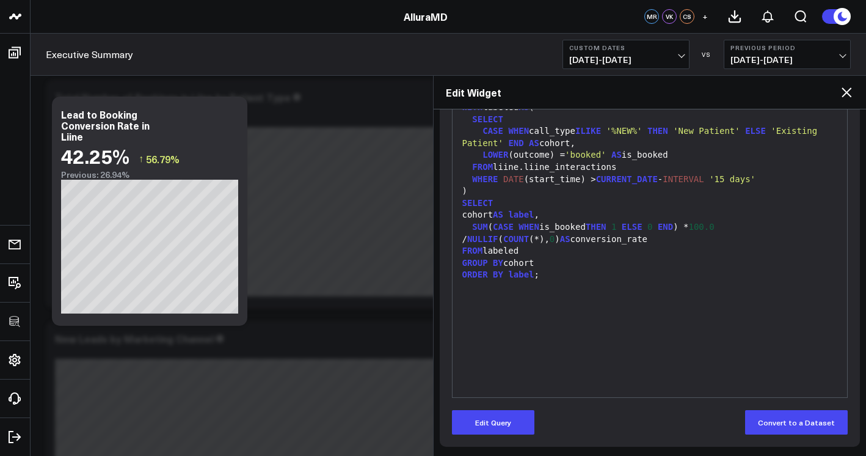
click at [737, 241] on div "/ NULLIF ( COUNT (*), 0 ) AS conversion_rate" at bounding box center [650, 239] width 383 height 12
click at [519, 417] on button "Edit Query" at bounding box center [493, 422] width 82 height 24
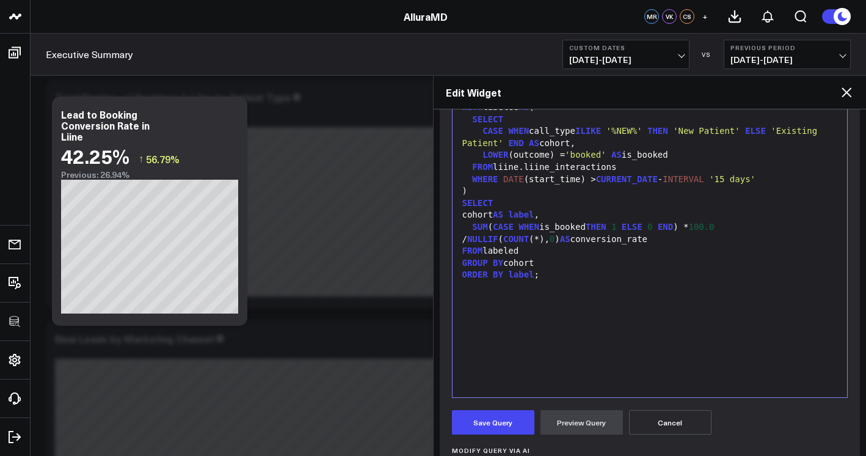
click at [554, 362] on div "WITH labeled AS ( SELECT CASE WHEN call_type ILIKE '%NEW%' THEN 'New Patient' E…" at bounding box center [650, 245] width 383 height 292
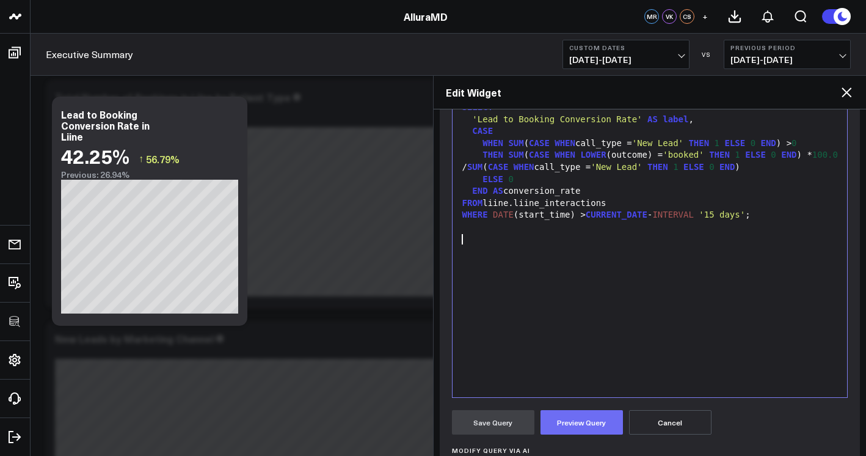
click at [562, 428] on button "Preview Query" at bounding box center [582, 422] width 82 height 24
click at [501, 425] on button "Save Query" at bounding box center [493, 422] width 82 height 24
